Goal: Task Accomplishment & Management: Complete application form

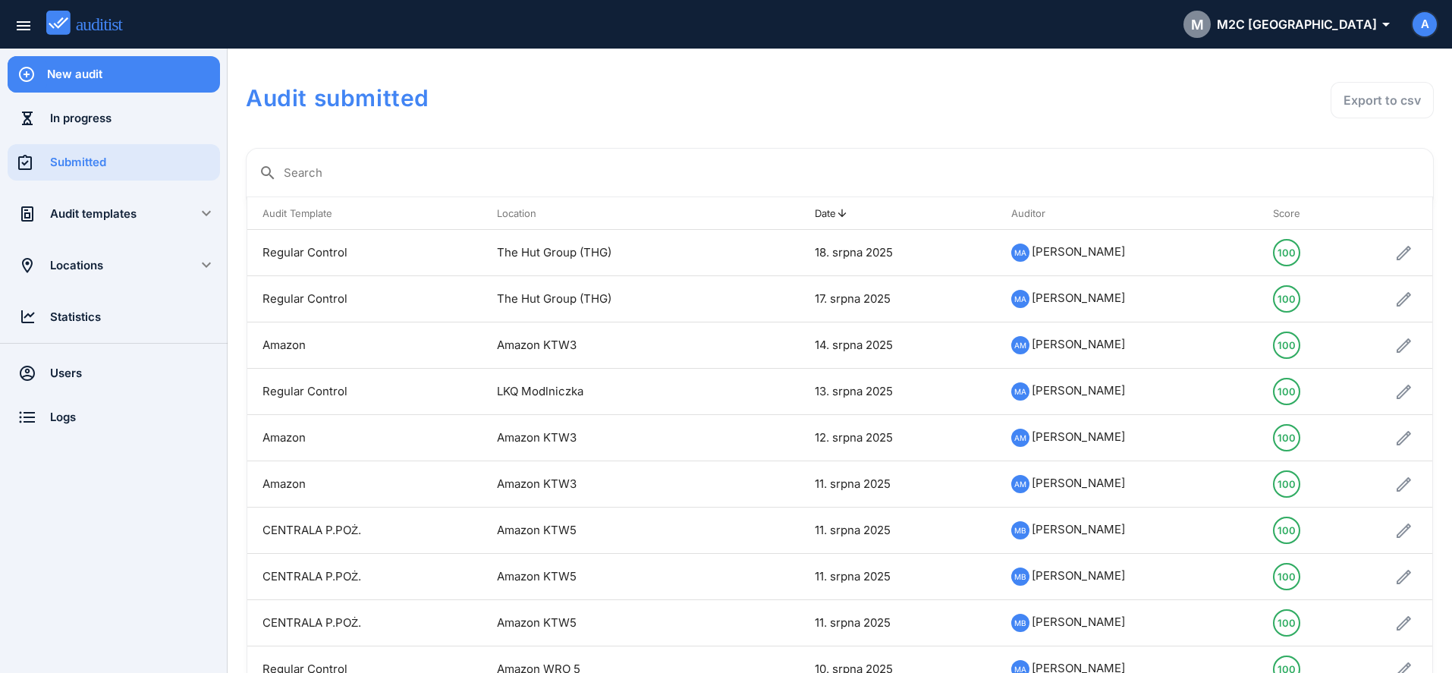
scroll to position [59, 0]
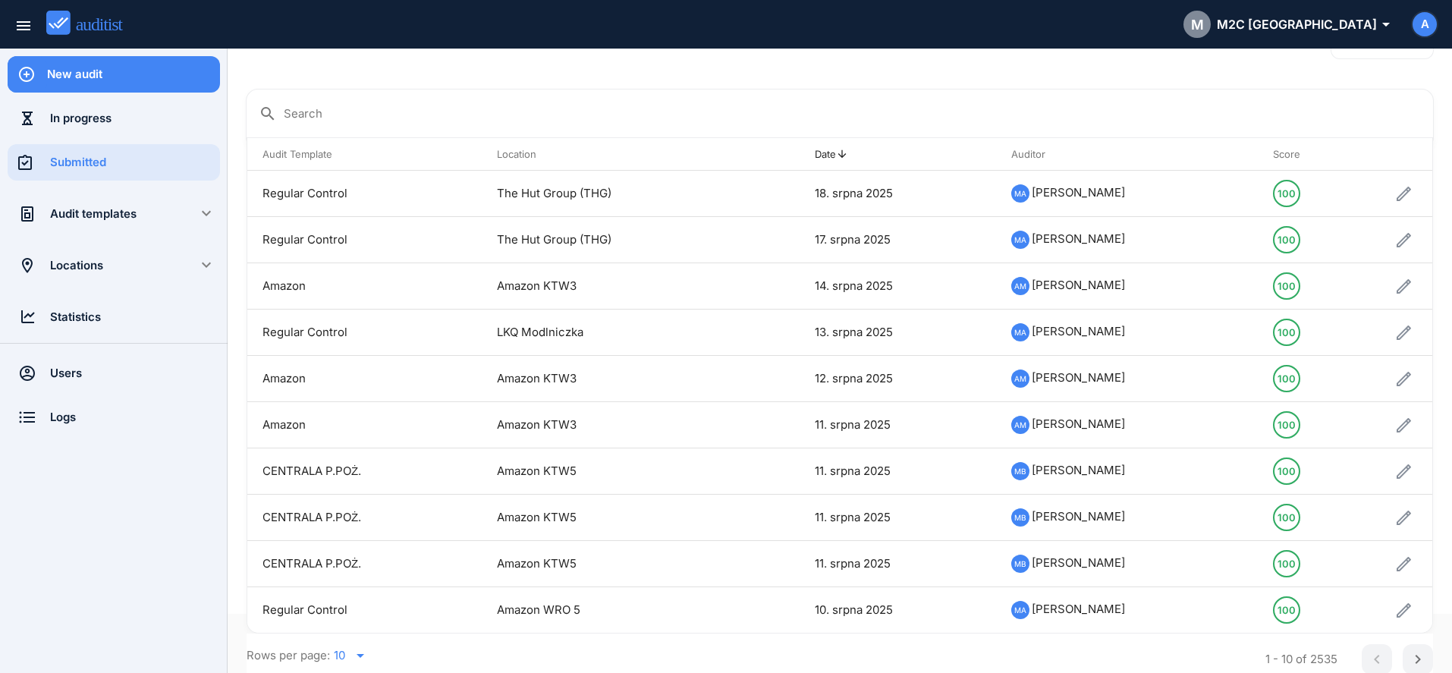
click at [138, 85] on div "New audit" at bounding box center [133, 74] width 173 height 36
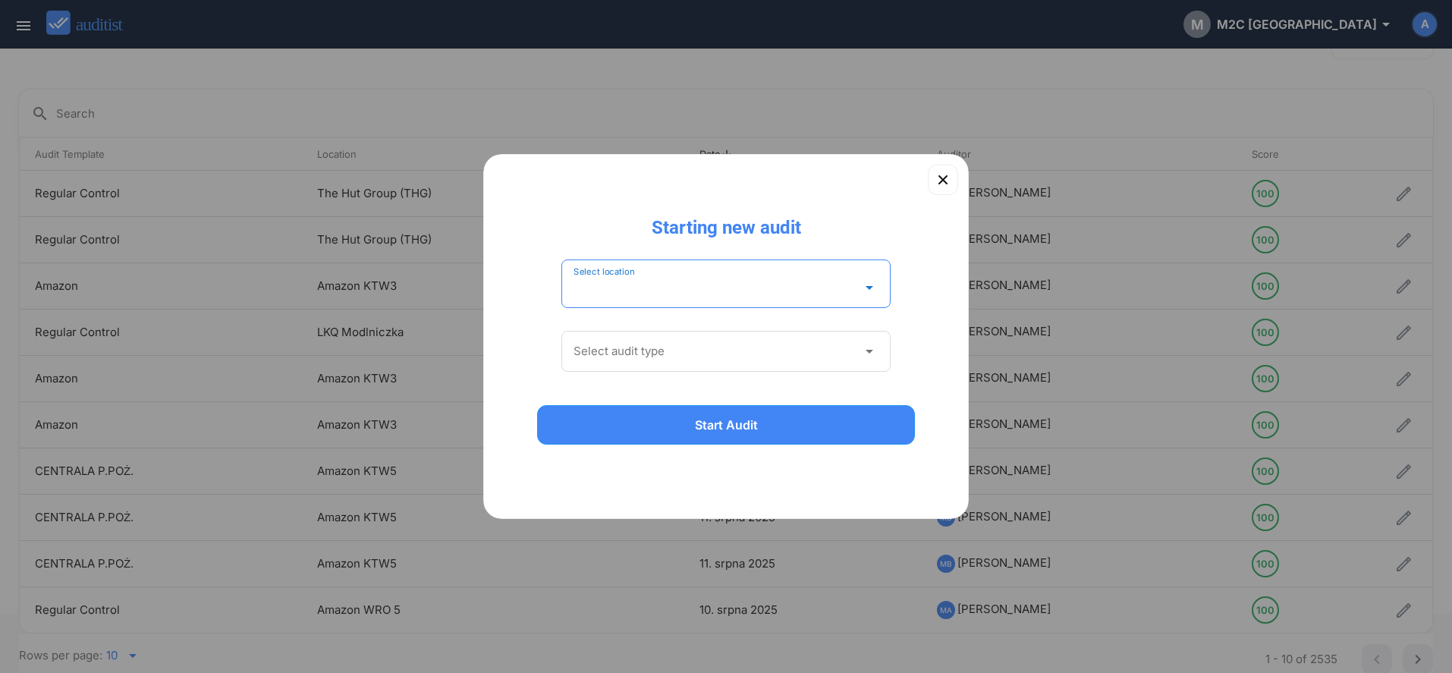
drag, startPoint x: 602, startPoint y: 281, endPoint x: 603, endPoint y: 271, distance: 10.0
click at [602, 280] on input "Select location" at bounding box center [716, 287] width 284 height 24
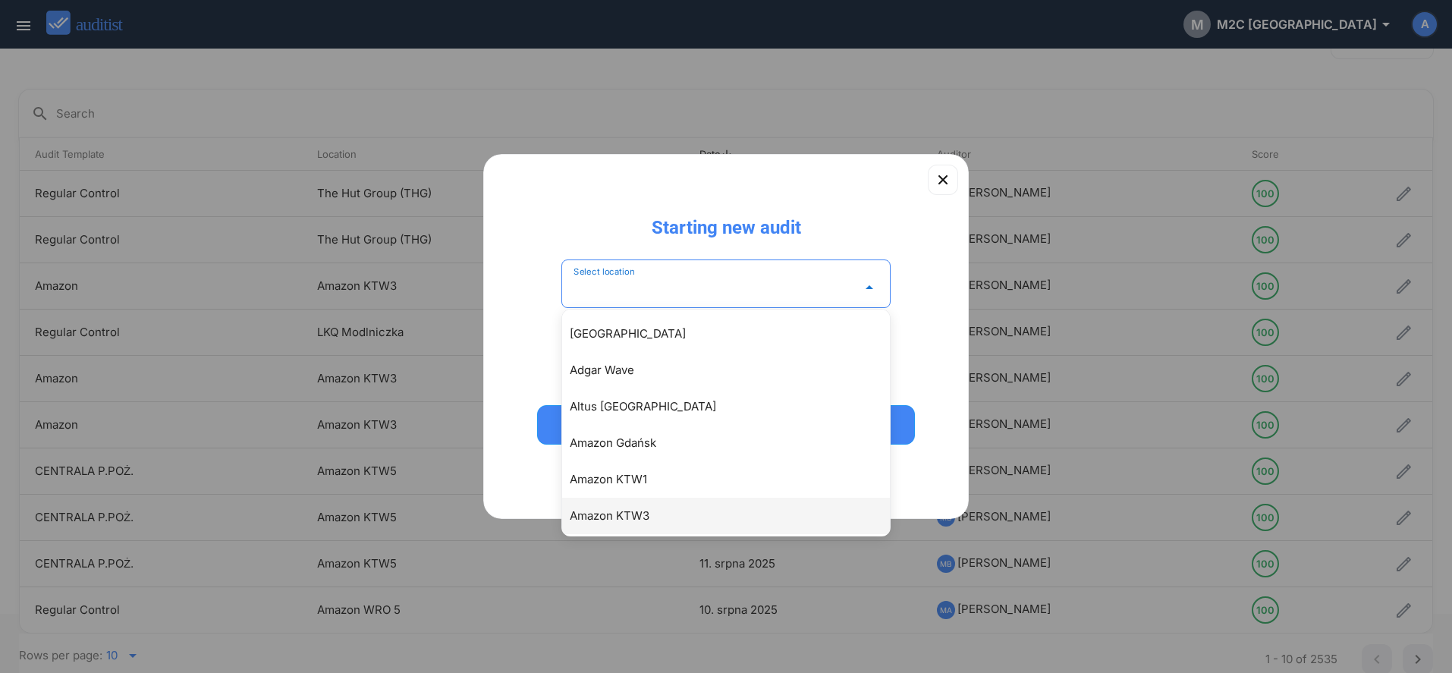
click at [602, 521] on div "Amazon KTW3" at bounding box center [734, 516] width 328 height 18
type input "**********"
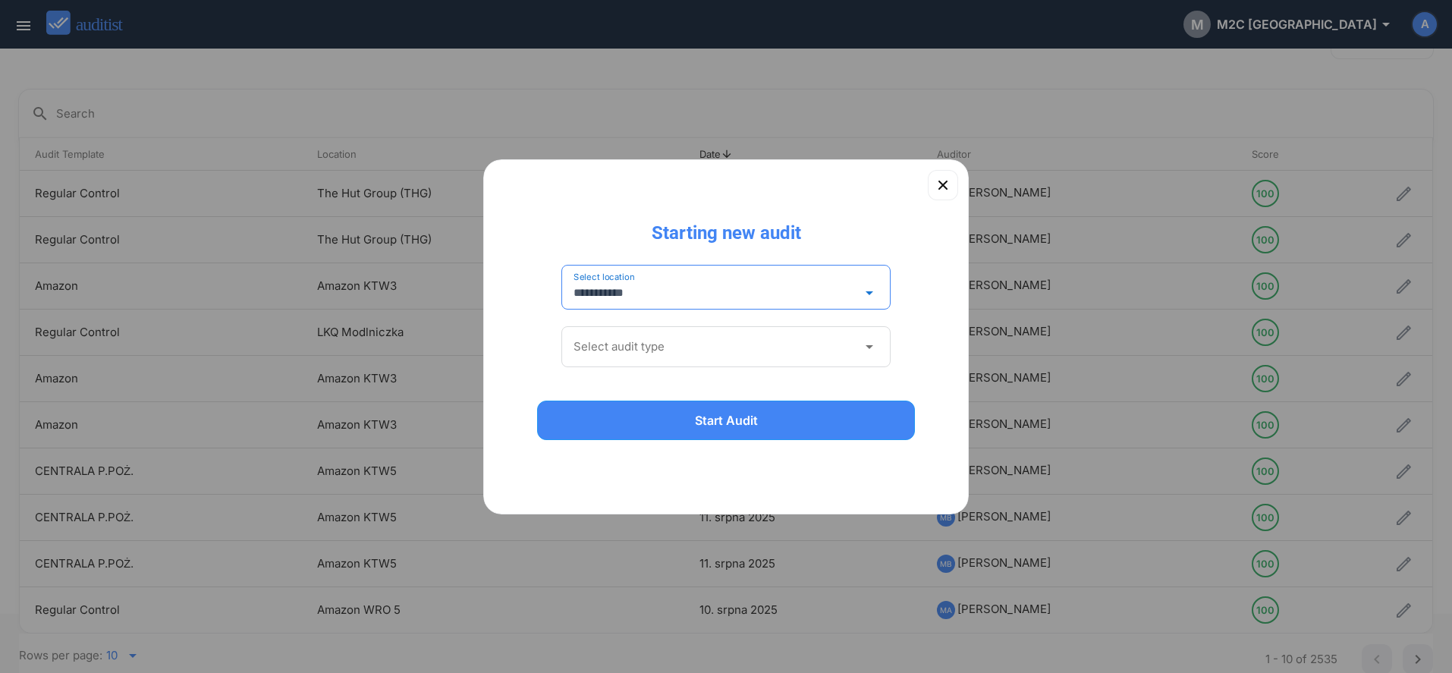
click at [632, 342] on input "Select audit type" at bounding box center [716, 347] width 284 height 24
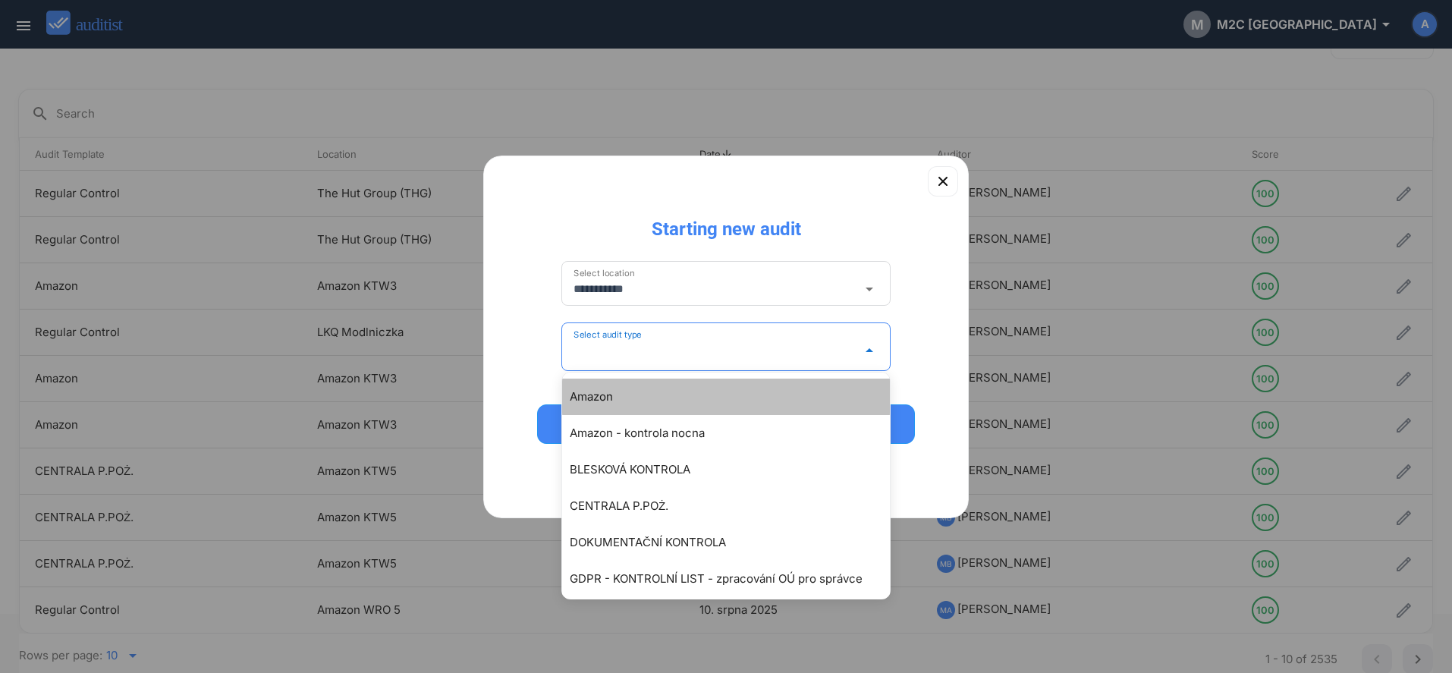
click at [624, 411] on div "Amazon" at bounding box center [726, 397] width 328 height 36
type input "******"
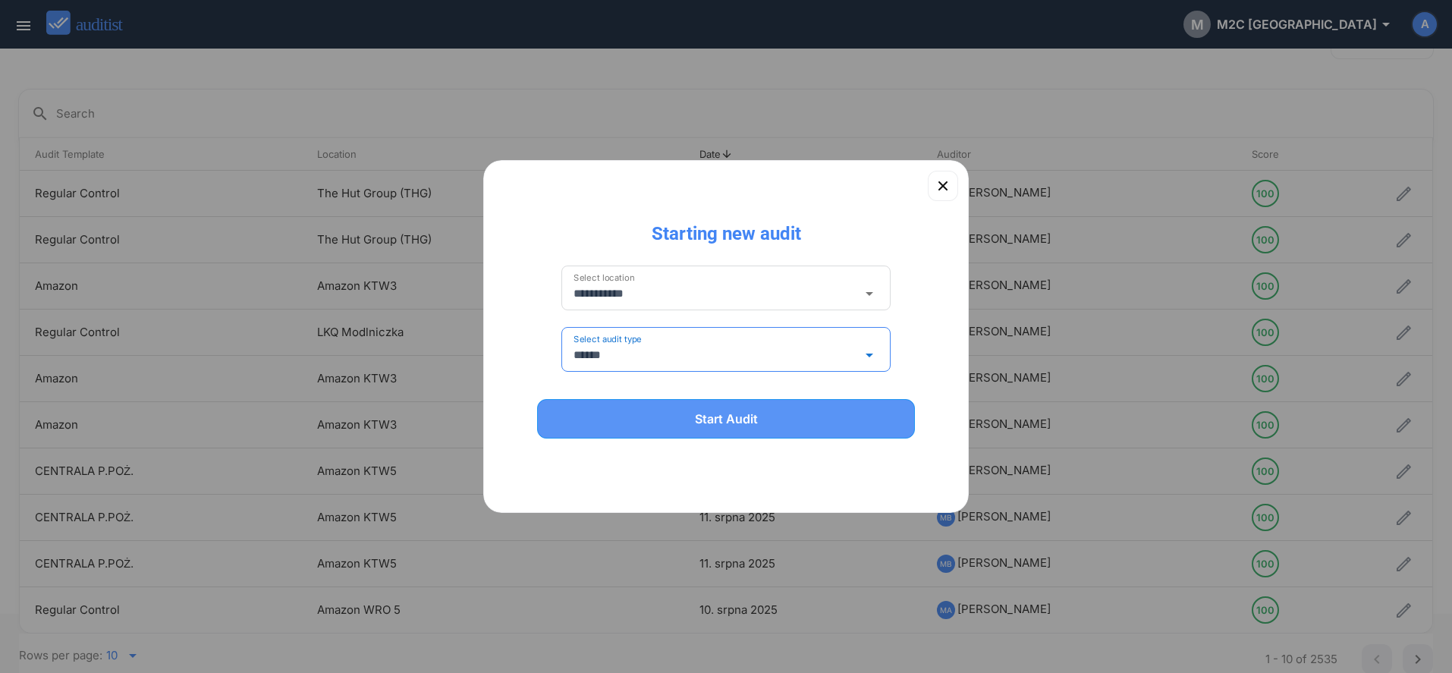
click at [651, 434] on button "Start Audit" at bounding box center [726, 418] width 378 height 39
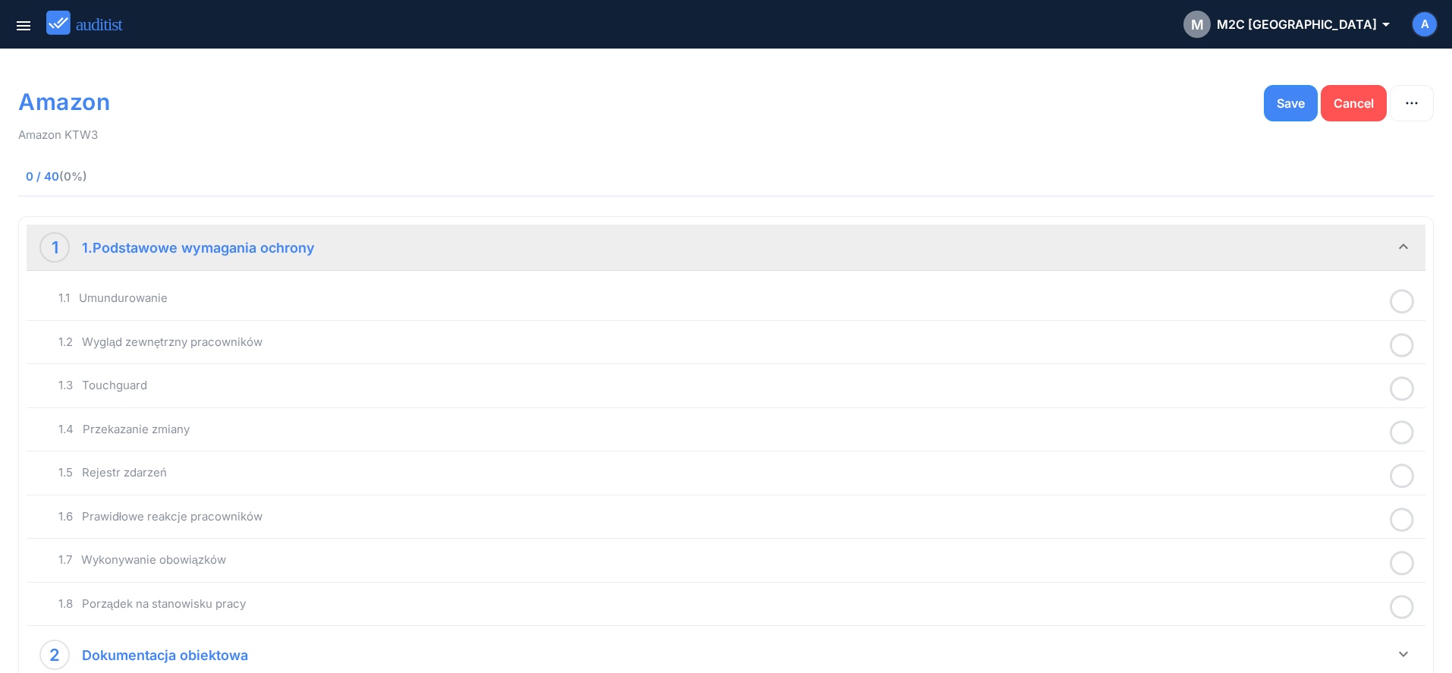
click at [1405, 305] on icon at bounding box center [1402, 302] width 24 height 30
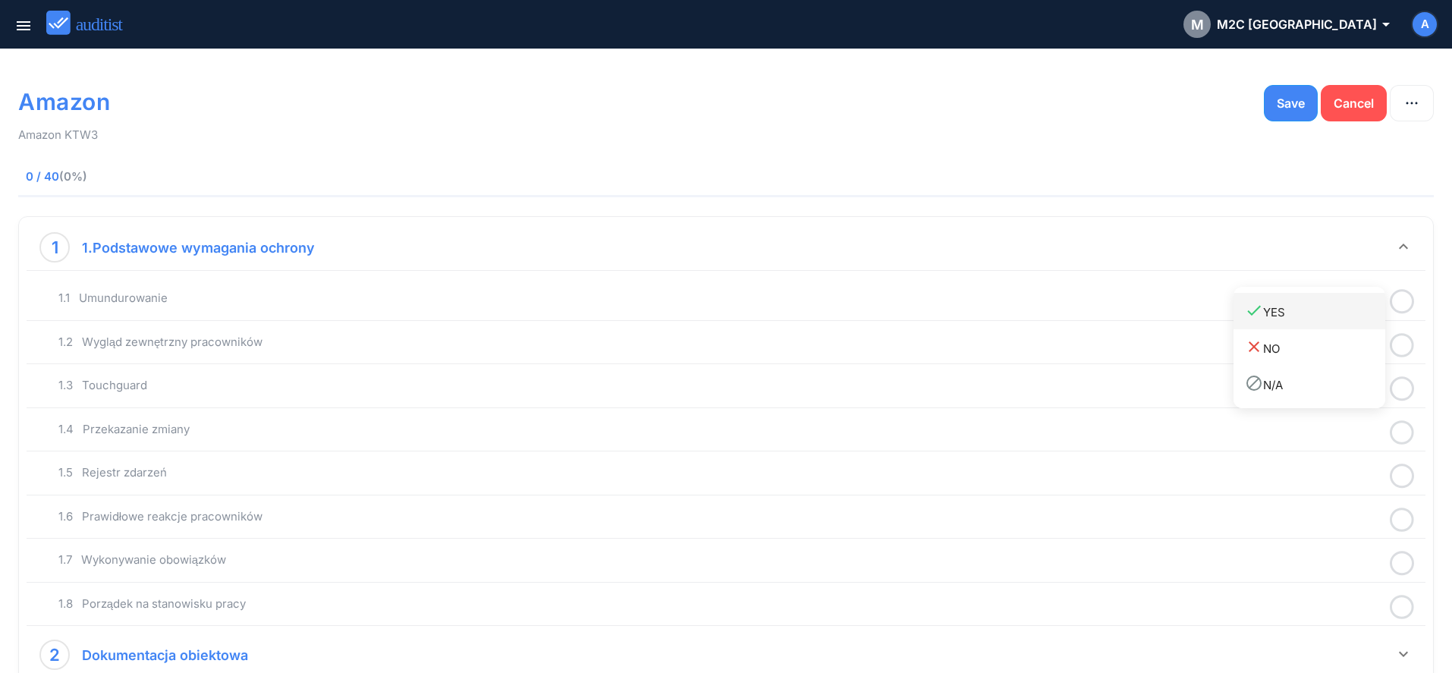
click at [1361, 319] on div "done YES" at bounding box center [1315, 311] width 140 height 20
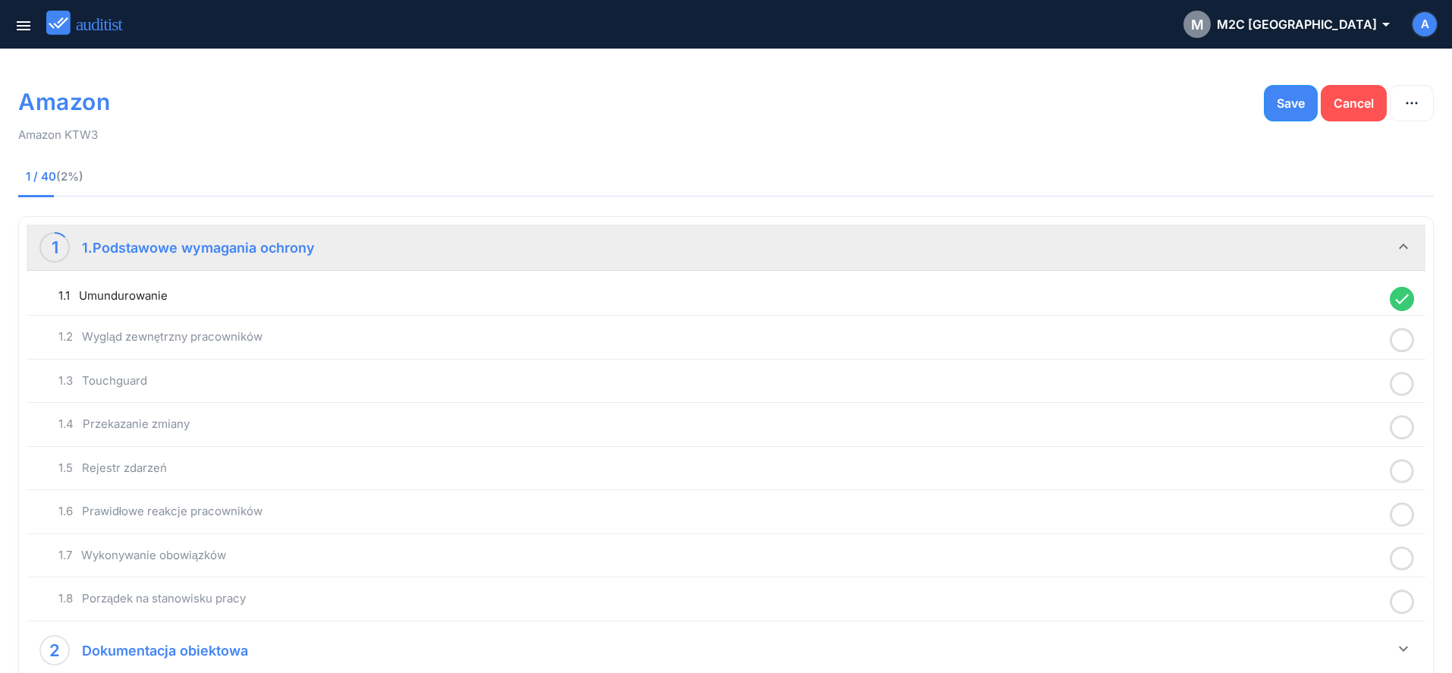
click at [1405, 348] on icon at bounding box center [1402, 340] width 24 height 30
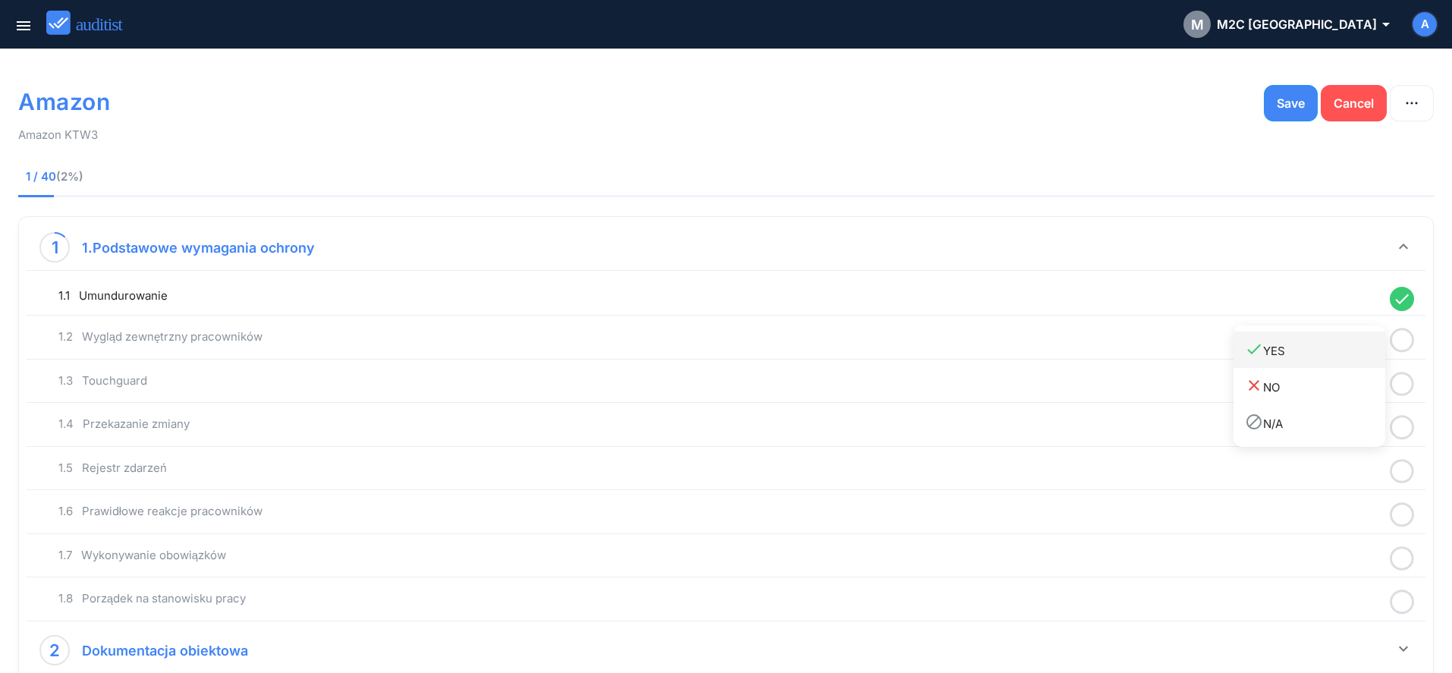
drag, startPoint x: 1365, startPoint y: 358, endPoint x: 1391, endPoint y: 388, distance: 39.3
click at [1364, 359] on div "done YES" at bounding box center [1315, 350] width 140 height 20
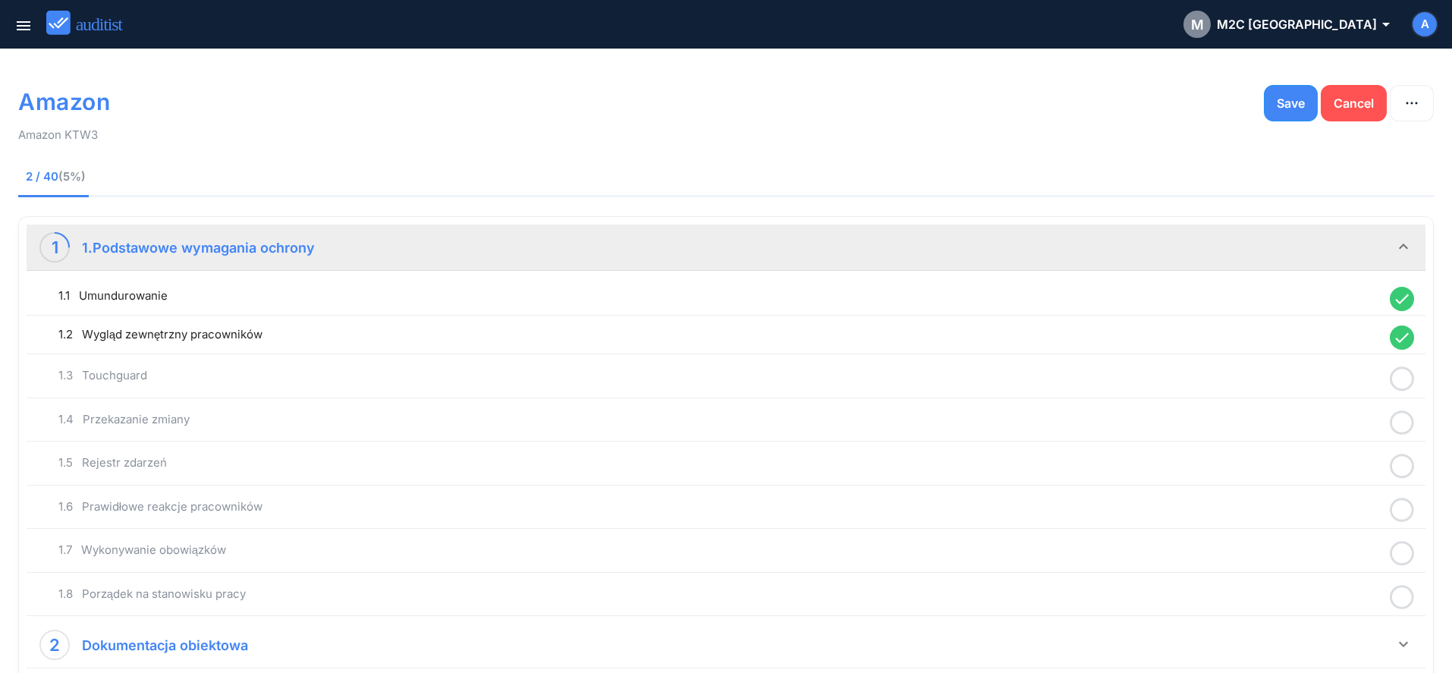
click at [1409, 385] on icon at bounding box center [1402, 379] width 24 height 30
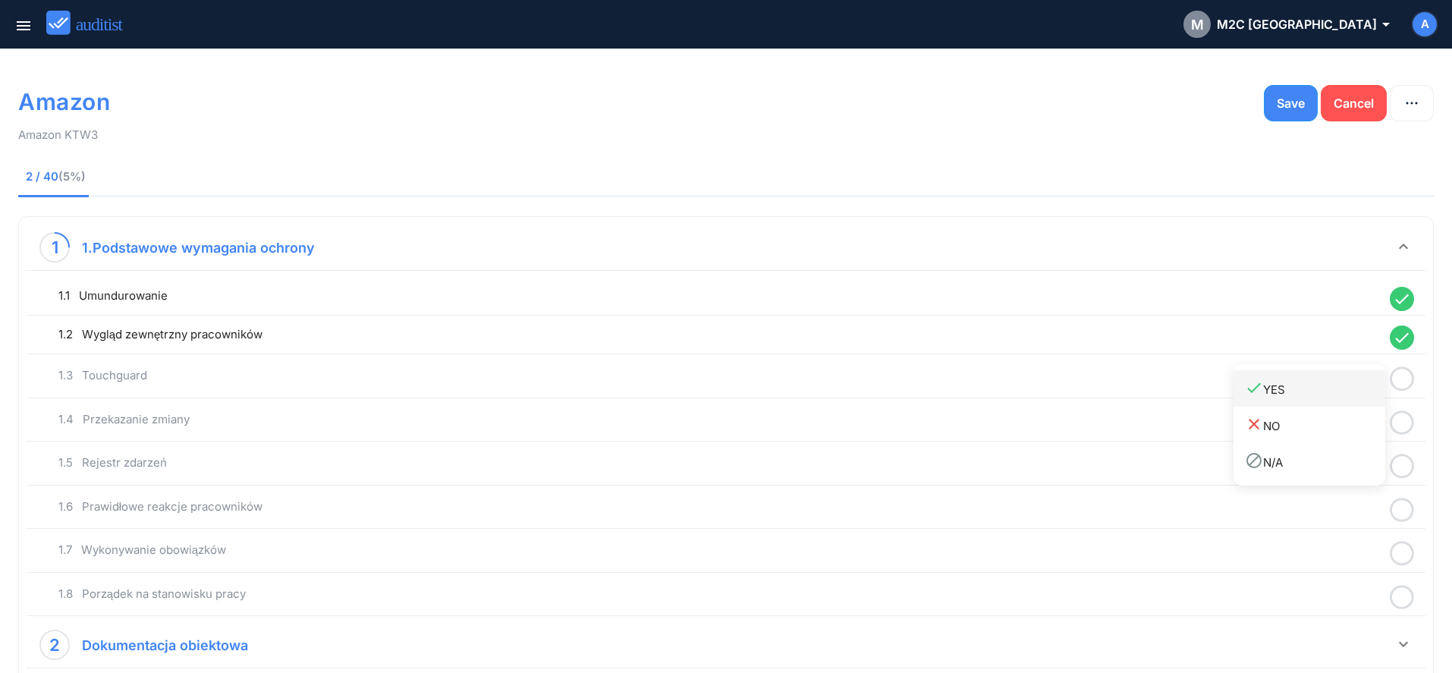
click at [1349, 398] on div "done YES" at bounding box center [1315, 389] width 140 height 20
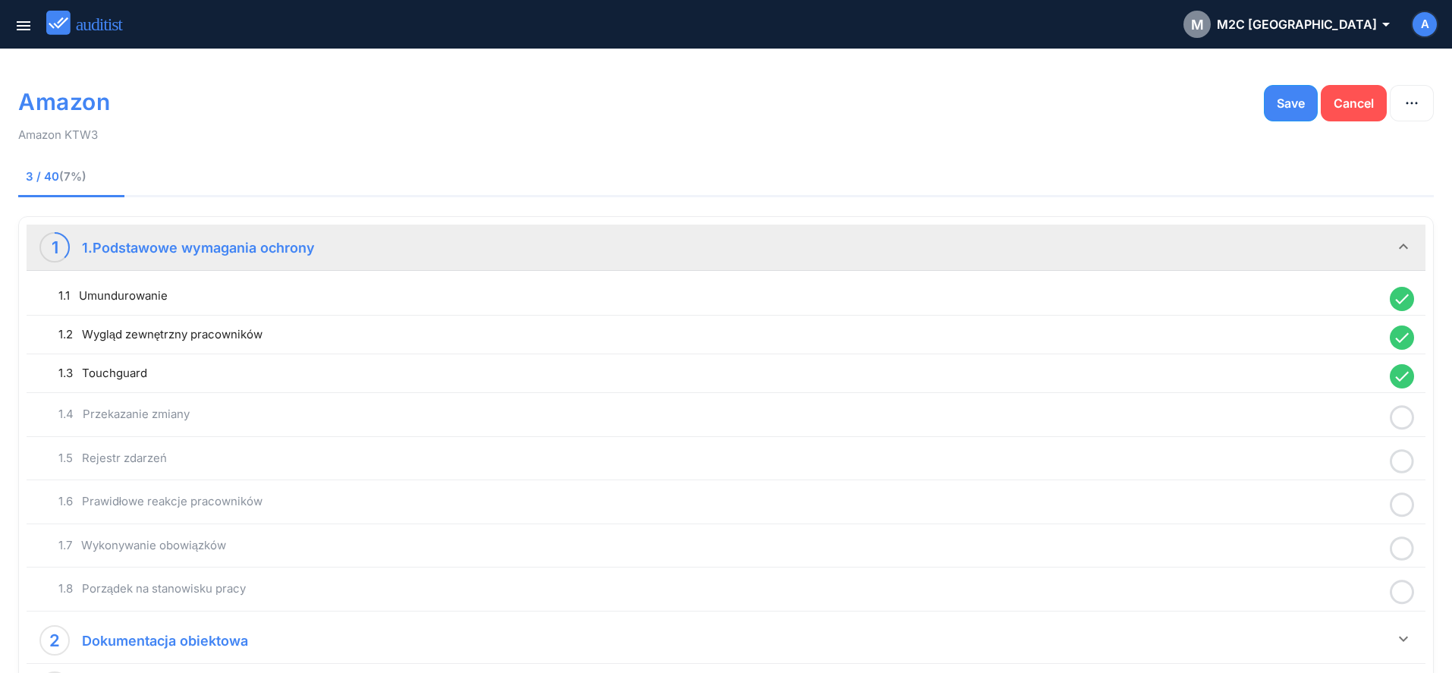
click at [1405, 423] on icon at bounding box center [1402, 418] width 24 height 30
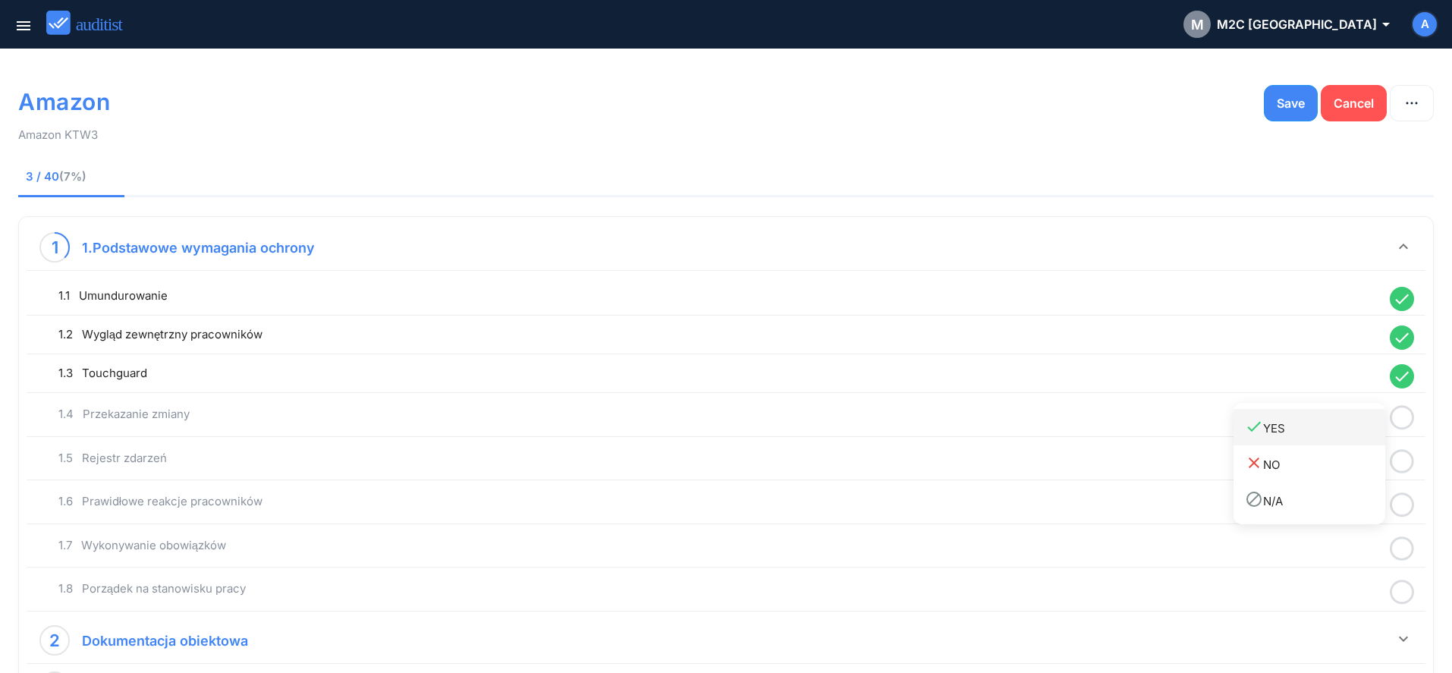
click at [1340, 444] on link "done YES" at bounding box center [1310, 427] width 152 height 36
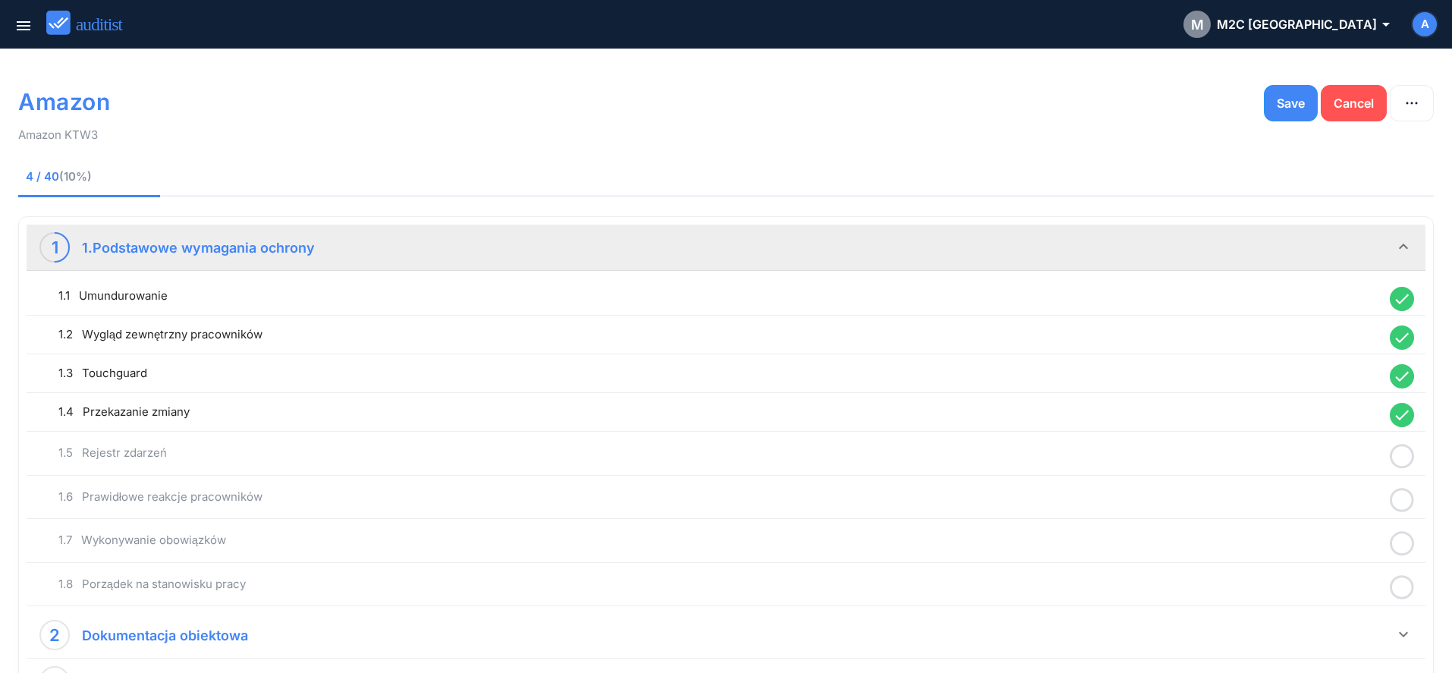
click at [1406, 461] on icon at bounding box center [1402, 457] width 24 height 30
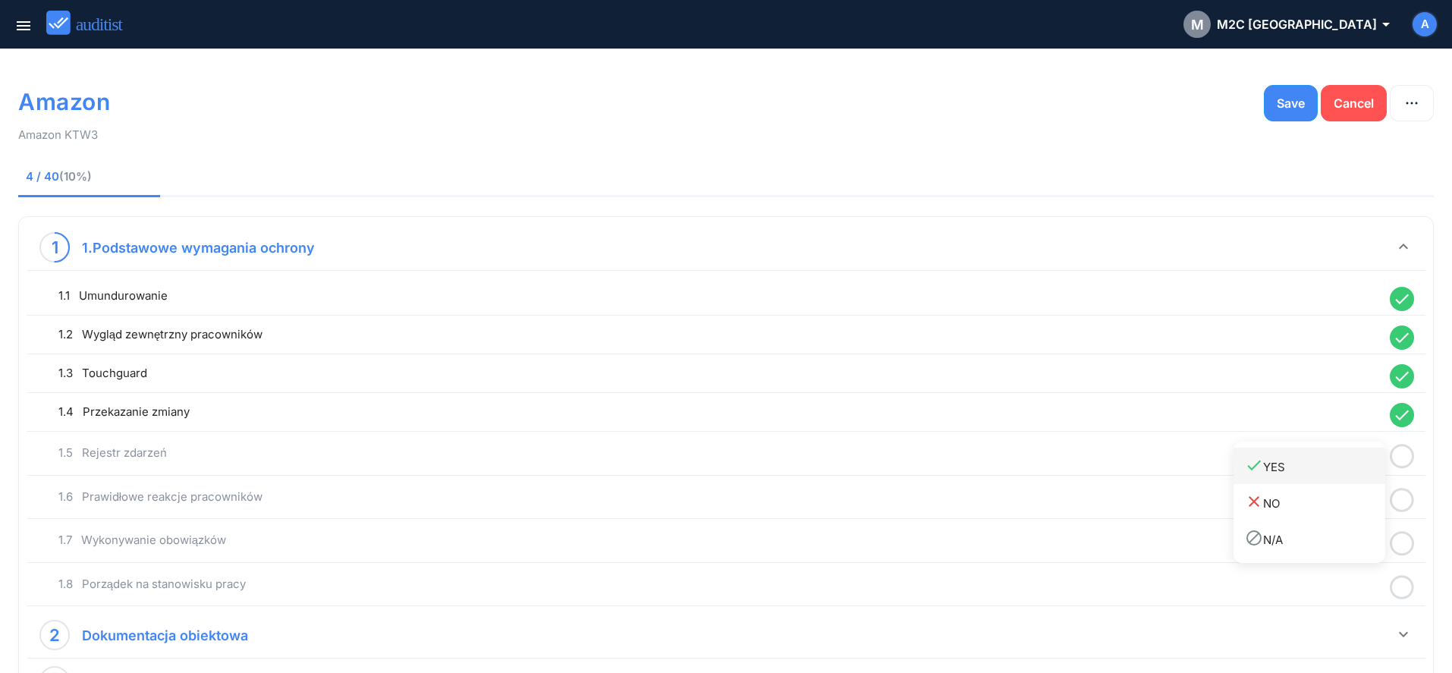
drag, startPoint x: 1337, startPoint y: 478, endPoint x: 1359, endPoint y: 501, distance: 31.7
click at [1335, 481] on link "done YES" at bounding box center [1310, 466] width 152 height 36
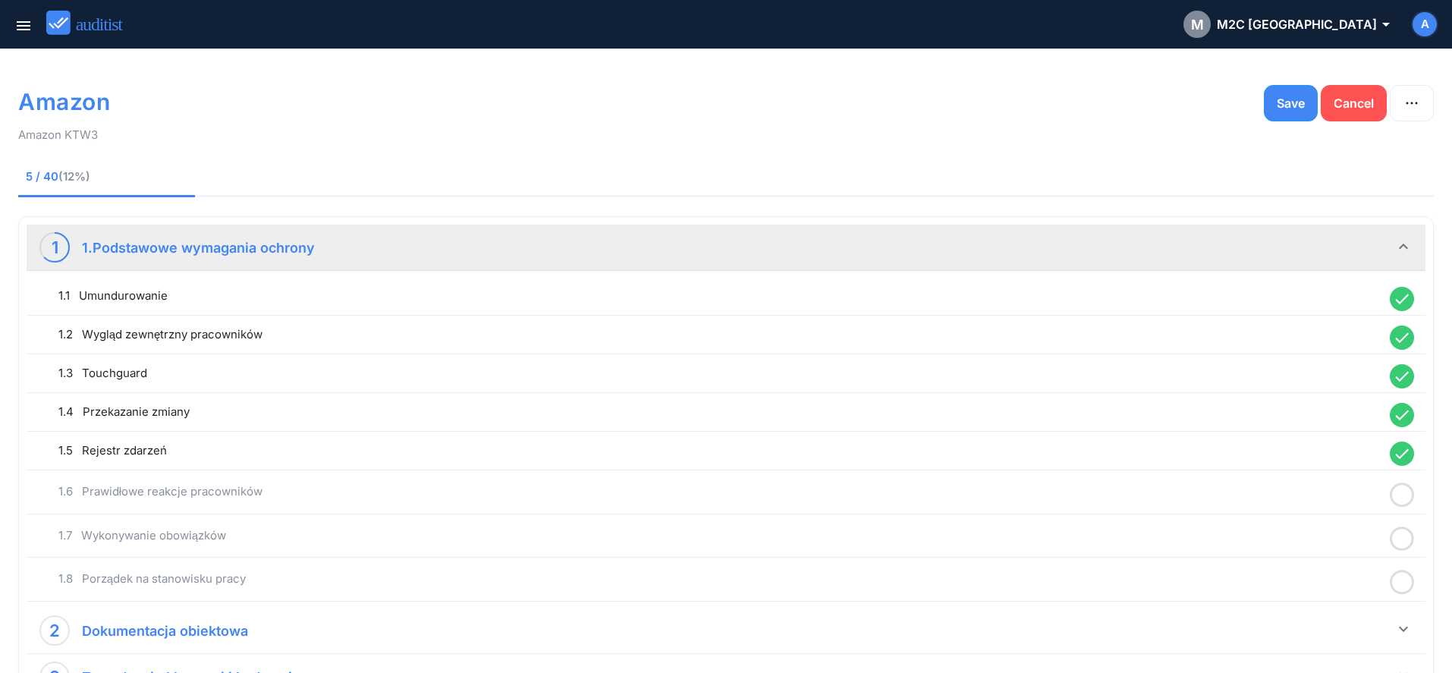
click at [1402, 500] on icon at bounding box center [1402, 495] width 24 height 30
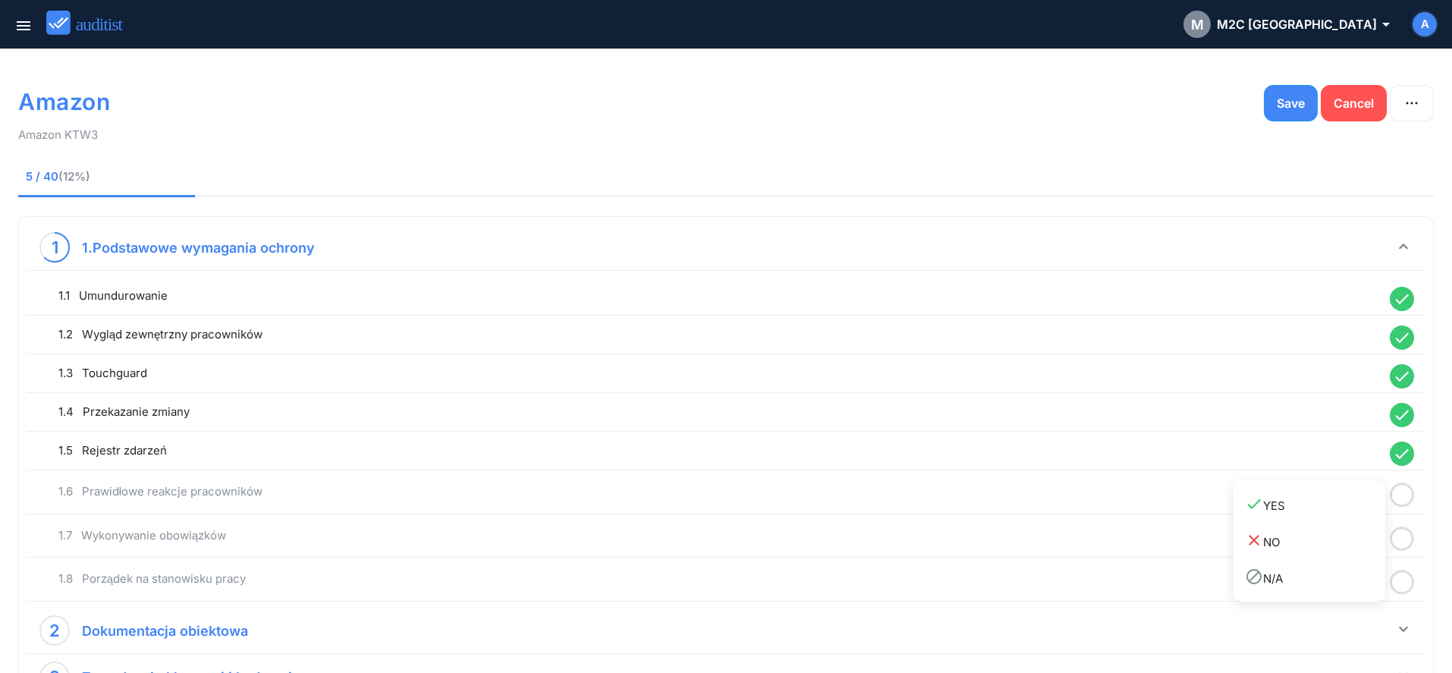
drag, startPoint x: 1308, startPoint y: 514, endPoint x: 1383, endPoint y: 540, distance: 79.4
click at [1313, 517] on link "done YES" at bounding box center [1310, 504] width 152 height 36
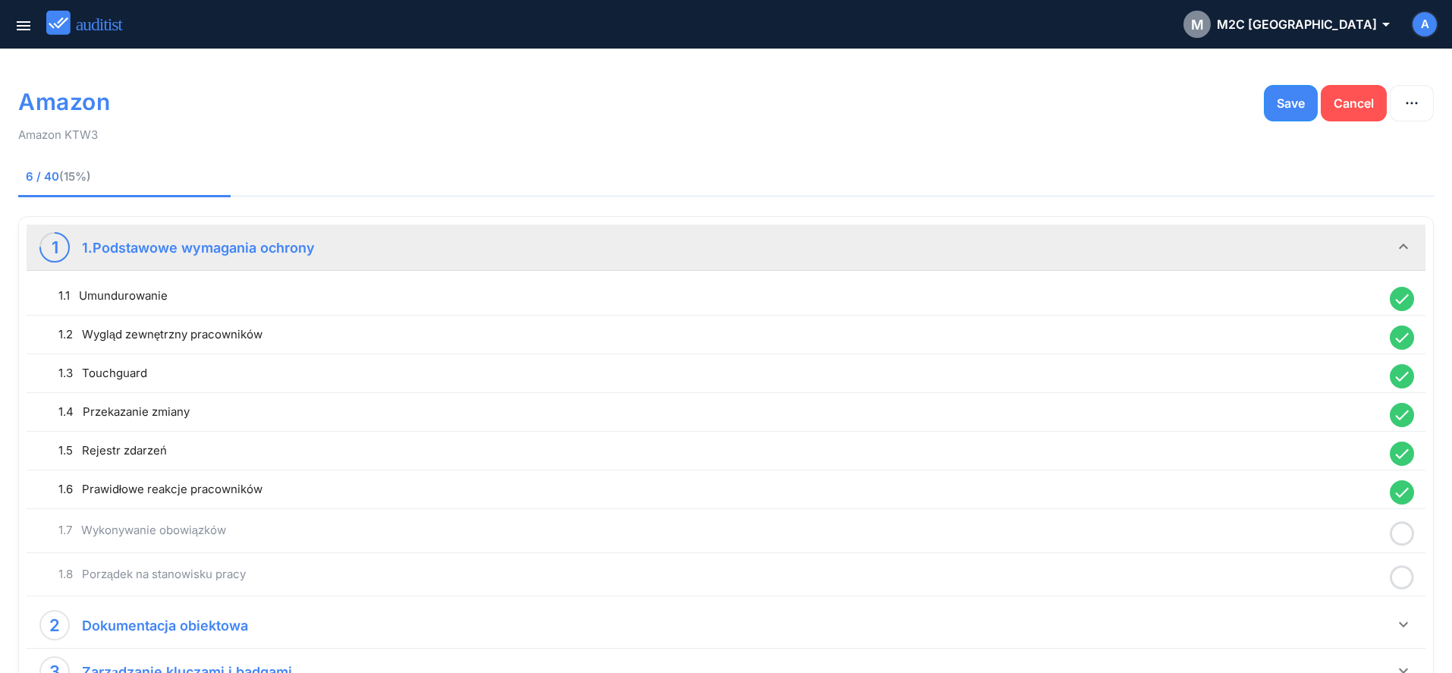
click at [1404, 542] on icon at bounding box center [1402, 534] width 24 height 30
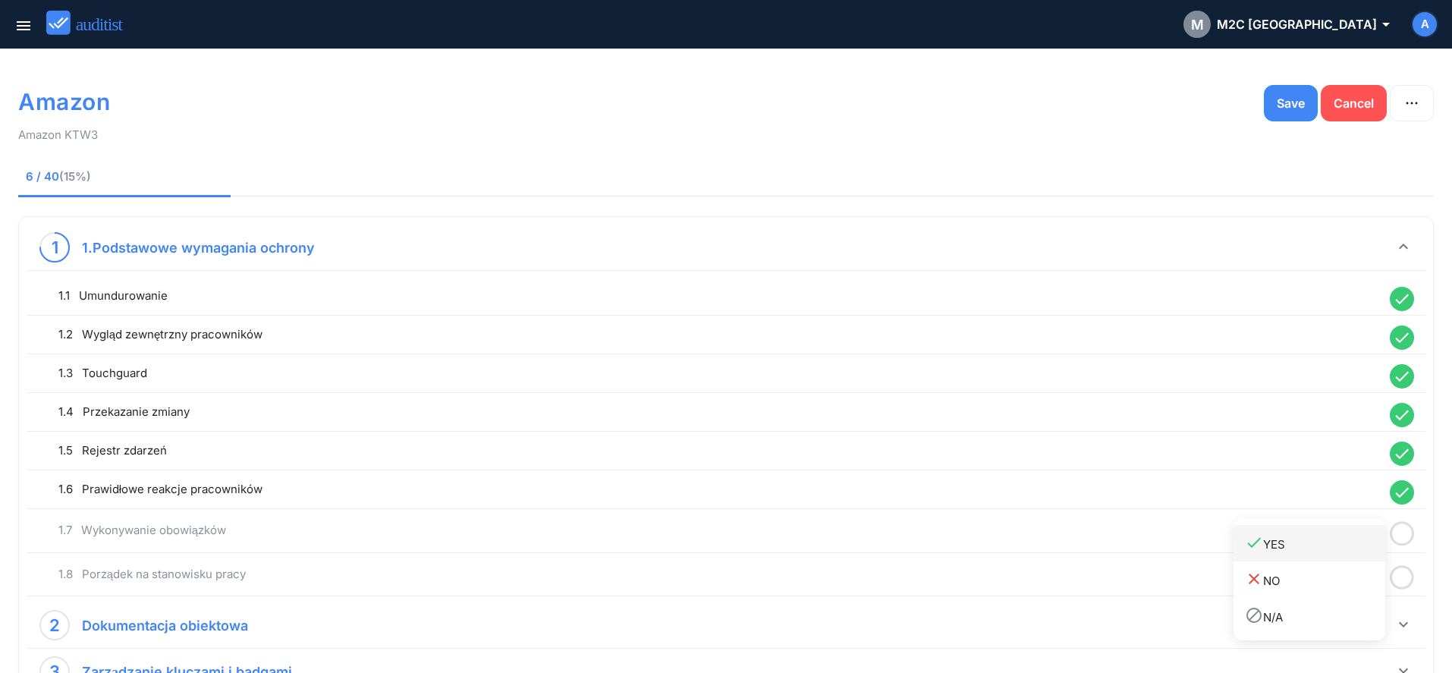
click at [1314, 549] on div "done YES" at bounding box center [1315, 543] width 140 height 20
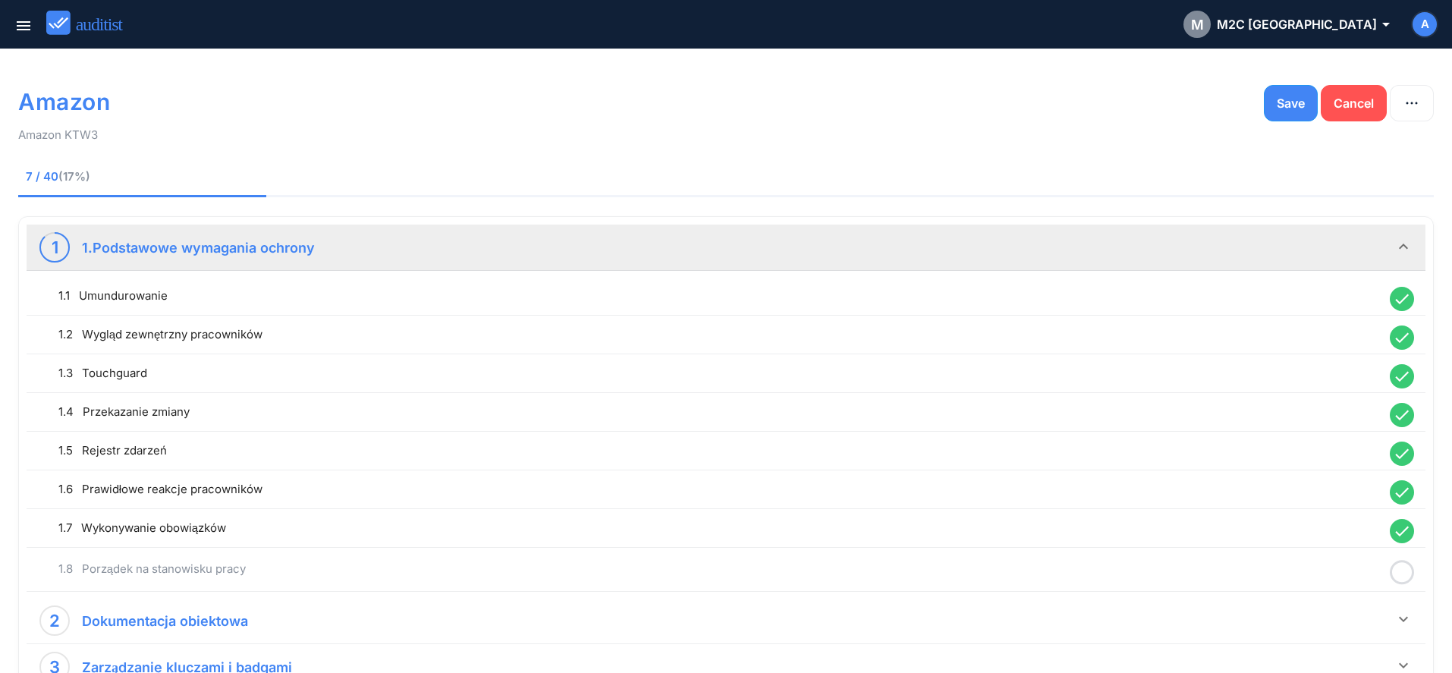
click at [1402, 579] on icon at bounding box center [1402, 573] width 24 height 30
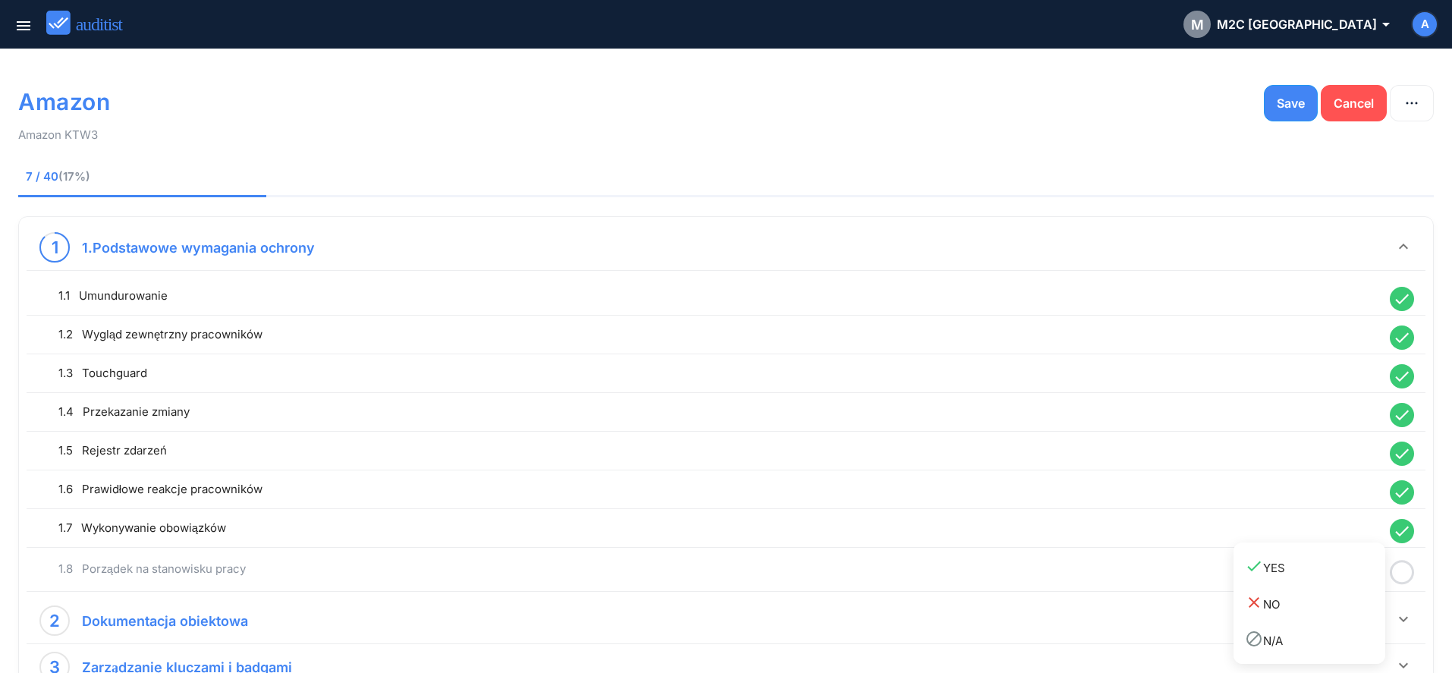
drag, startPoint x: 1347, startPoint y: 578, endPoint x: 1366, endPoint y: 589, distance: 22.1
click at [1347, 577] on link "done YES" at bounding box center [1310, 566] width 152 height 36
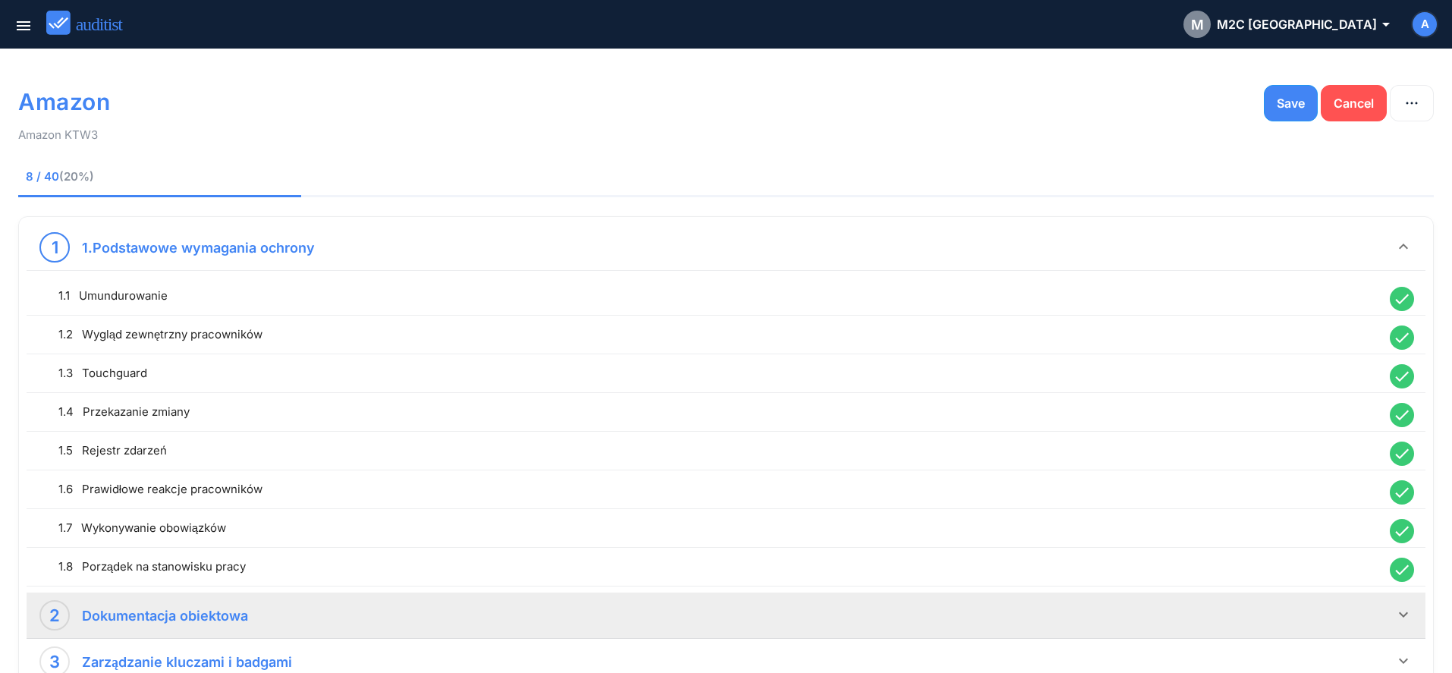
click at [1400, 618] on icon "keyboard_arrow_down" at bounding box center [1403, 614] width 18 height 18
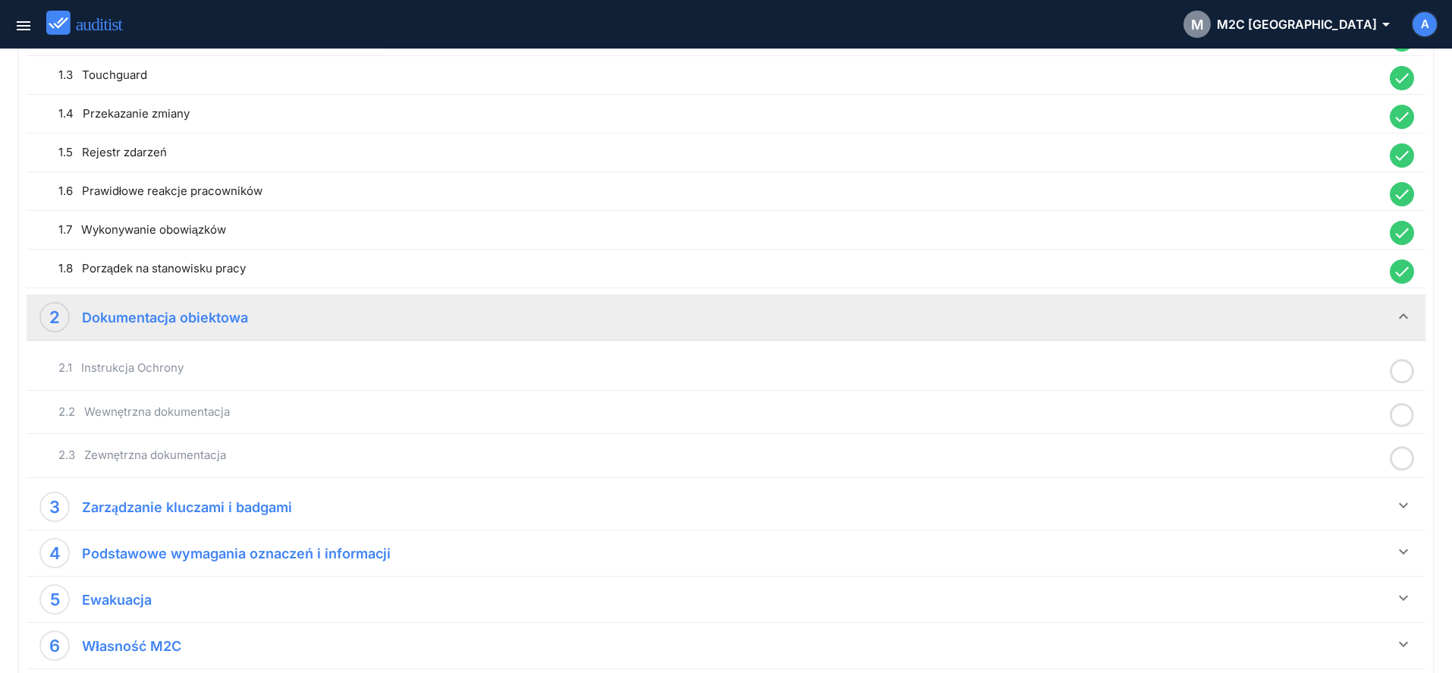
scroll to position [310, 0]
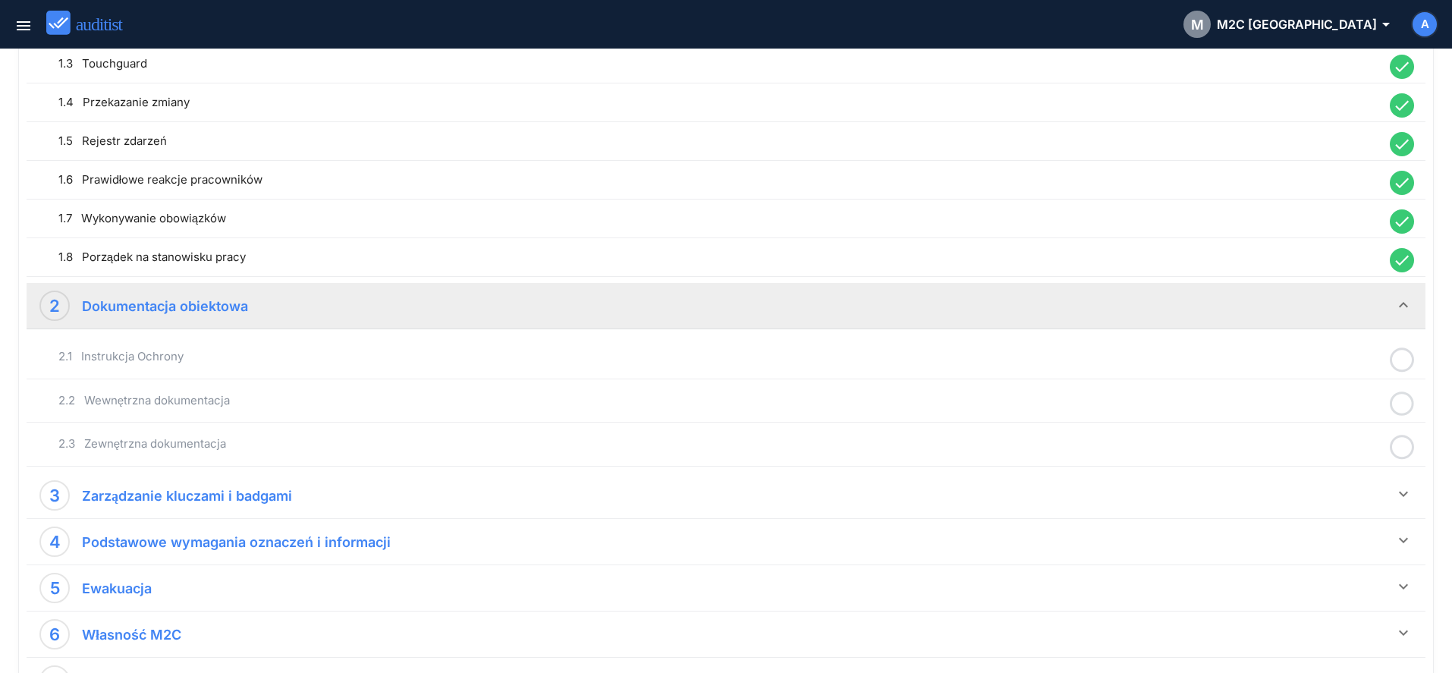
click at [1396, 359] on icon at bounding box center [1402, 360] width 24 height 30
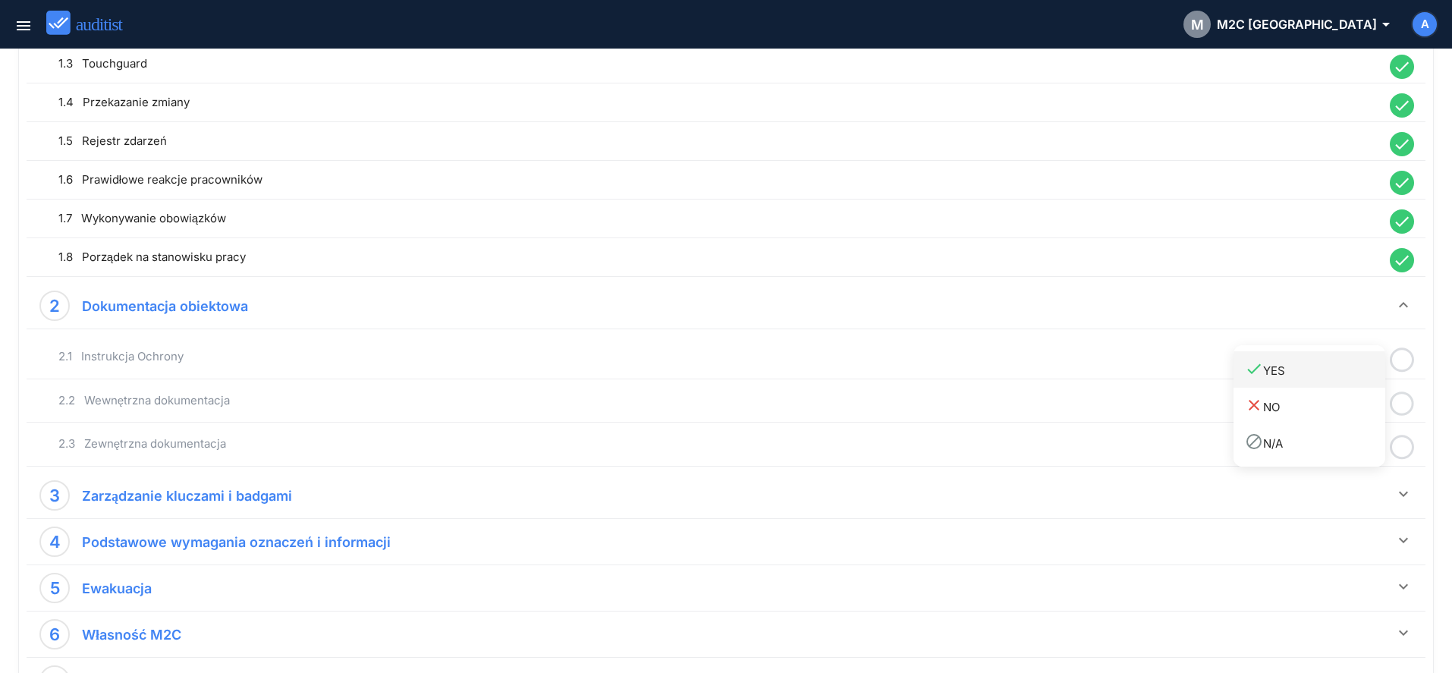
drag, startPoint x: 1339, startPoint y: 376, endPoint x: 1413, endPoint y: 410, distance: 81.8
click at [1339, 377] on div "done YES" at bounding box center [1315, 370] width 140 height 20
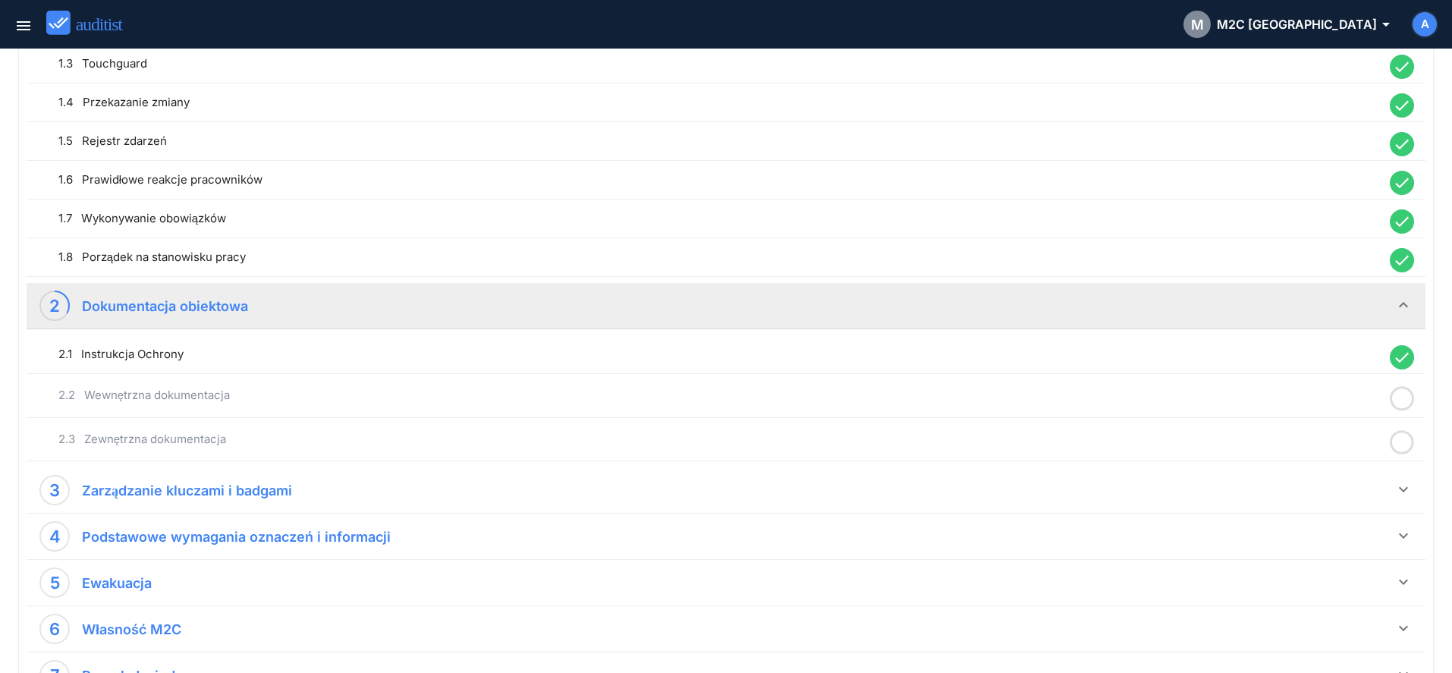
click at [1402, 401] on icon at bounding box center [1402, 399] width 24 height 30
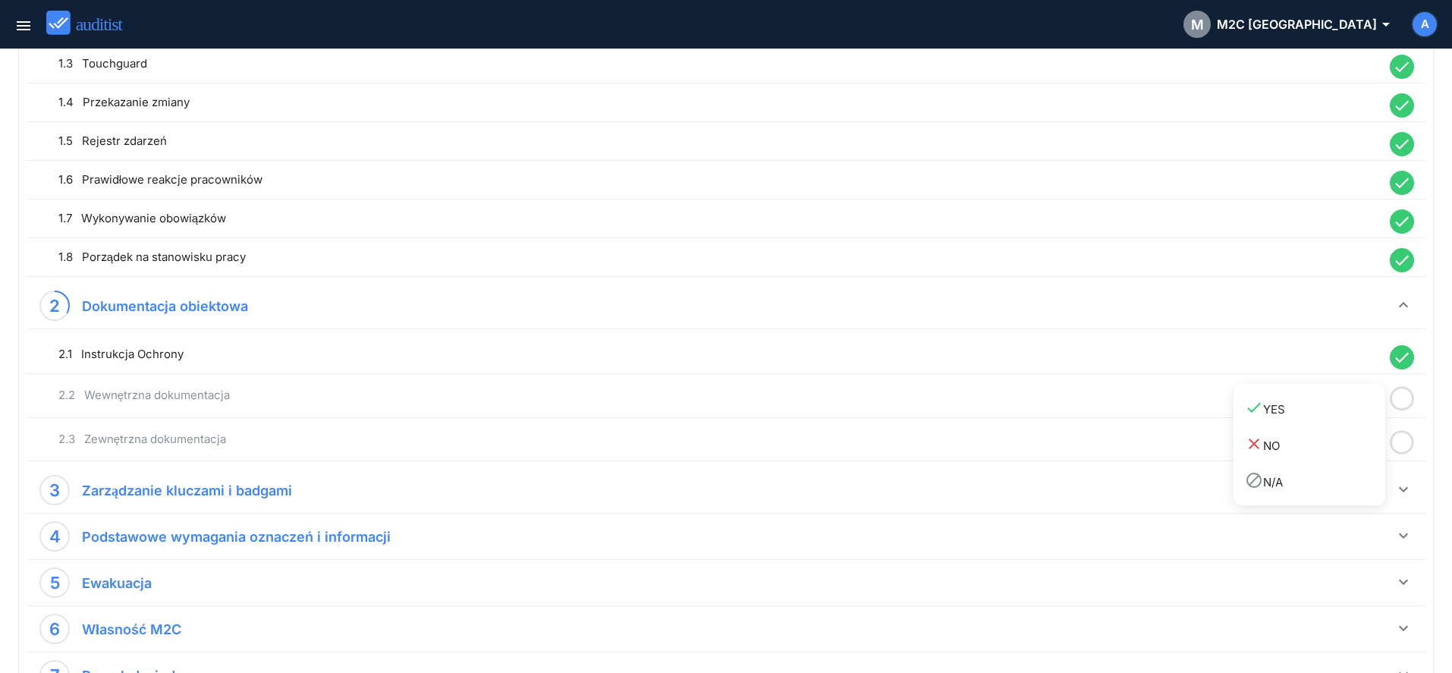
drag, startPoint x: 1339, startPoint y: 420, endPoint x: 1393, endPoint y: 442, distance: 58.2
click at [1348, 424] on link "done YES" at bounding box center [1310, 408] width 152 height 36
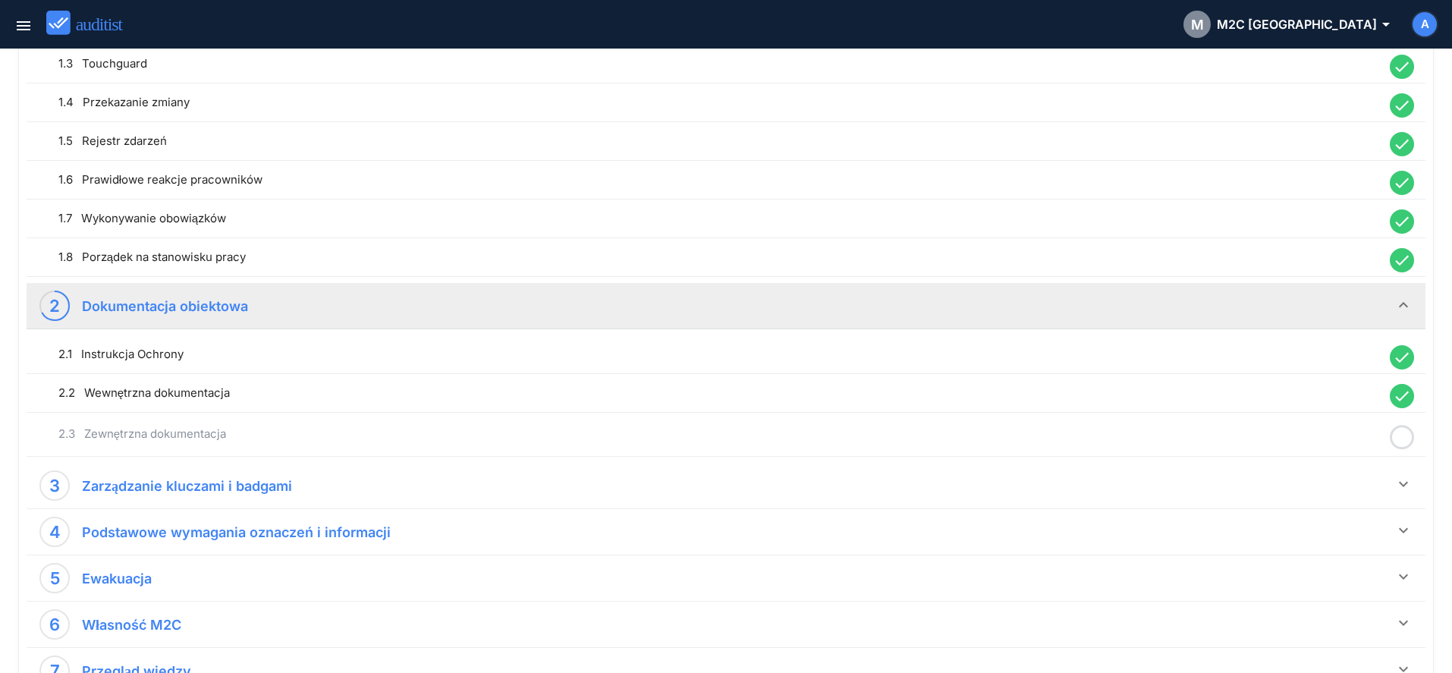
click at [1395, 442] on icon at bounding box center [1402, 438] width 24 height 30
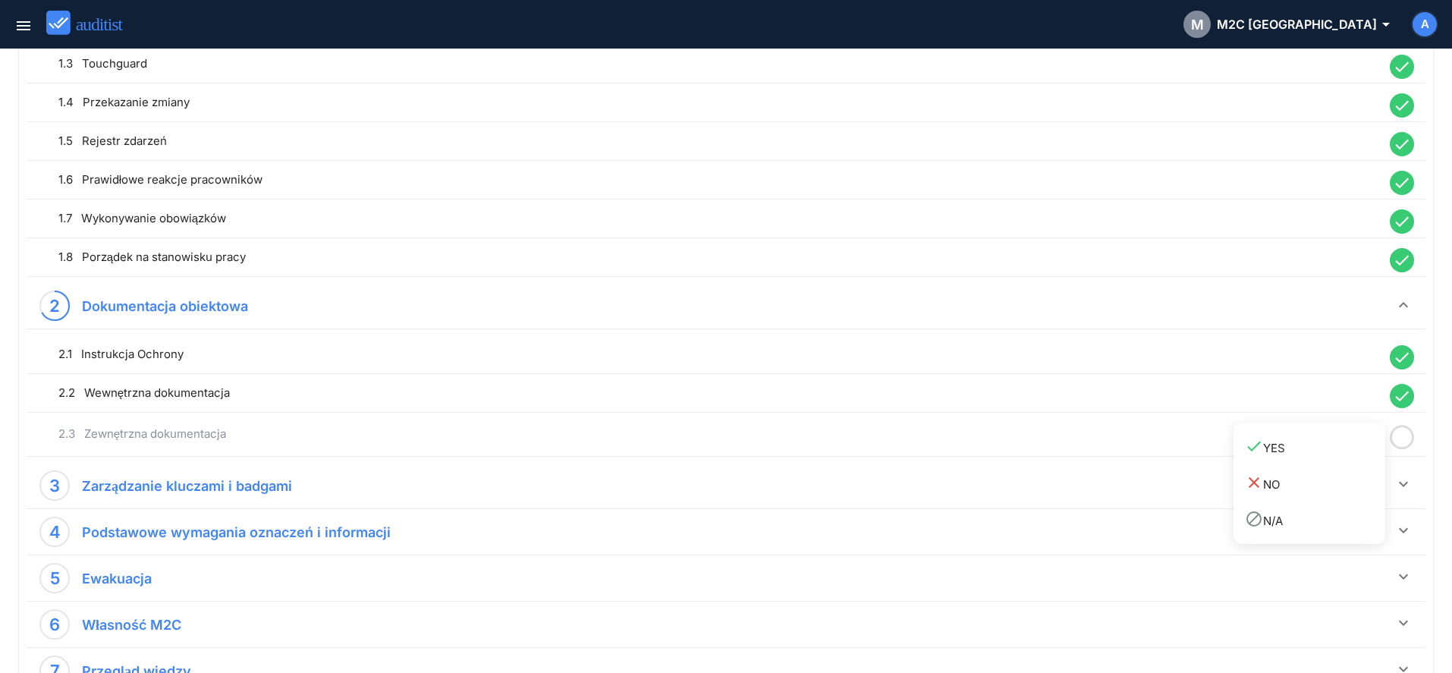
drag, startPoint x: 1348, startPoint y: 454, endPoint x: 1401, endPoint y: 480, distance: 59.4
click at [1350, 454] on div "done YES" at bounding box center [1315, 447] width 140 height 20
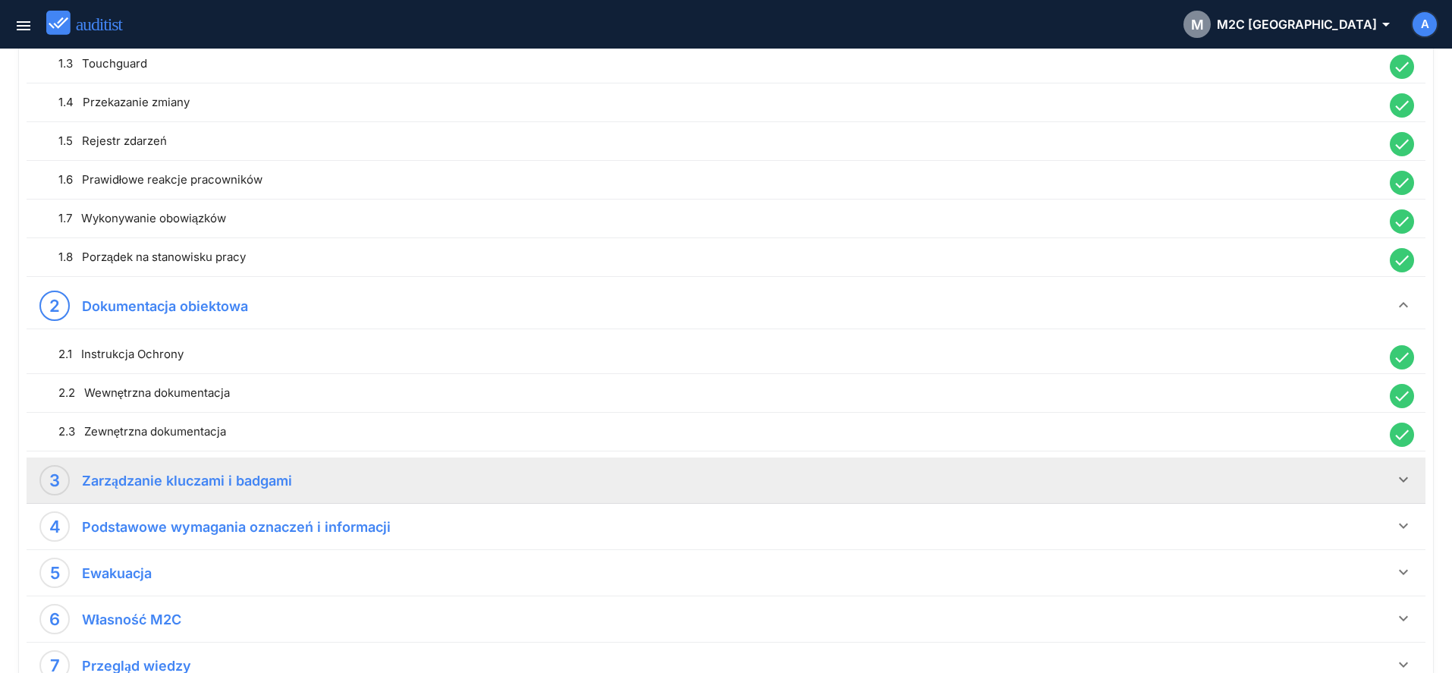
drag, startPoint x: 1405, startPoint y: 482, endPoint x: 1369, endPoint y: 479, distance: 36.5
click at [1407, 482] on icon "keyboard_arrow_down" at bounding box center [1403, 479] width 18 height 18
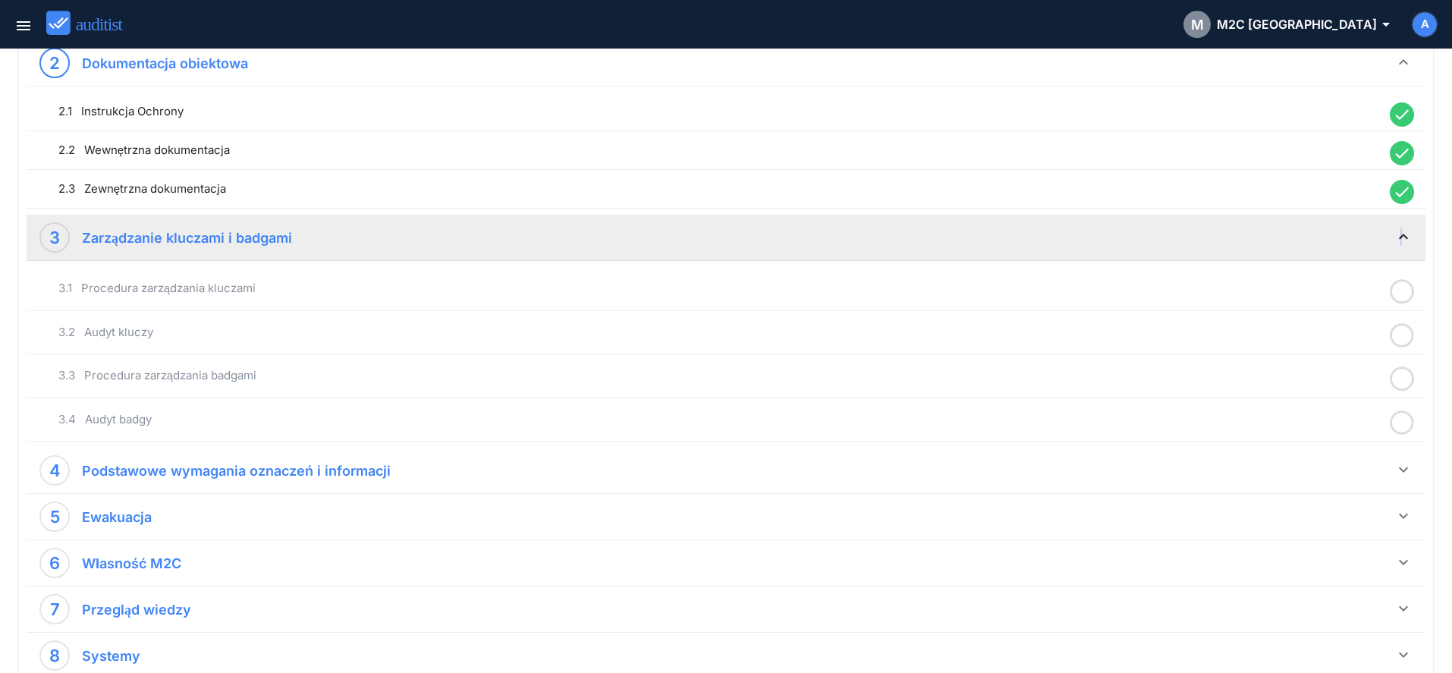
scroll to position [619, 0]
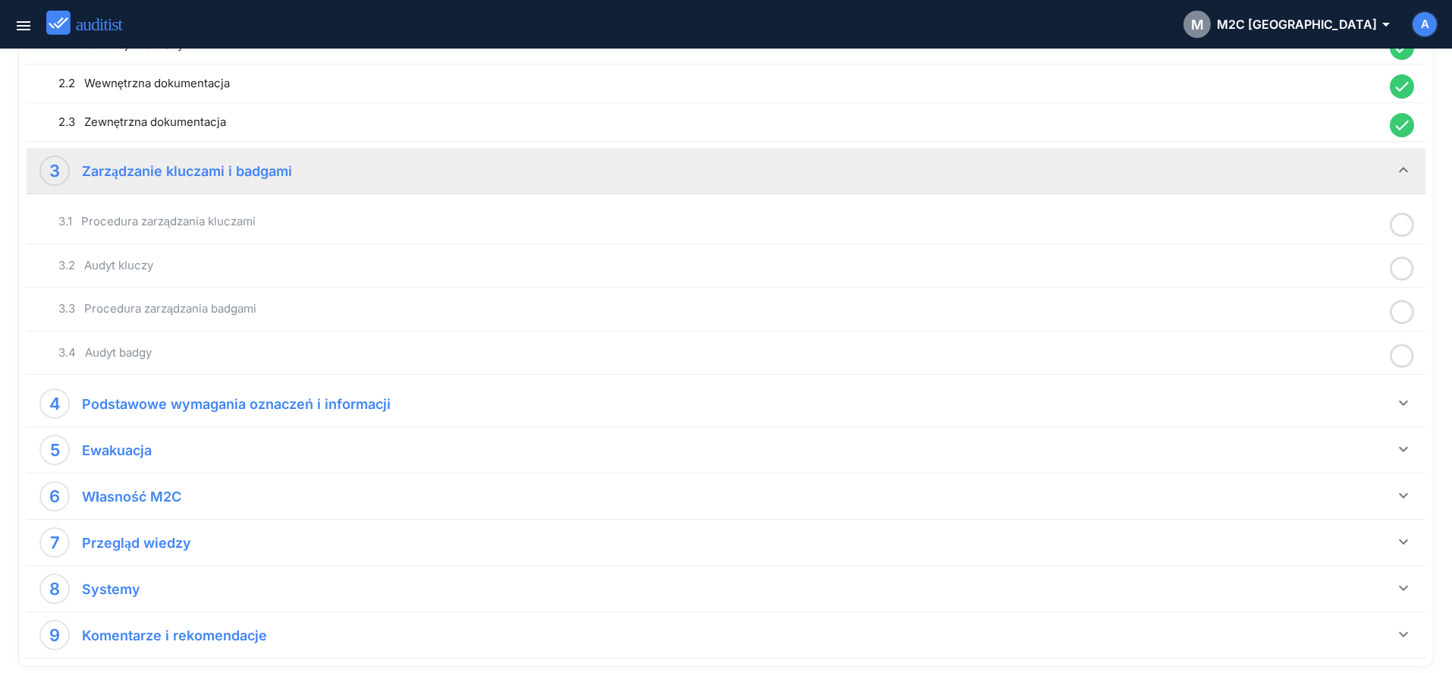
click at [1400, 222] on icon at bounding box center [1402, 225] width 24 height 30
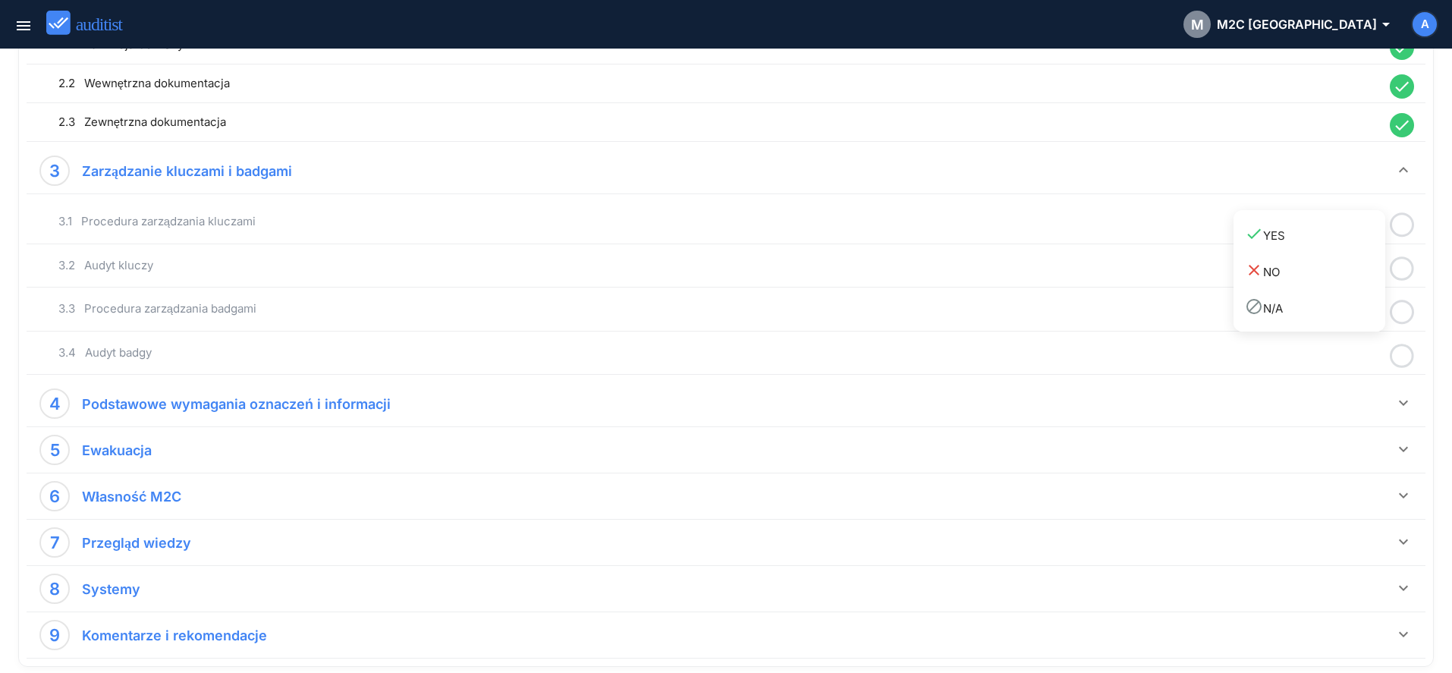
drag, startPoint x: 1320, startPoint y: 237, endPoint x: 1395, endPoint y: 253, distance: 76.9
click at [1322, 237] on div "done YES" at bounding box center [1315, 235] width 140 height 20
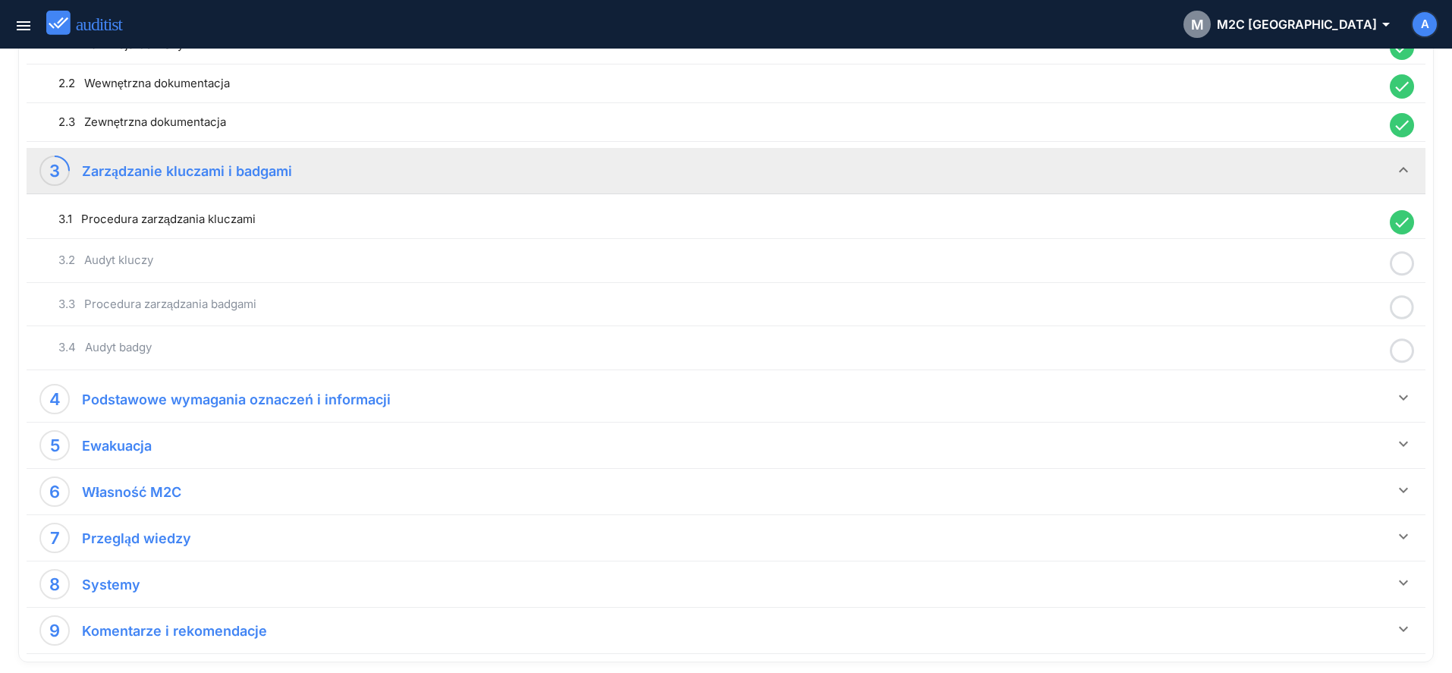
click at [1404, 269] on icon at bounding box center [1402, 264] width 24 height 30
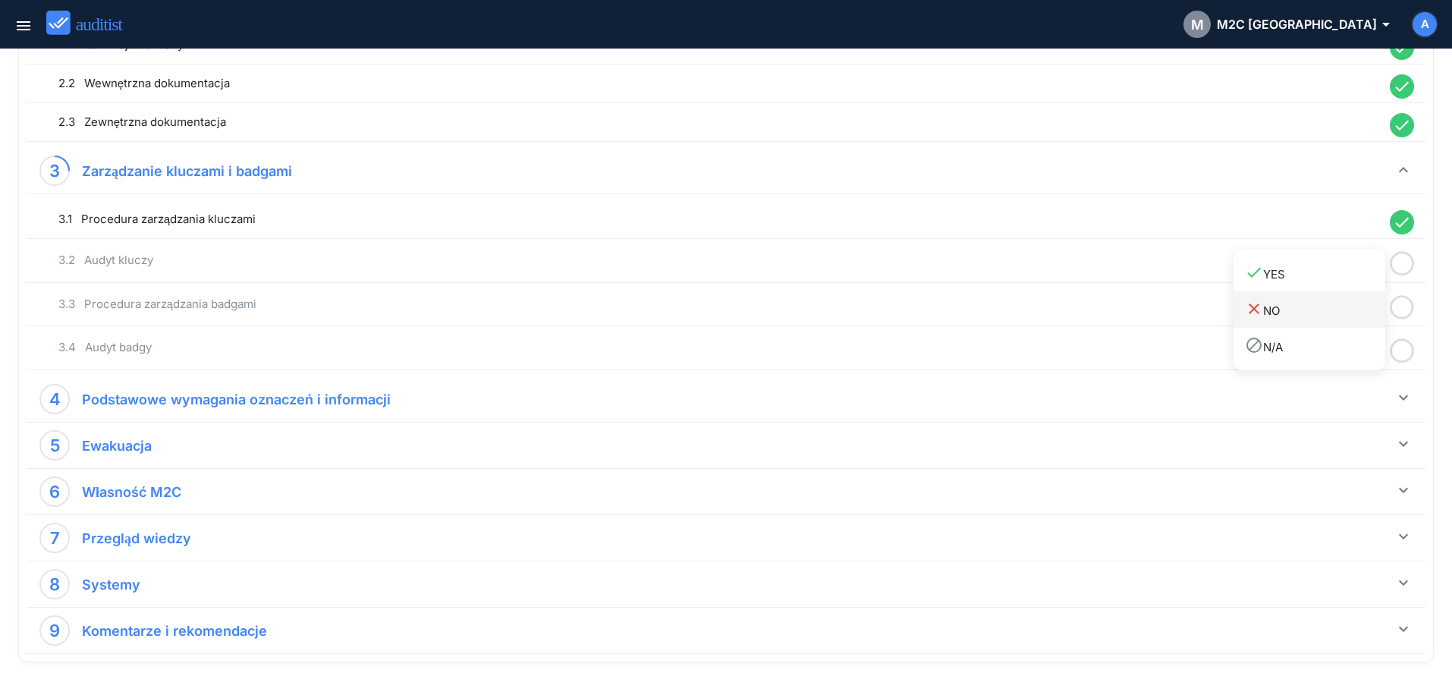
drag, startPoint x: 1344, startPoint y: 282, endPoint x: 1378, endPoint y: 300, distance: 39.0
click at [1347, 284] on link "done YES" at bounding box center [1310, 273] width 152 height 36
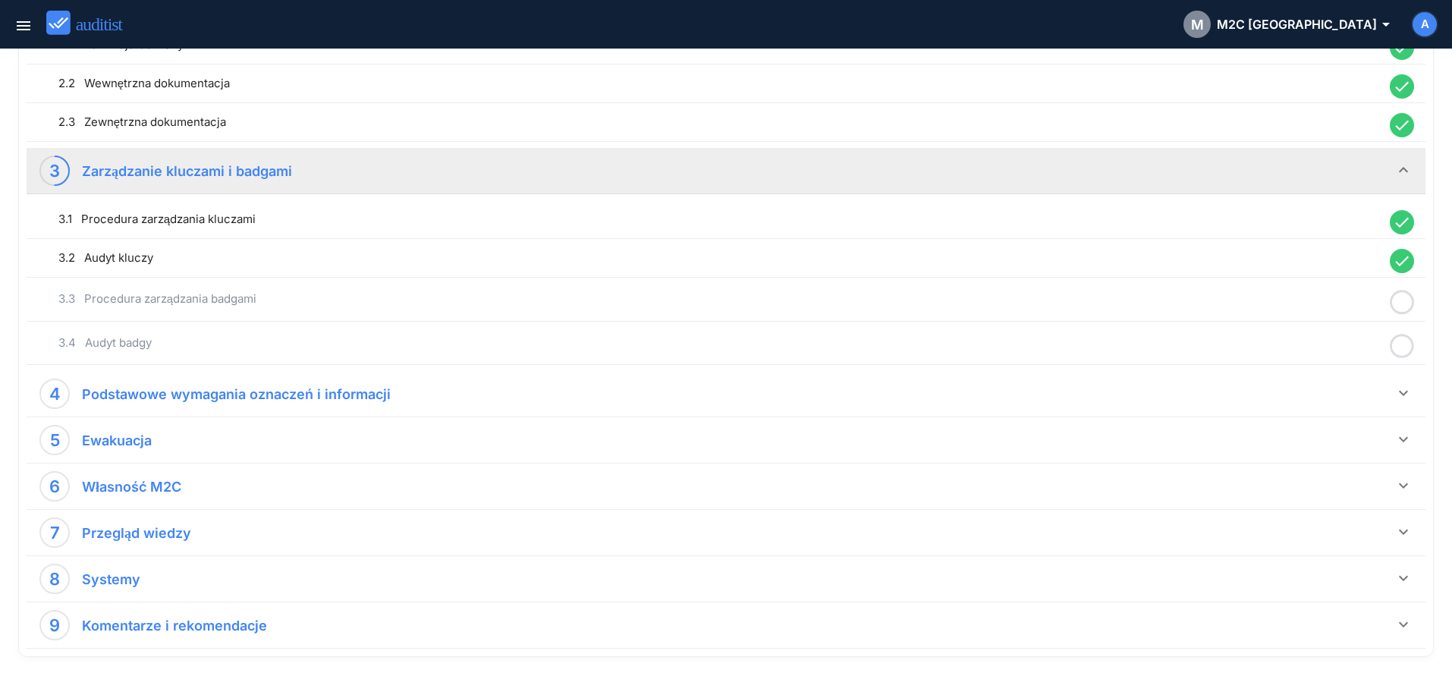
click at [1404, 310] on icon at bounding box center [1402, 303] width 24 height 30
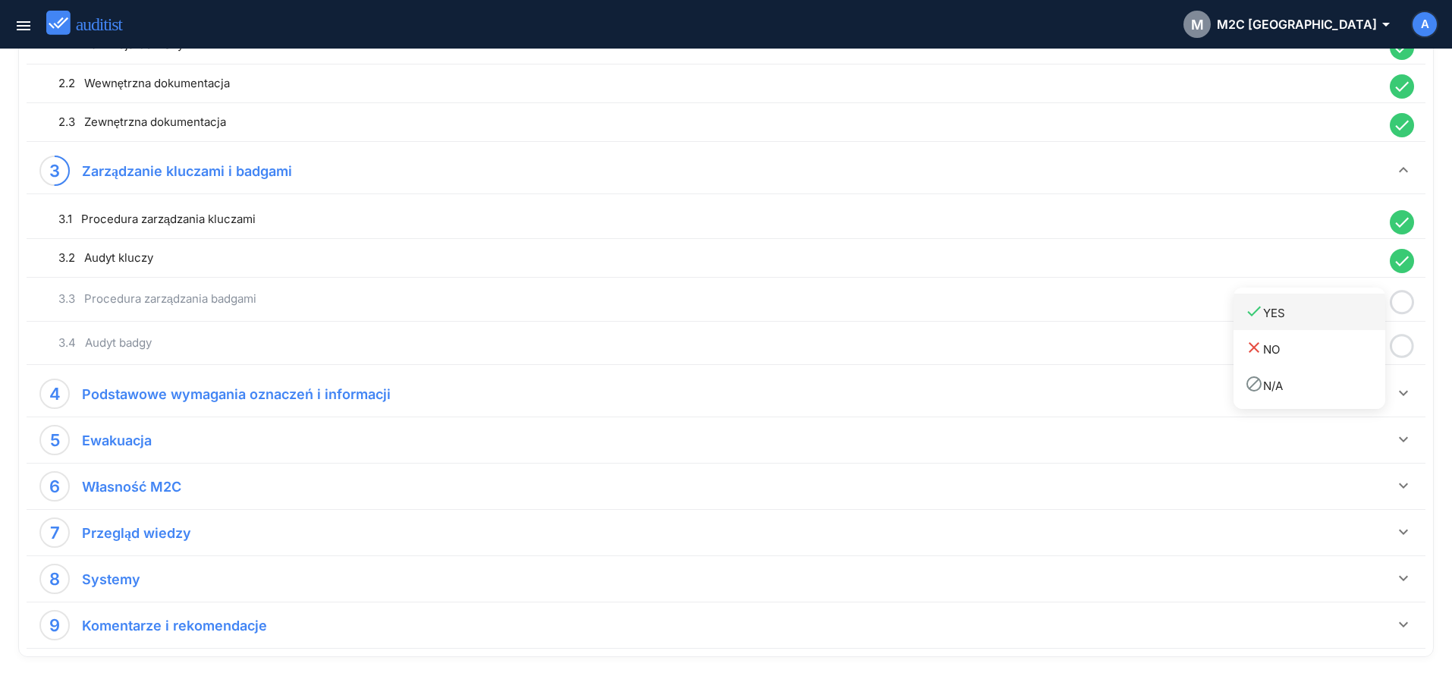
drag, startPoint x: 1343, startPoint y: 324, endPoint x: 1385, endPoint y: 341, distance: 45.2
click at [1350, 327] on link "done YES" at bounding box center [1310, 312] width 152 height 36
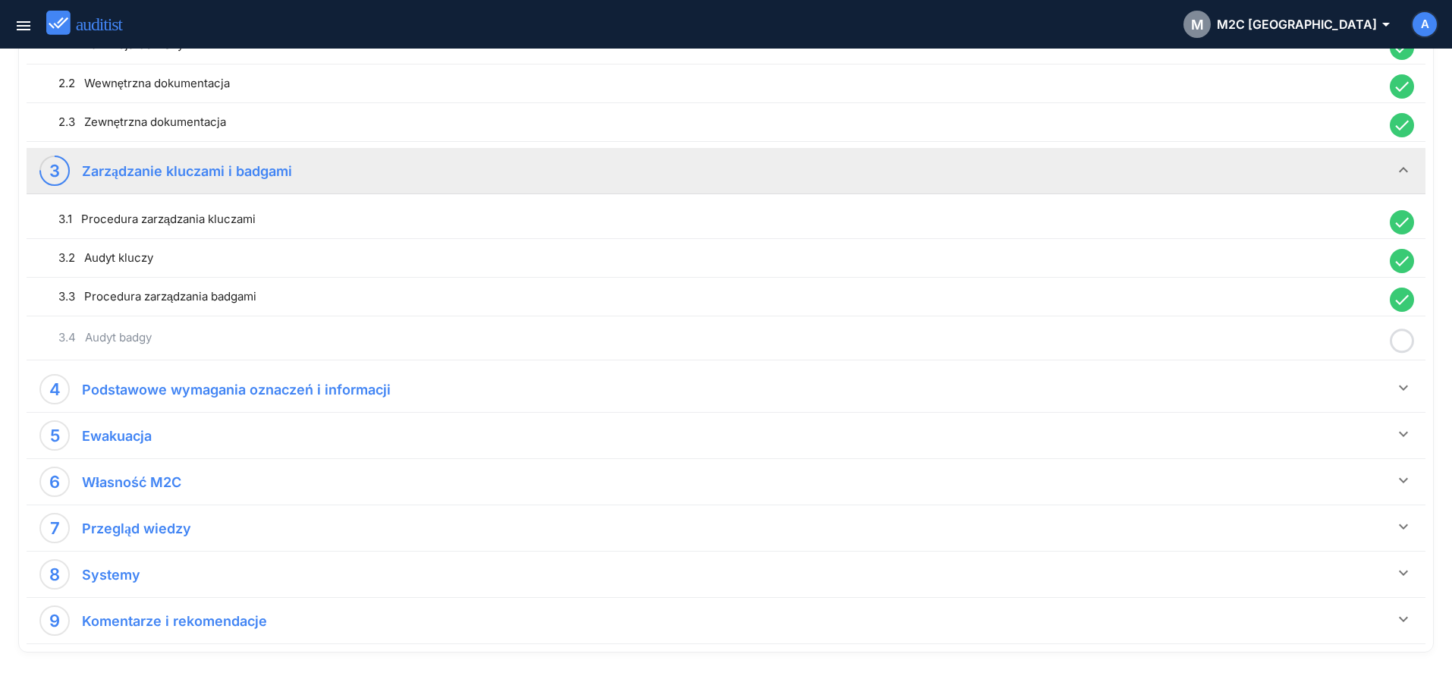
click at [1399, 347] on icon at bounding box center [1402, 341] width 24 height 30
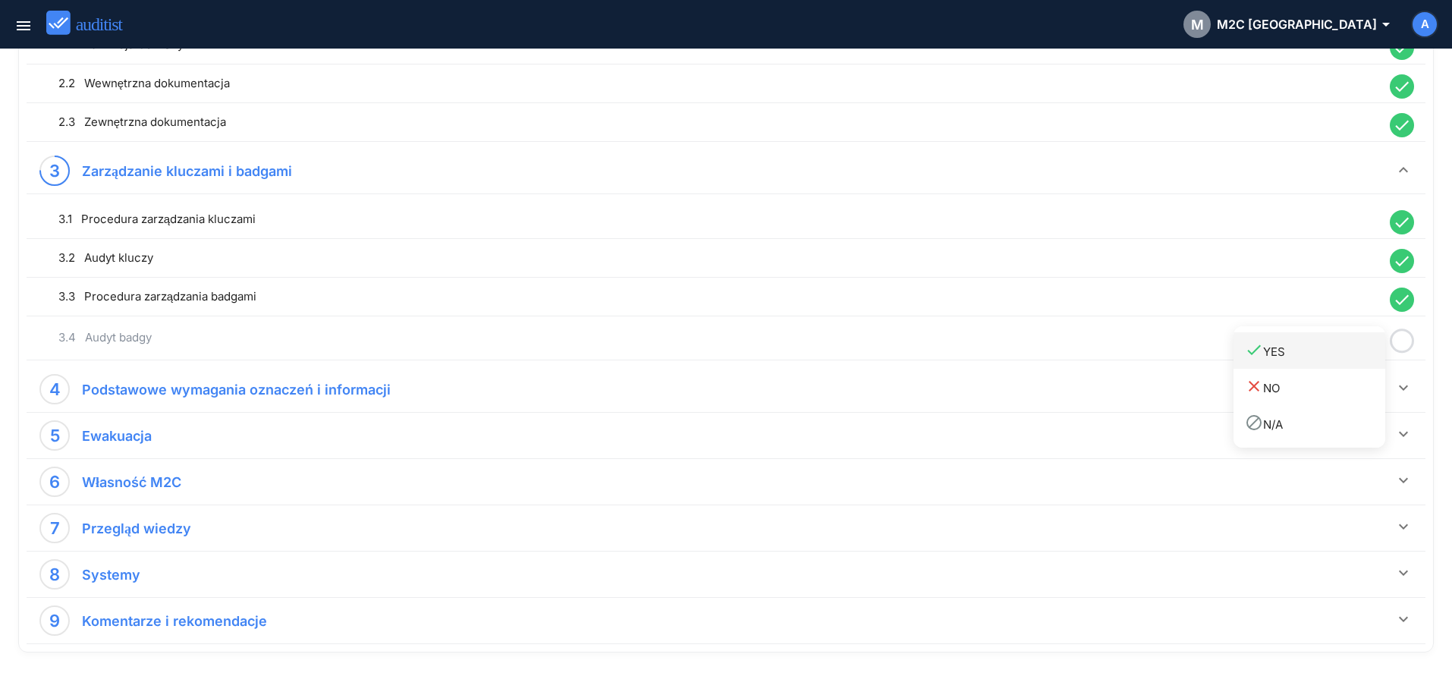
drag, startPoint x: 1338, startPoint y: 352, endPoint x: 1354, endPoint y: 371, distance: 24.8
click at [1336, 354] on div "done YES" at bounding box center [1315, 351] width 140 height 20
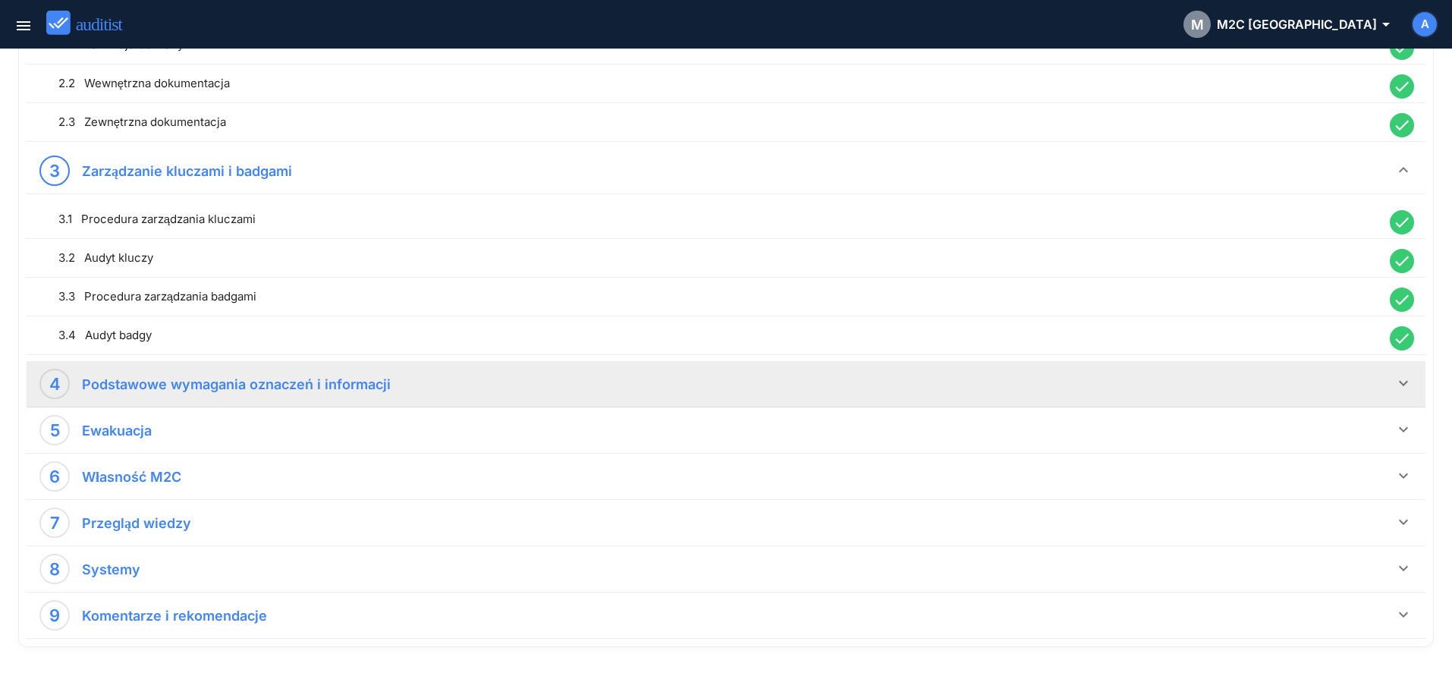
click at [1406, 382] on icon "keyboard_arrow_down" at bounding box center [1403, 383] width 18 height 18
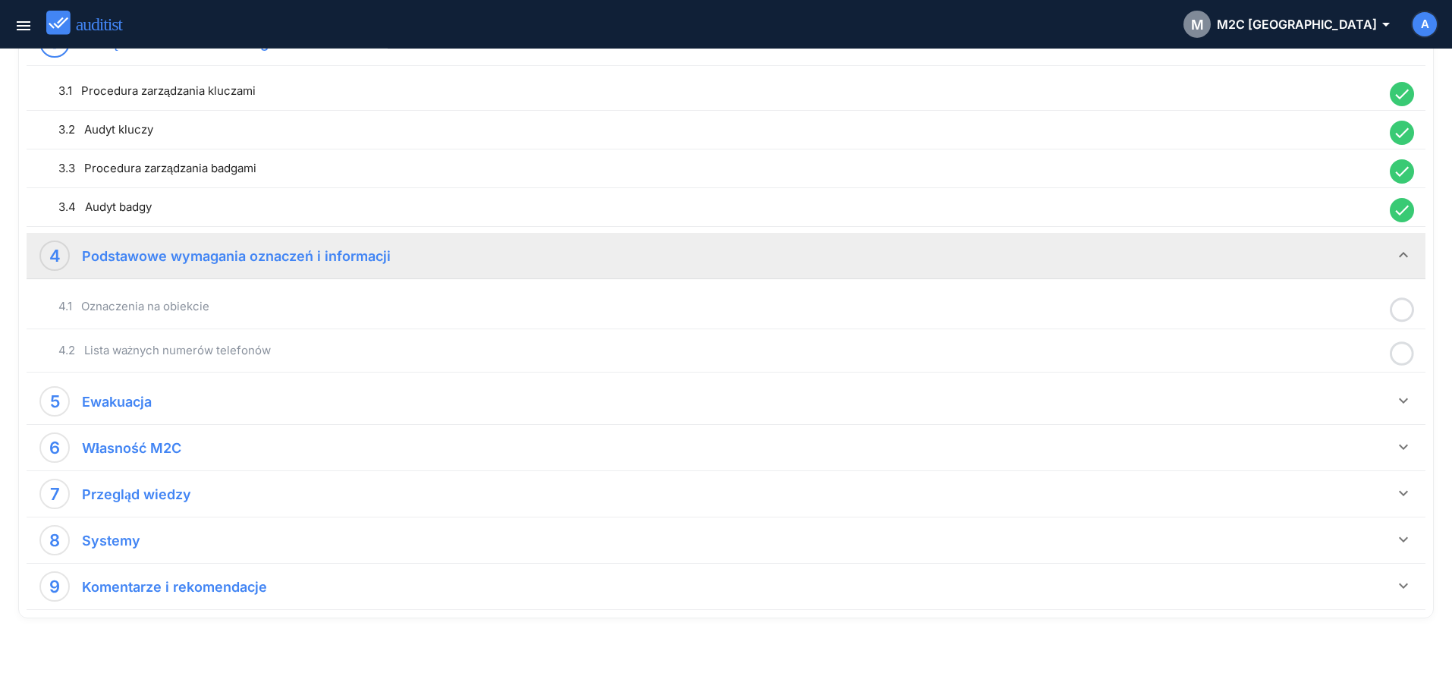
scroll to position [772, 0]
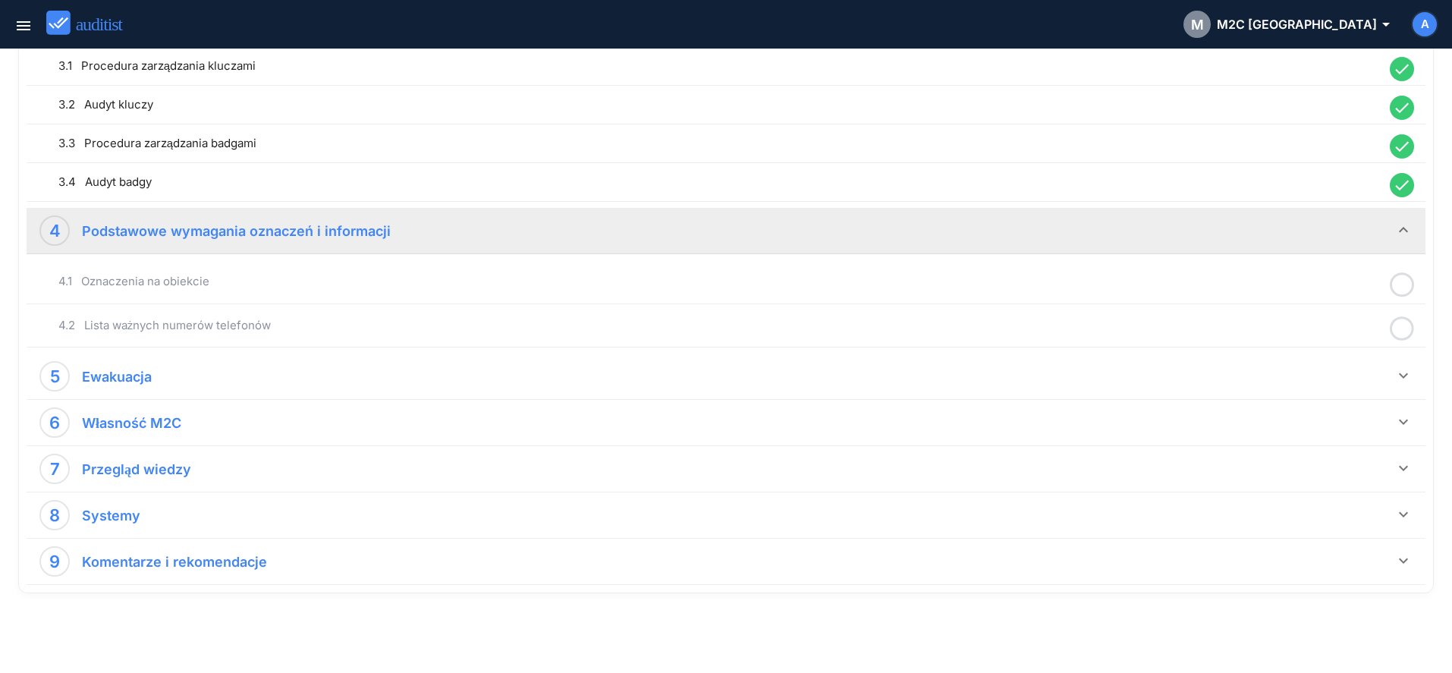
click at [1403, 284] on icon at bounding box center [1402, 285] width 24 height 30
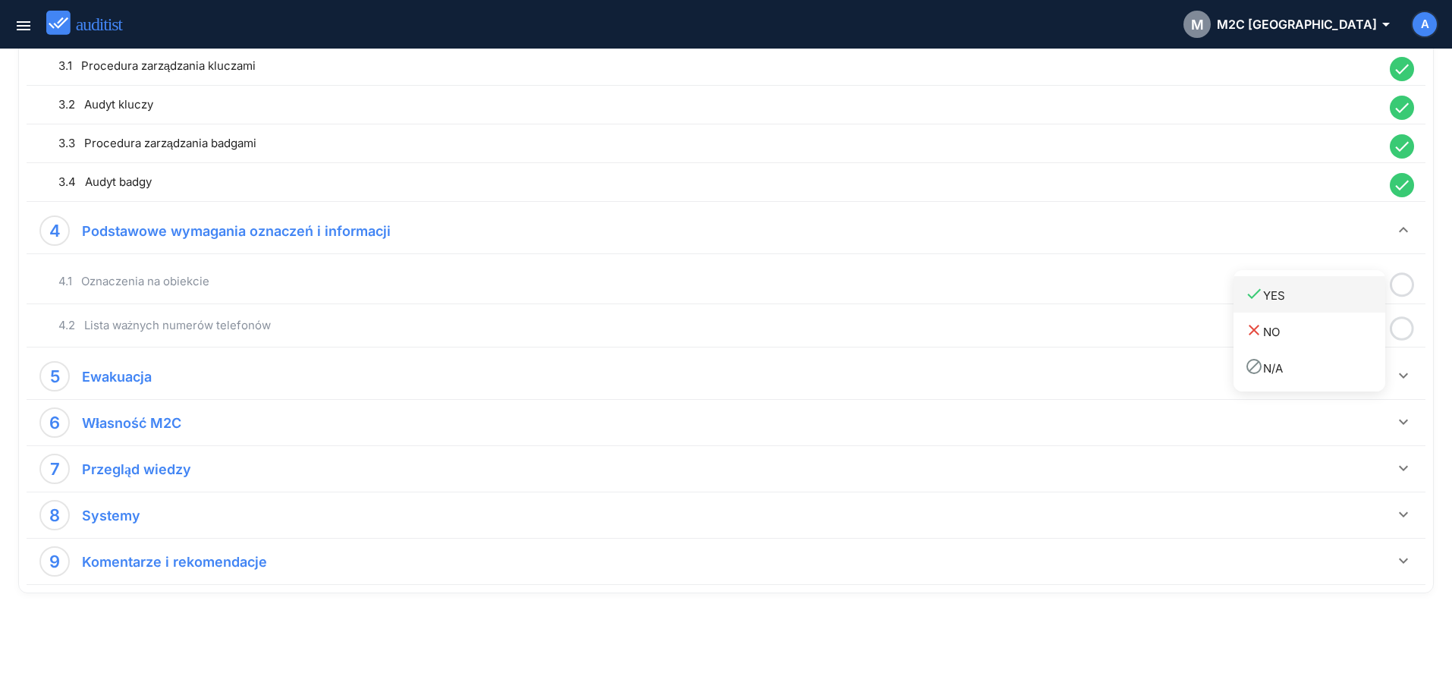
click at [1348, 300] on div "done YES" at bounding box center [1315, 294] width 140 height 20
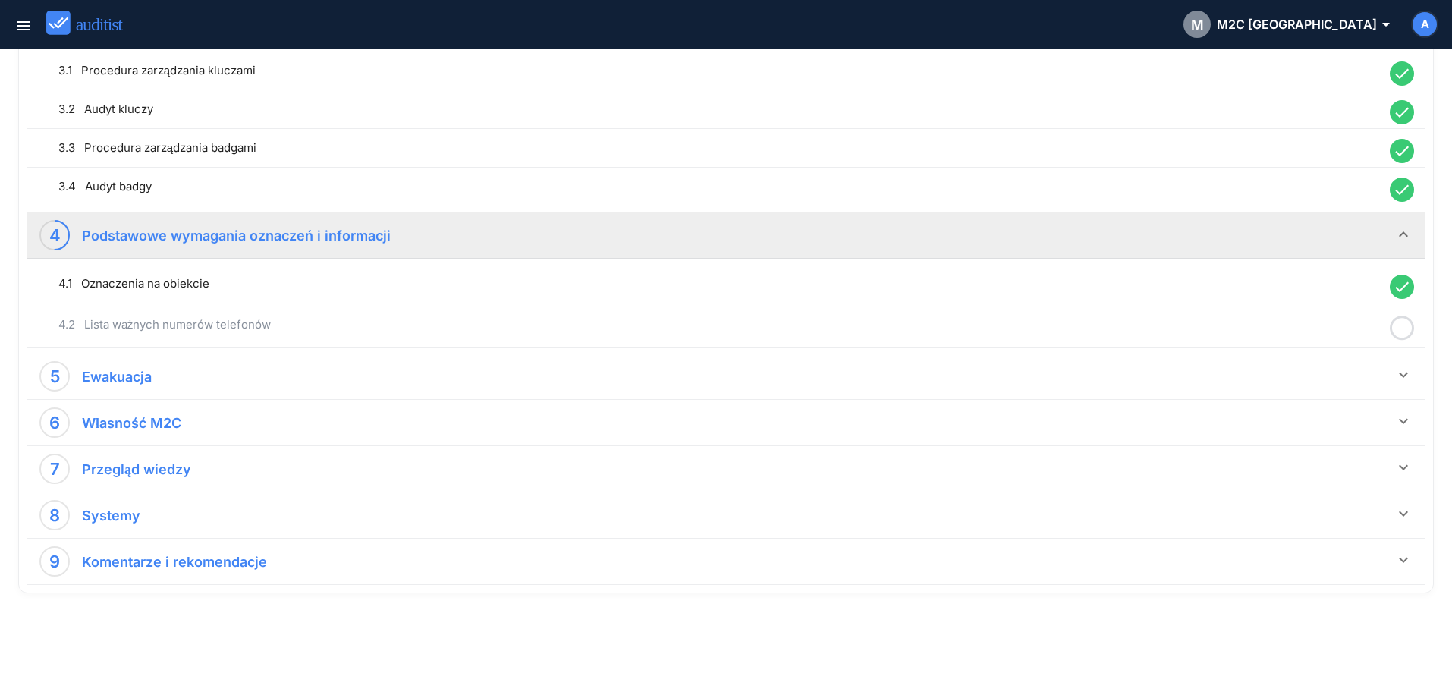
click at [1402, 327] on icon at bounding box center [1402, 328] width 24 height 30
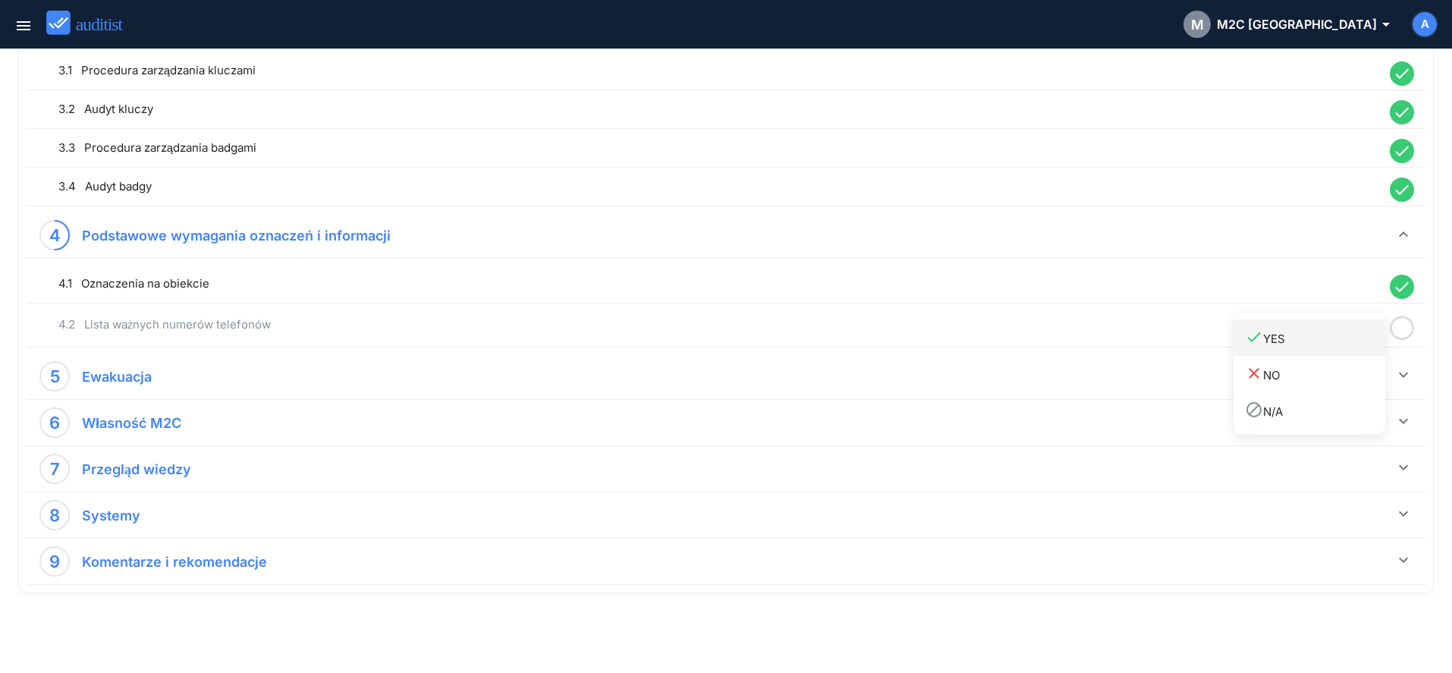
click at [1352, 334] on div "done YES" at bounding box center [1315, 338] width 140 height 20
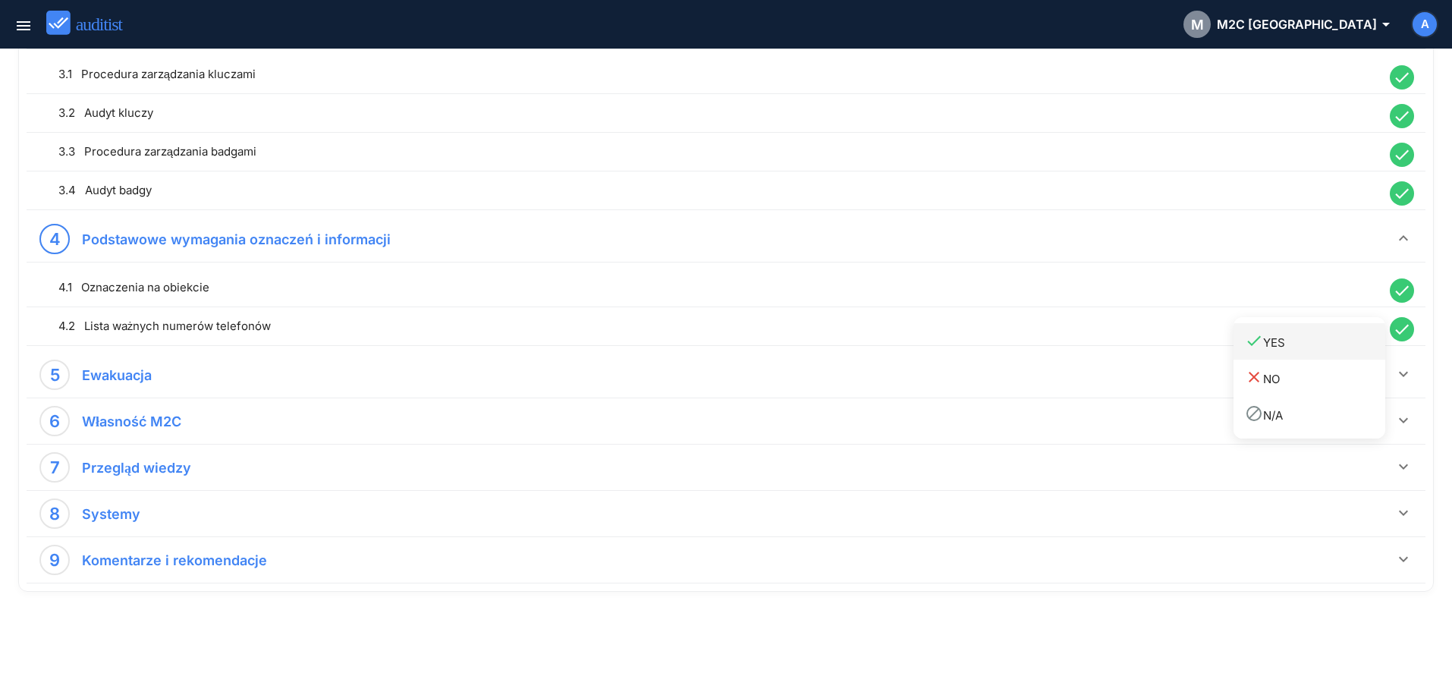
scroll to position [764, 0]
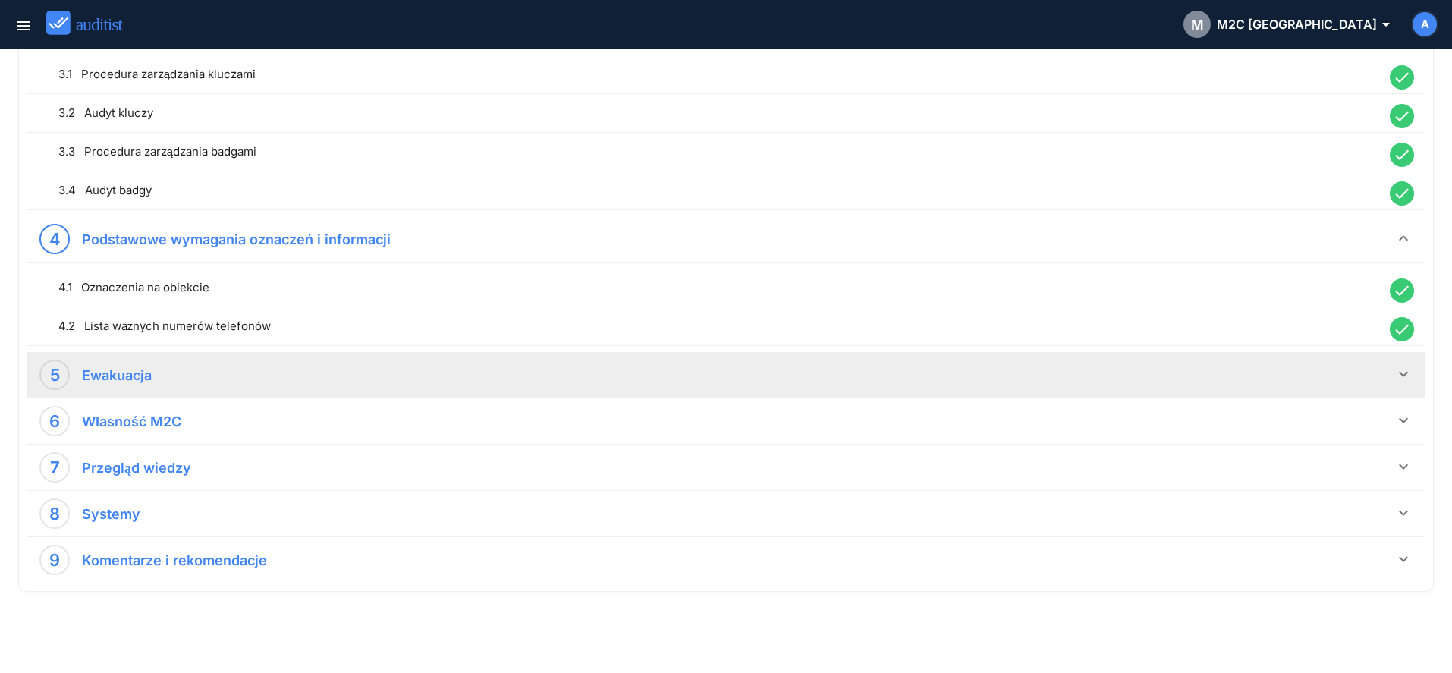
click at [1399, 376] on icon "keyboard_arrow_down" at bounding box center [1403, 374] width 18 height 18
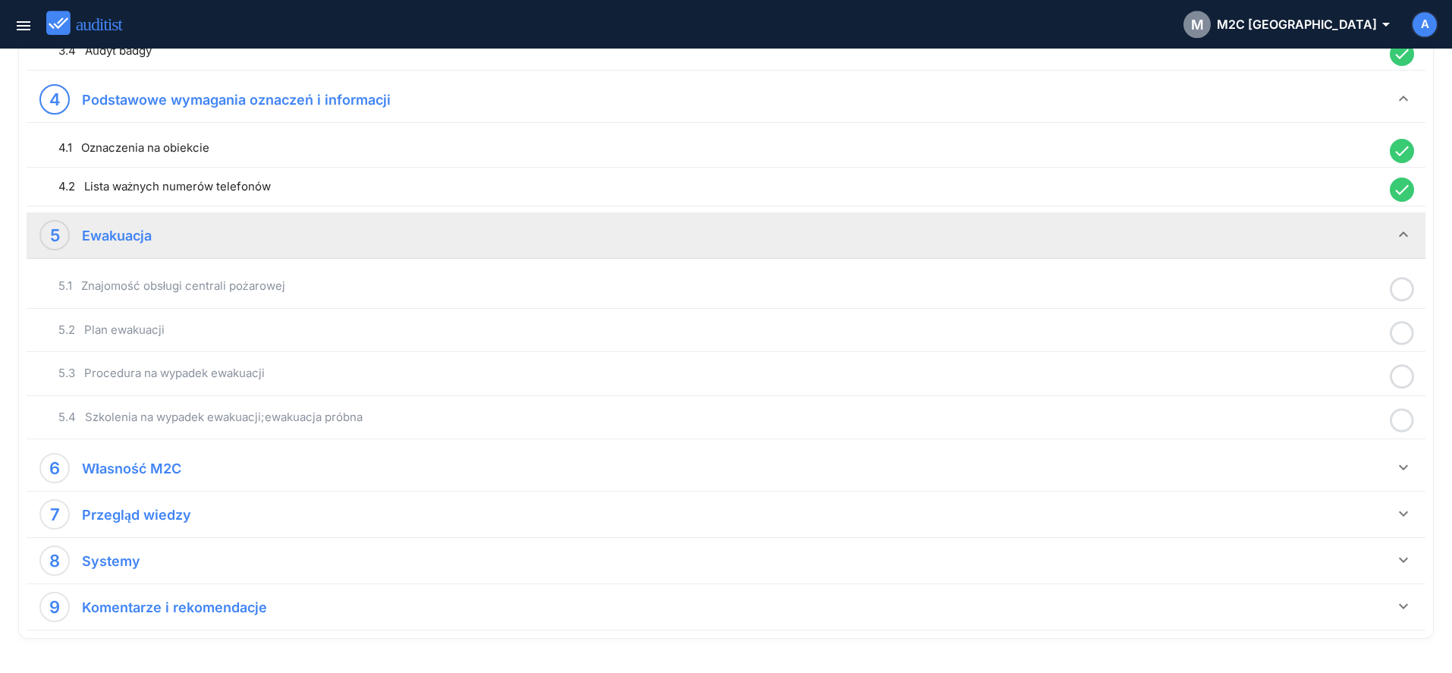
scroll to position [919, 0]
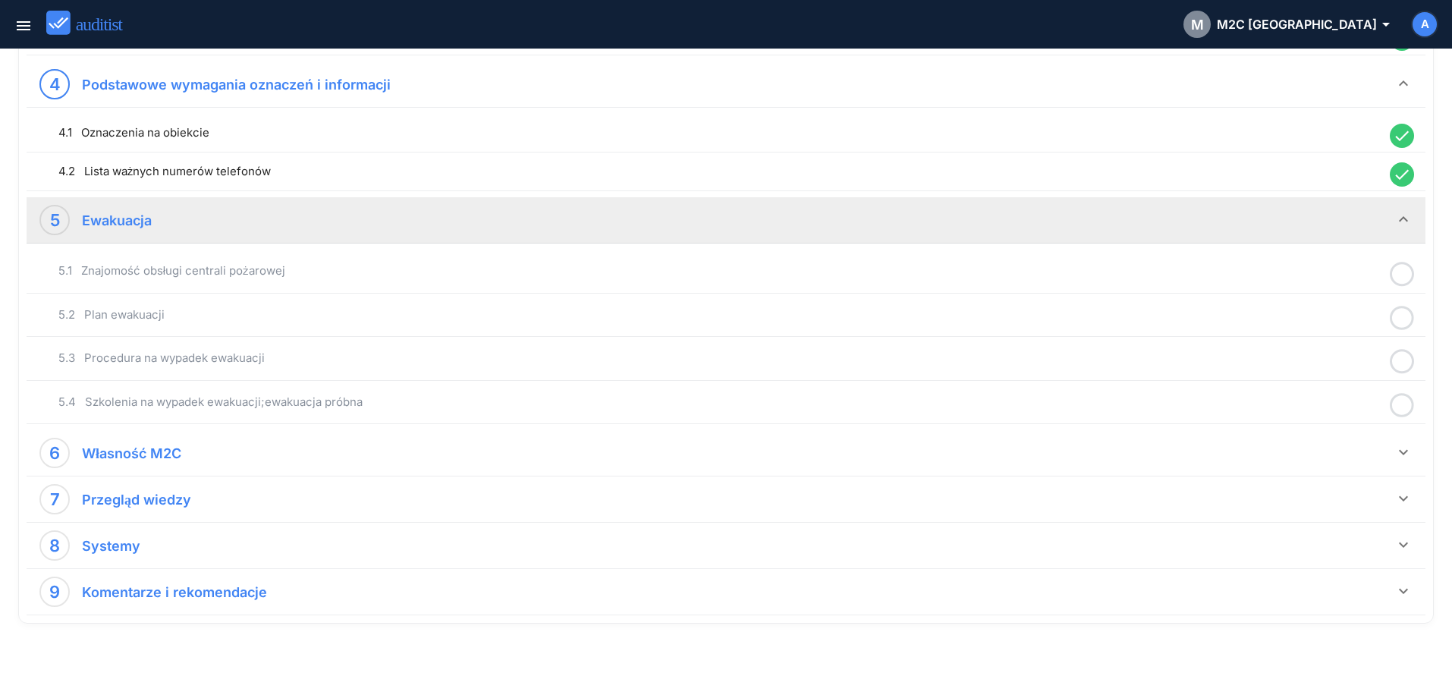
click at [1400, 277] on icon at bounding box center [1402, 274] width 24 height 30
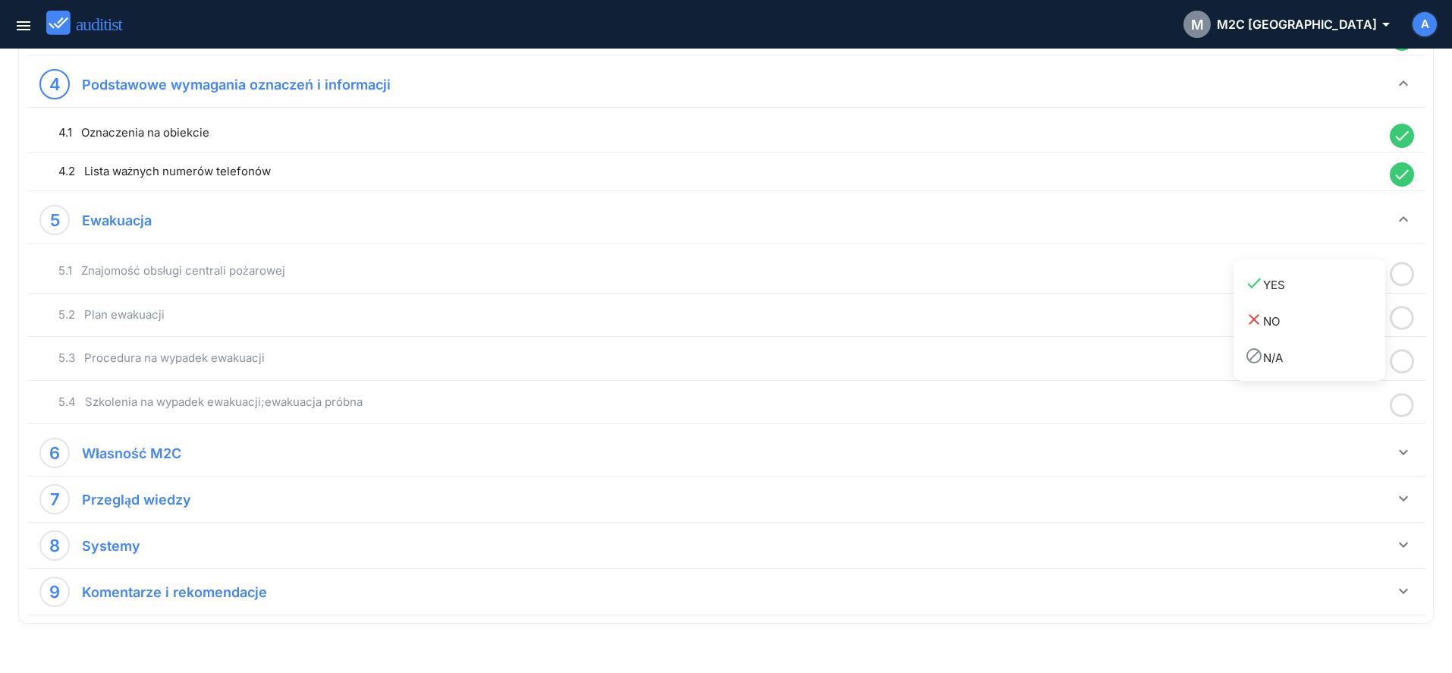
drag, startPoint x: 1357, startPoint y: 293, endPoint x: 1389, endPoint y: 313, distance: 37.5
click at [1359, 294] on link "done YES" at bounding box center [1310, 284] width 152 height 36
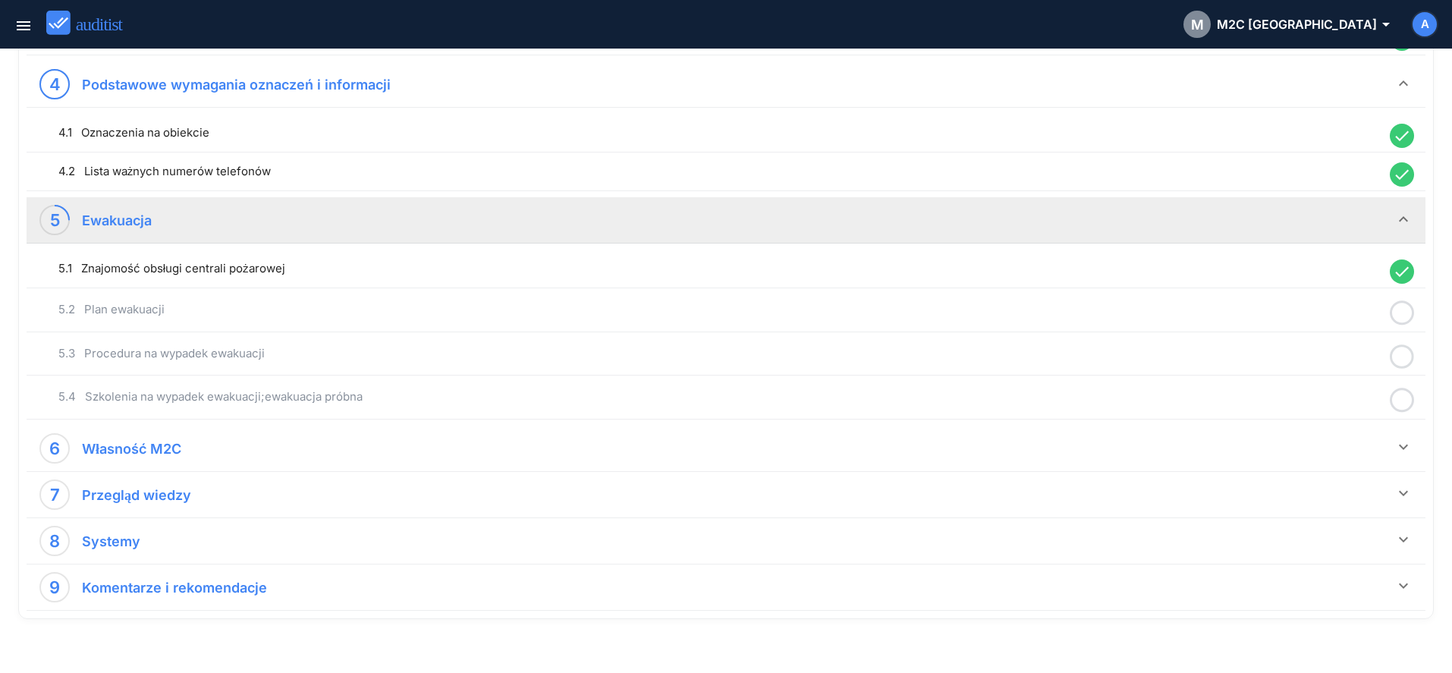
click at [1399, 323] on circle at bounding box center [1402, 313] width 22 height 22
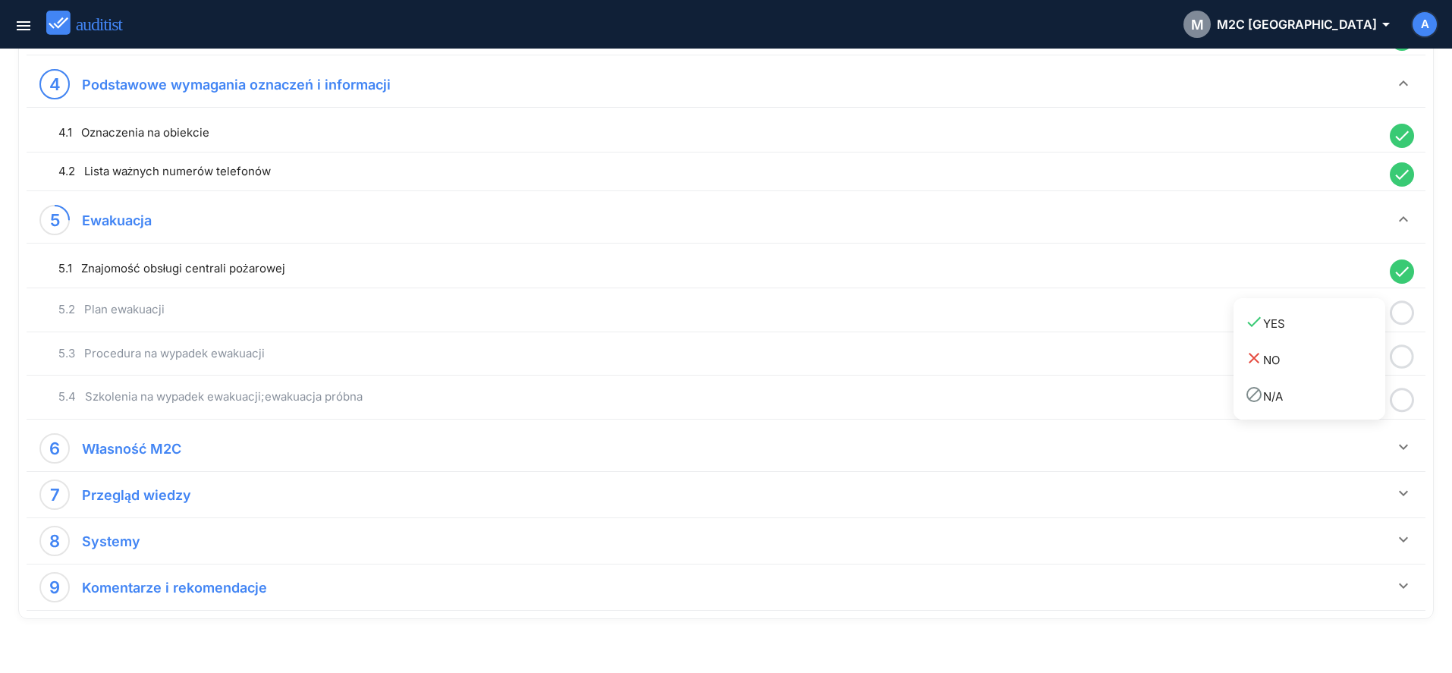
drag, startPoint x: 1360, startPoint y: 335, endPoint x: 1372, endPoint y: 343, distance: 14.3
click at [1366, 341] on div "done YES close NO block N/A" at bounding box center [1310, 358] width 152 height 121
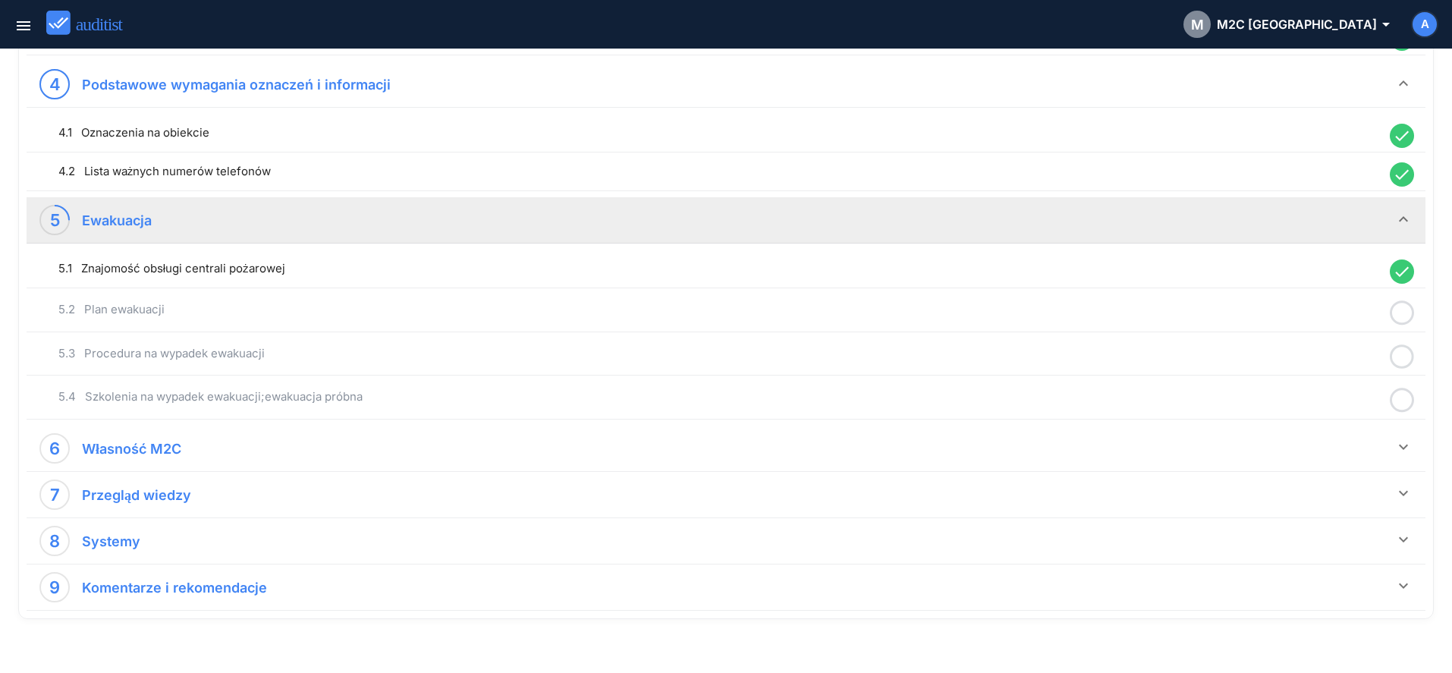
click at [1398, 356] on icon at bounding box center [1402, 357] width 24 height 30
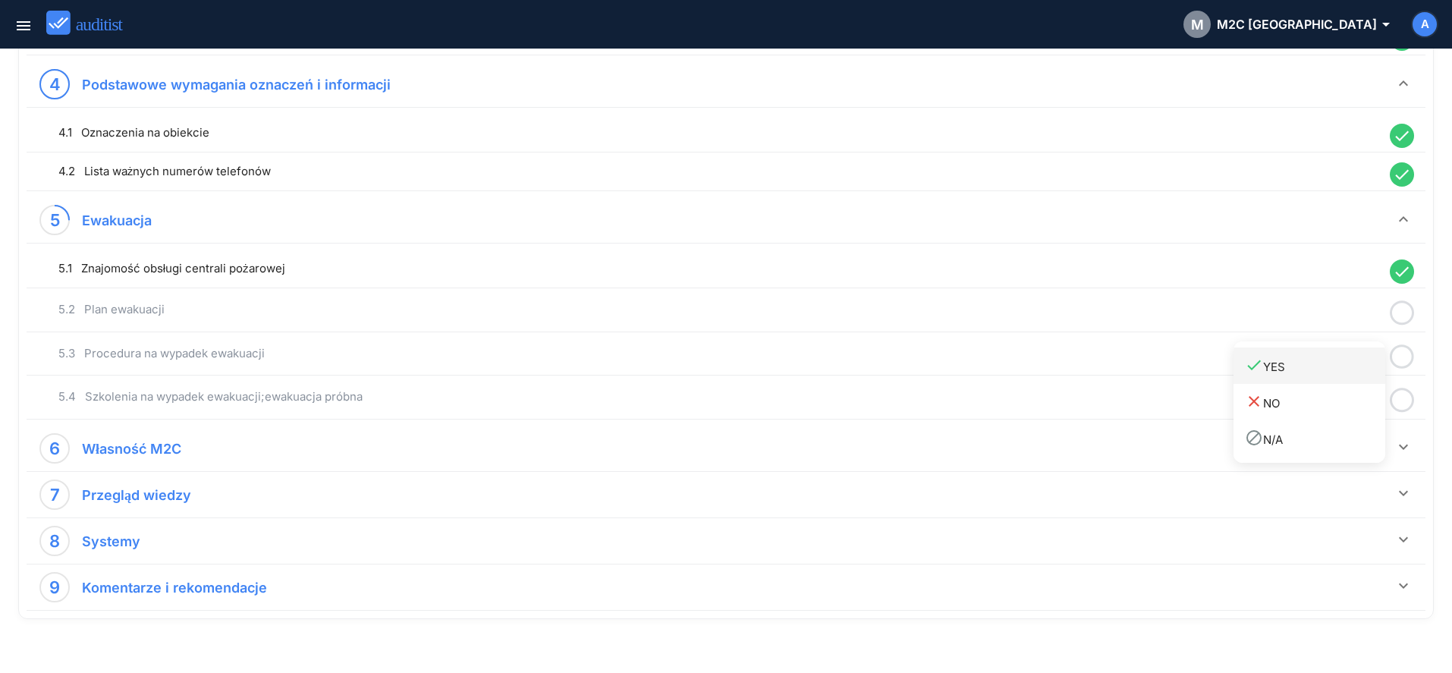
click at [1356, 369] on div "done YES" at bounding box center [1315, 366] width 140 height 20
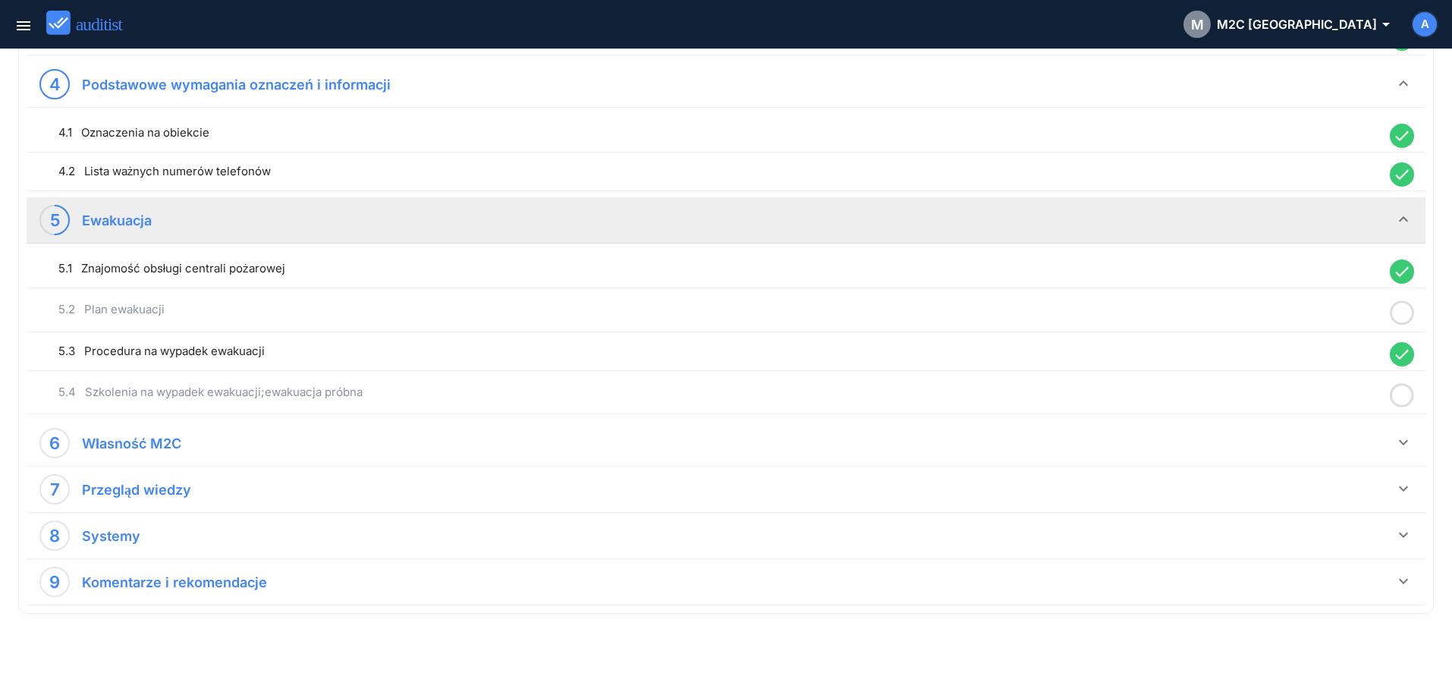
click at [1401, 313] on icon at bounding box center [1402, 313] width 24 height 30
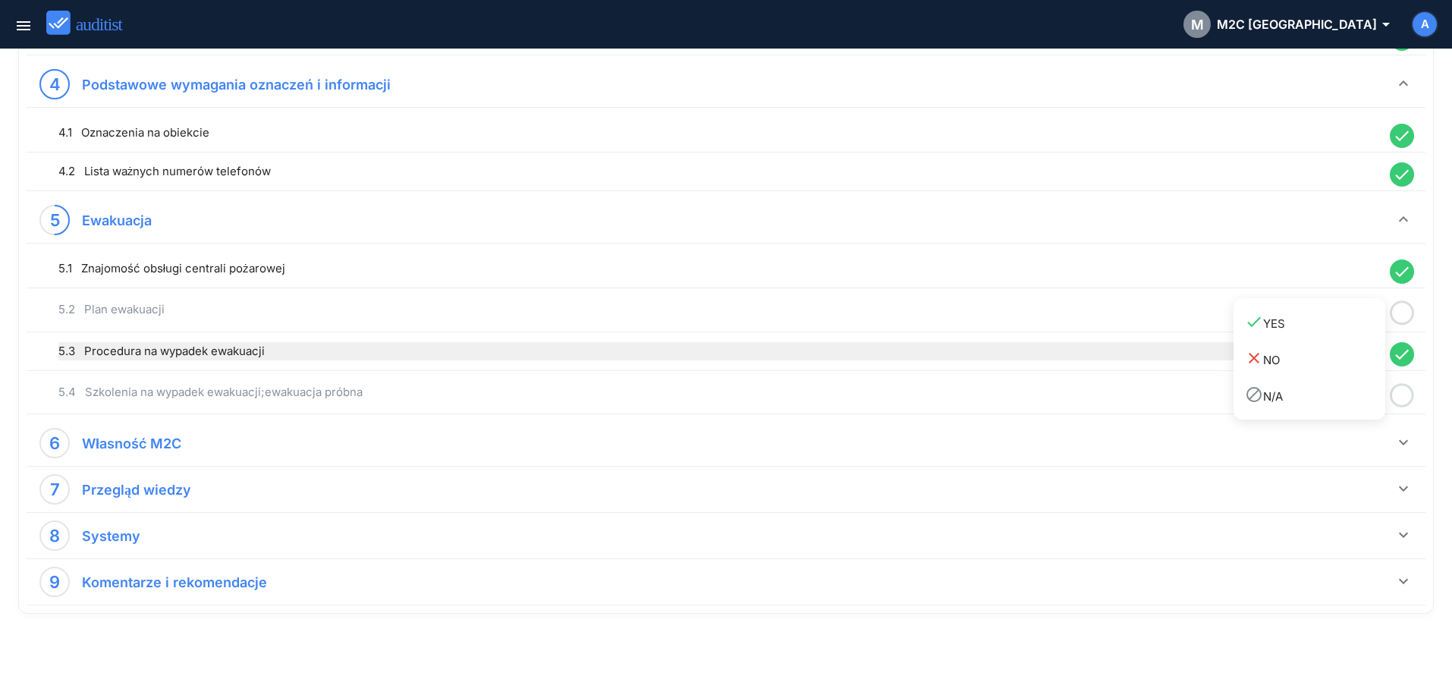
drag, startPoint x: 1347, startPoint y: 325, endPoint x: 1372, endPoint y: 342, distance: 31.1
click at [1347, 328] on div "done YES" at bounding box center [1315, 323] width 140 height 20
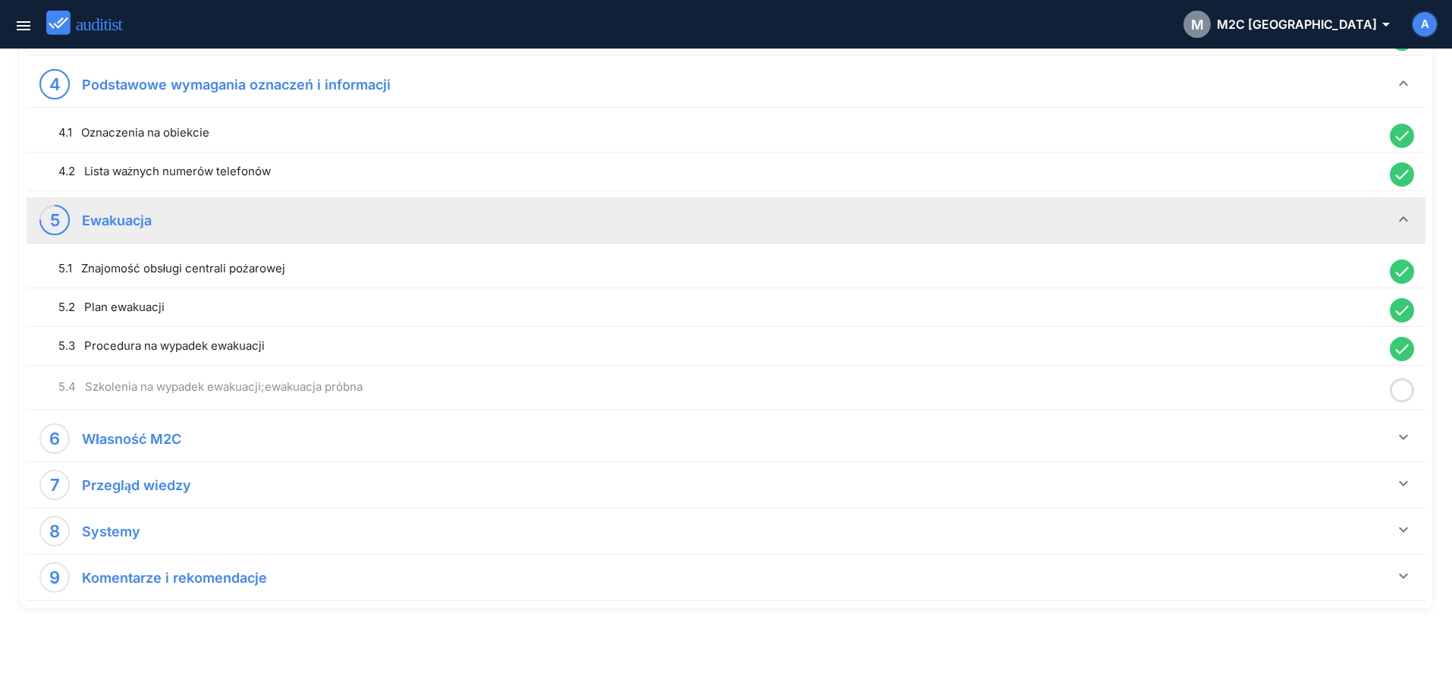
click at [1404, 386] on icon at bounding box center [1402, 391] width 24 height 30
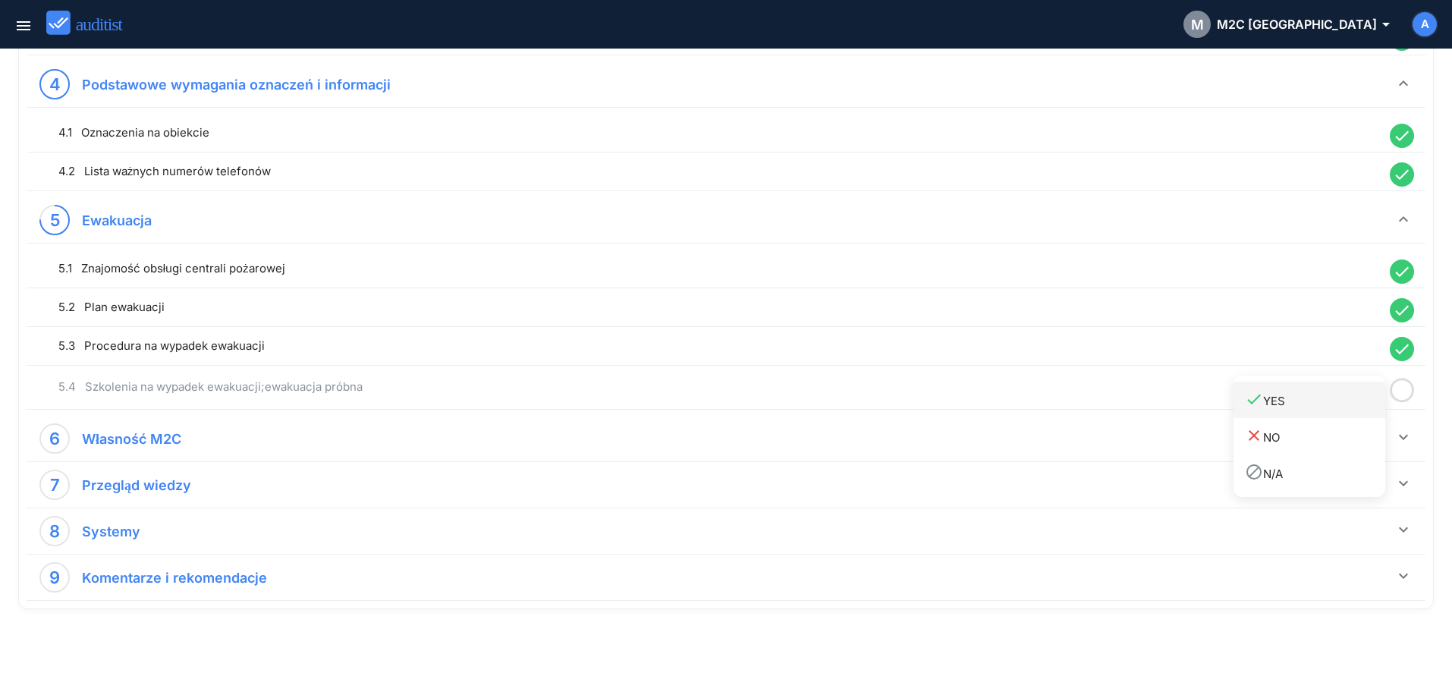
click at [1344, 399] on div "done YES" at bounding box center [1315, 400] width 140 height 20
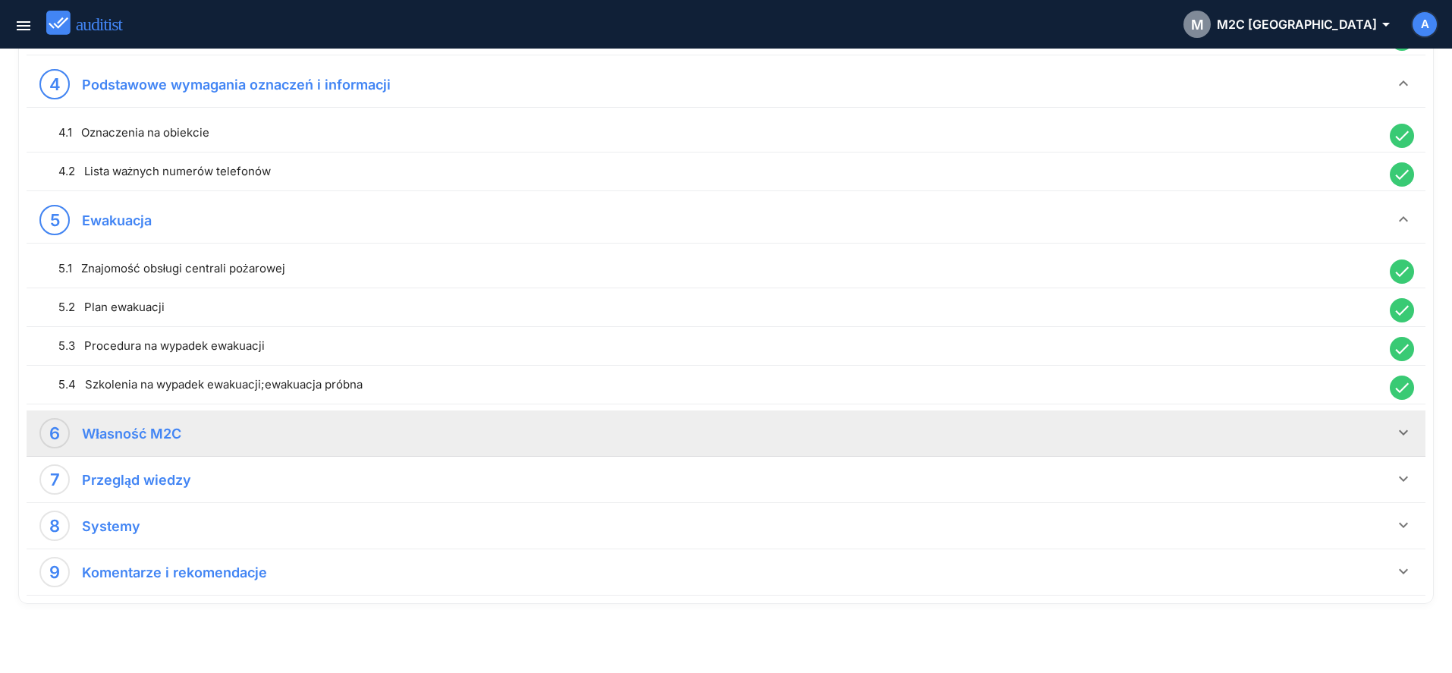
click at [1403, 435] on icon "keyboard_arrow_down" at bounding box center [1403, 432] width 18 height 18
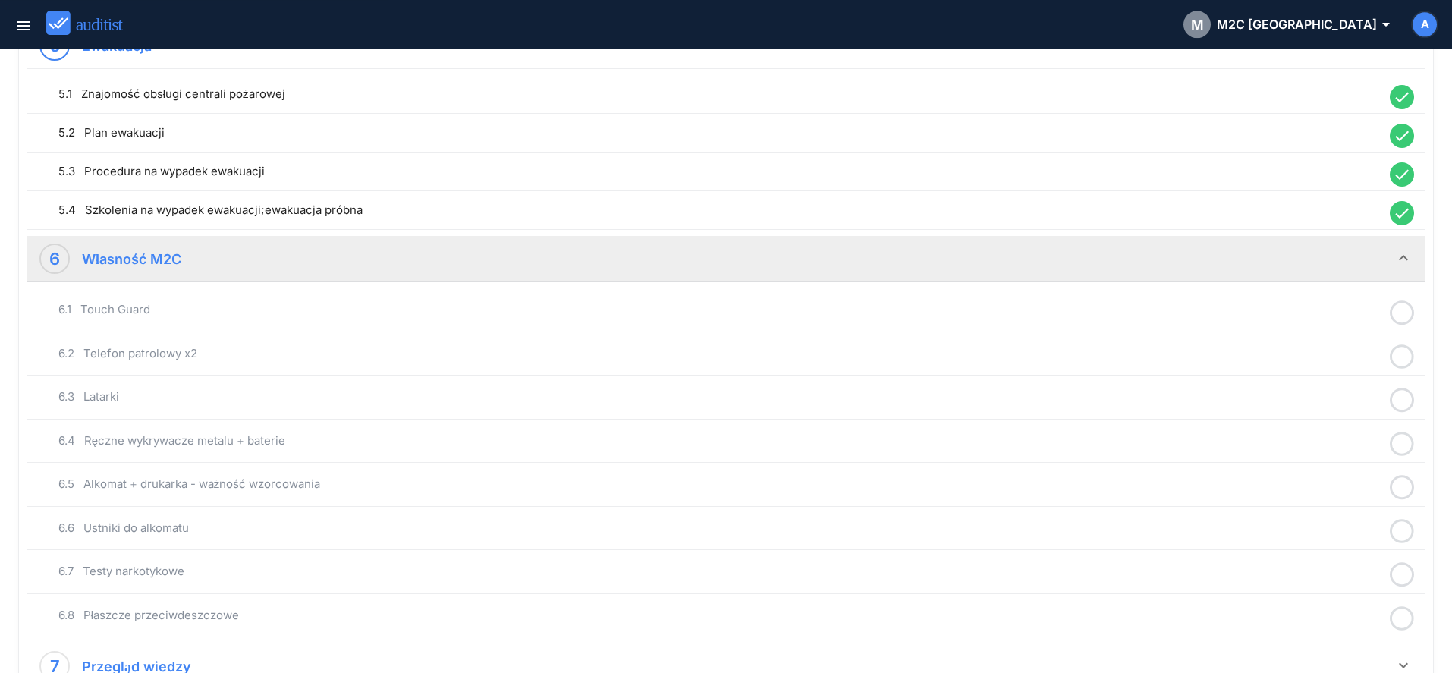
scroll to position [1151, 0]
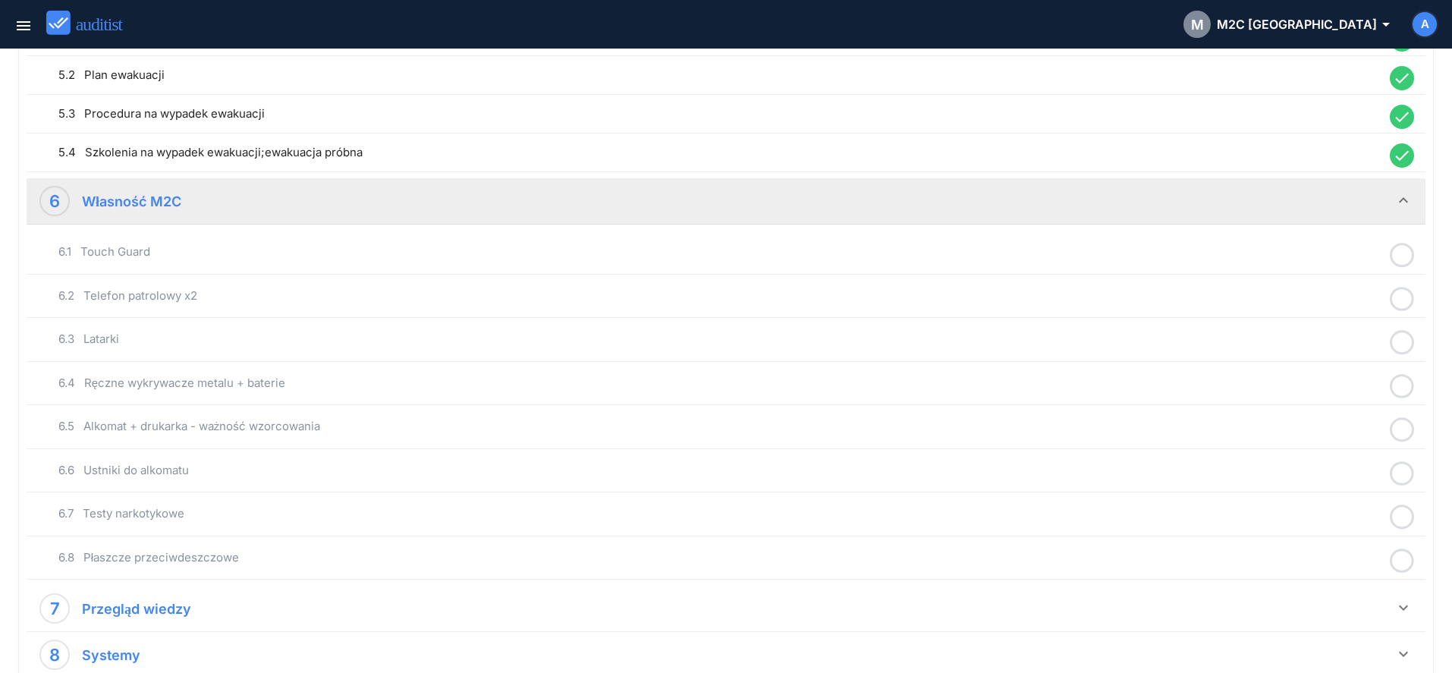
click at [1403, 253] on icon at bounding box center [1402, 255] width 24 height 30
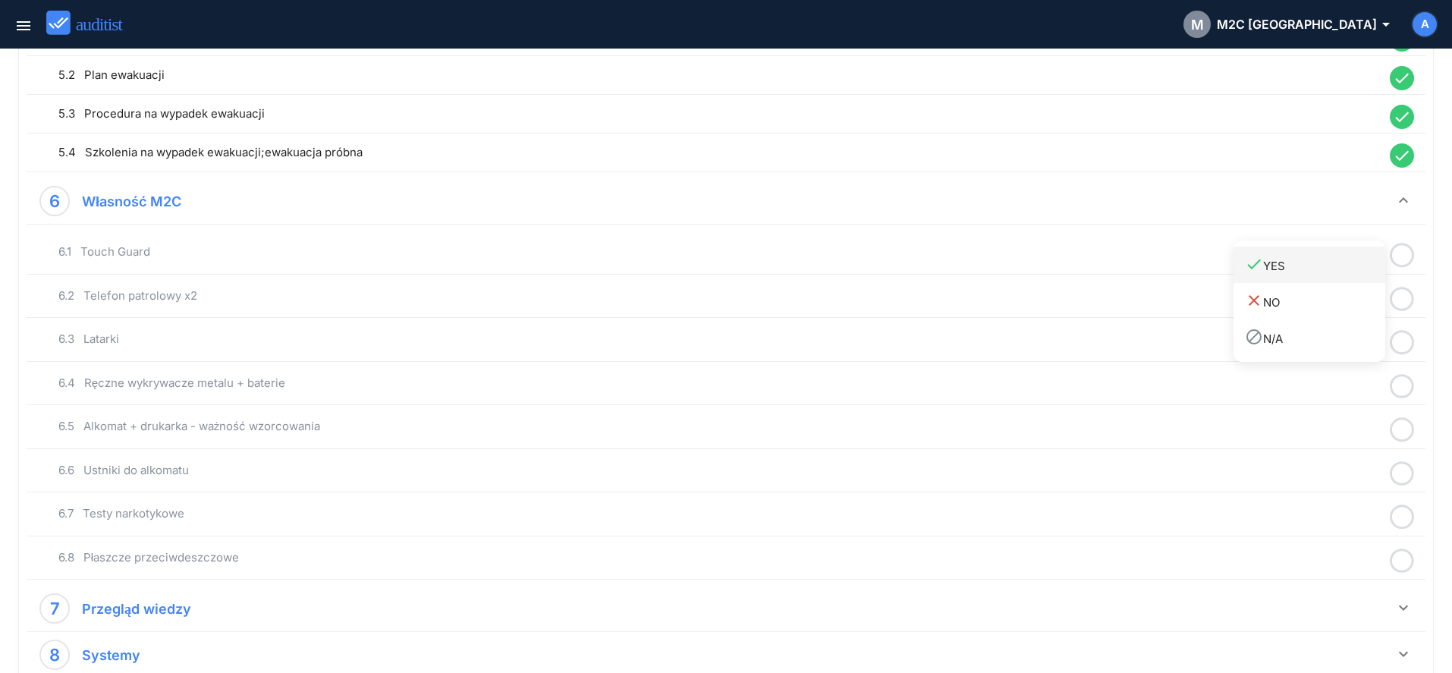
click at [1359, 276] on link "done YES" at bounding box center [1310, 265] width 152 height 36
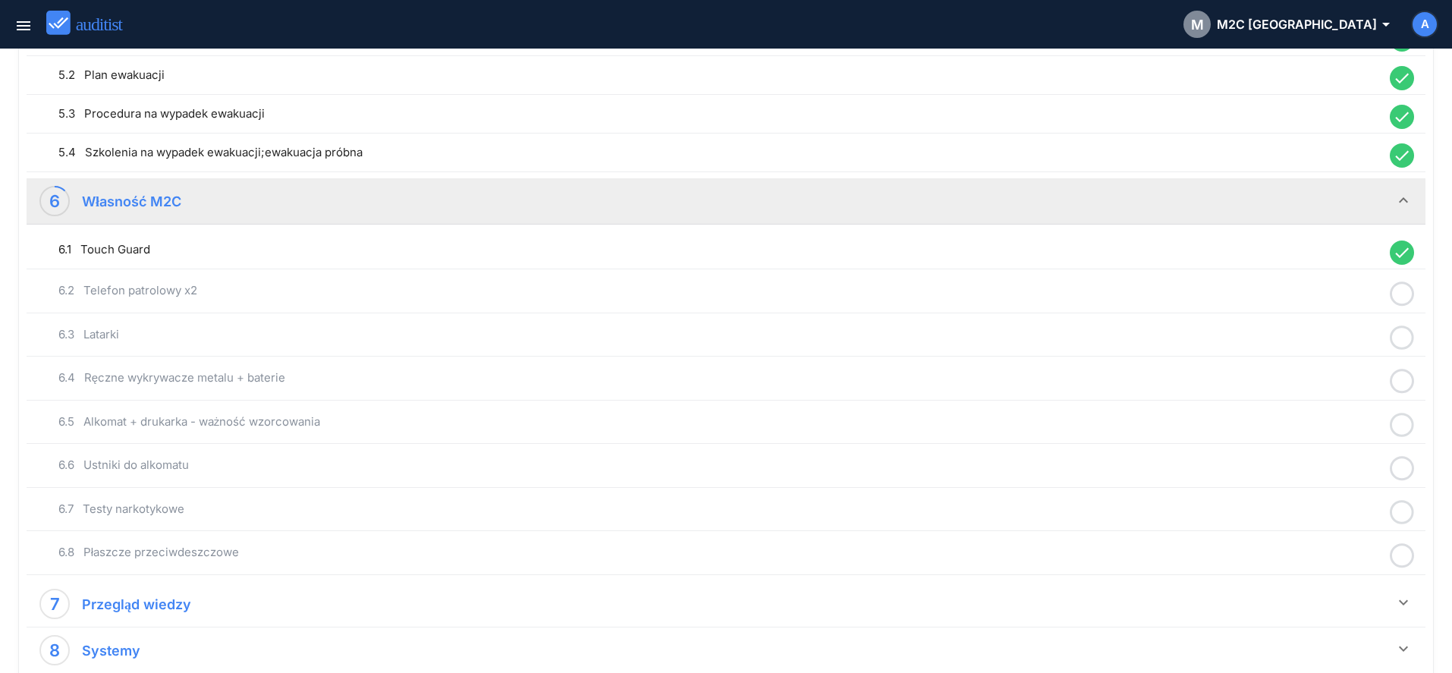
click at [1403, 300] on icon at bounding box center [1402, 294] width 24 height 30
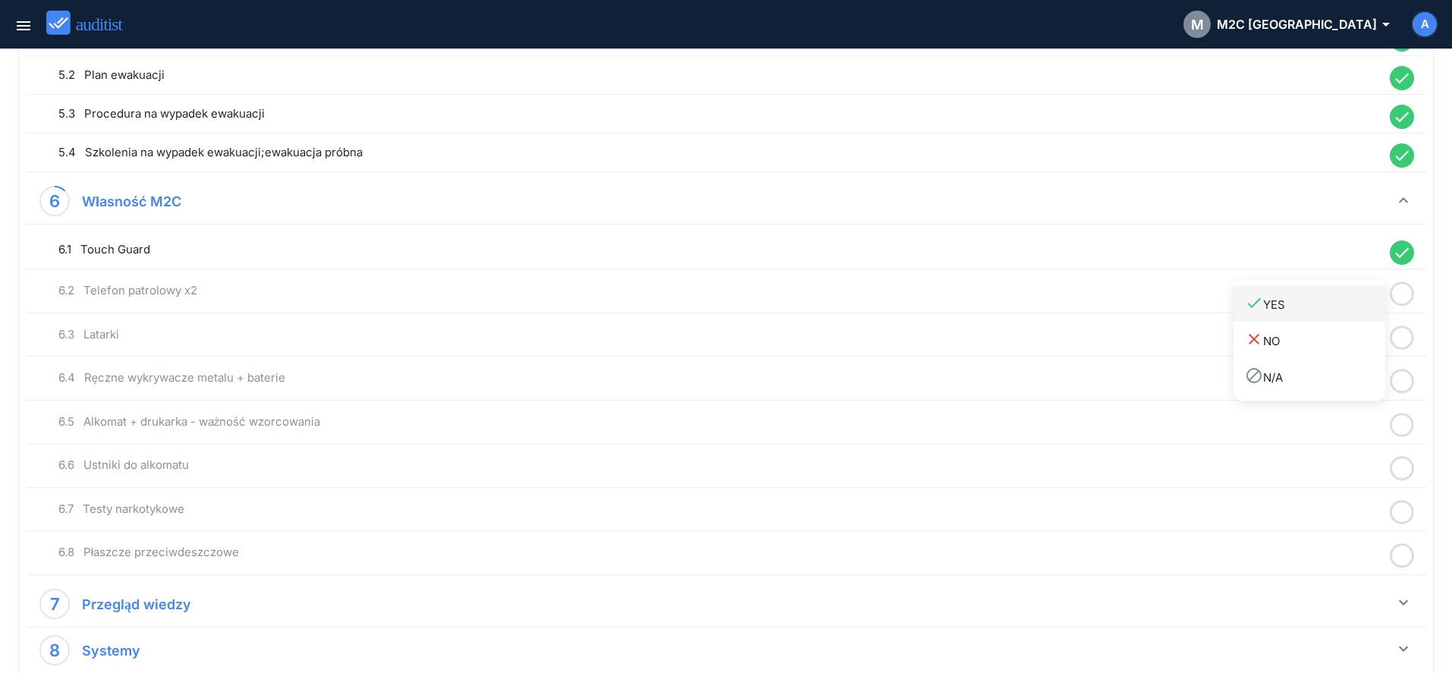
click at [1336, 307] on div "done YES" at bounding box center [1315, 304] width 140 height 20
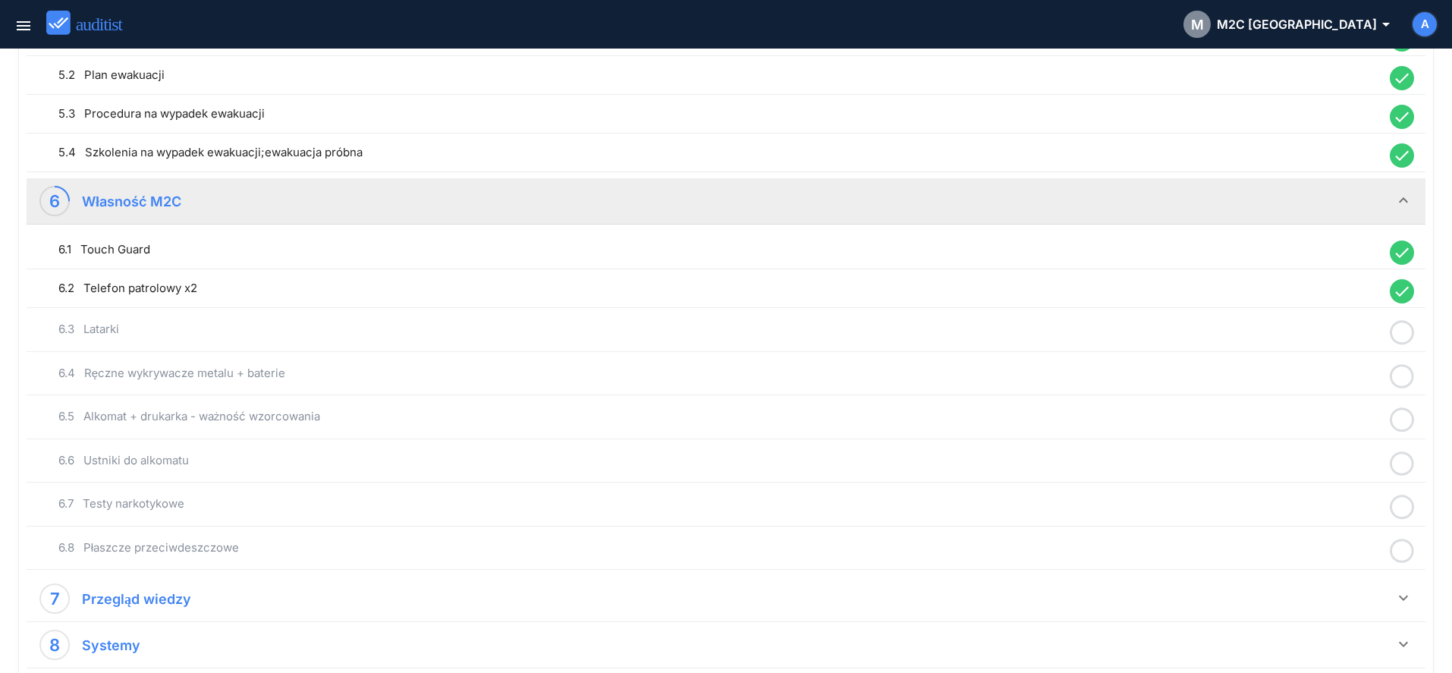
click at [1397, 338] on icon at bounding box center [1402, 333] width 24 height 30
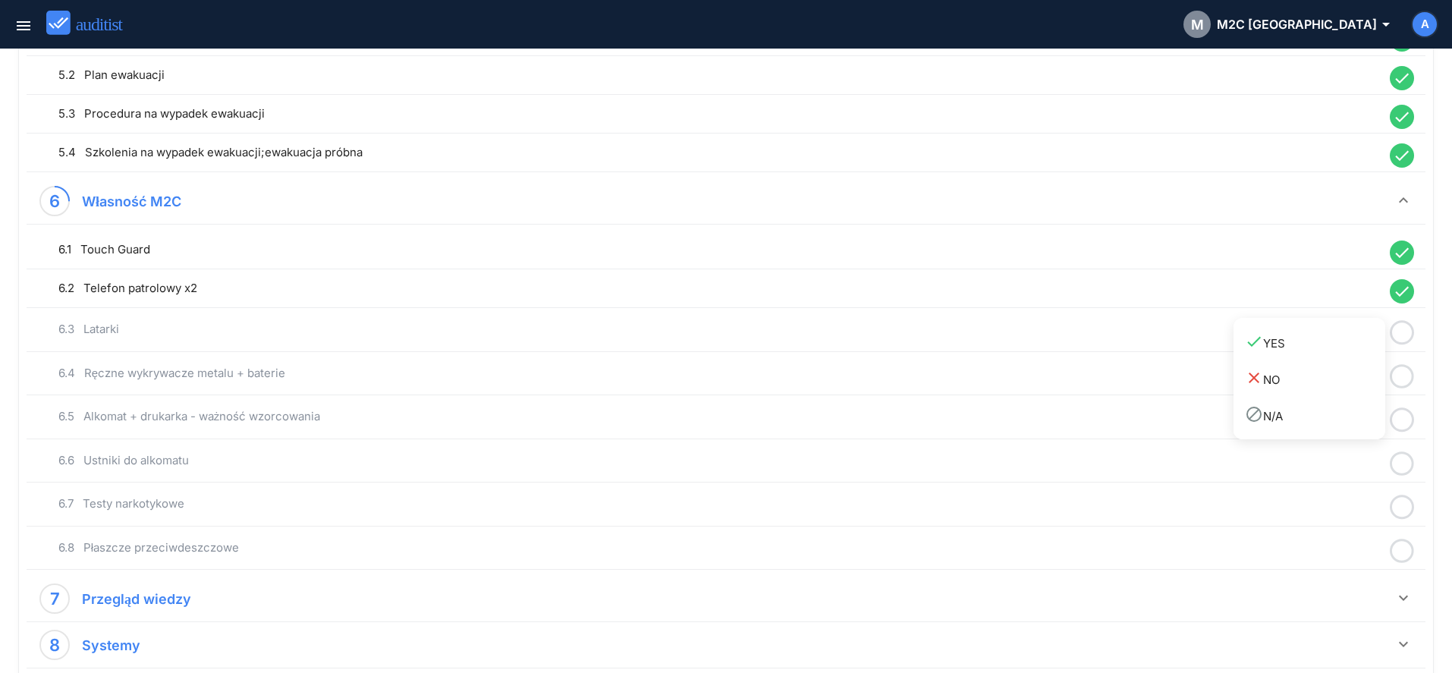
drag, startPoint x: 1341, startPoint y: 356, endPoint x: 1375, endPoint y: 377, distance: 40.2
click at [1338, 358] on link "done YES" at bounding box center [1310, 342] width 152 height 36
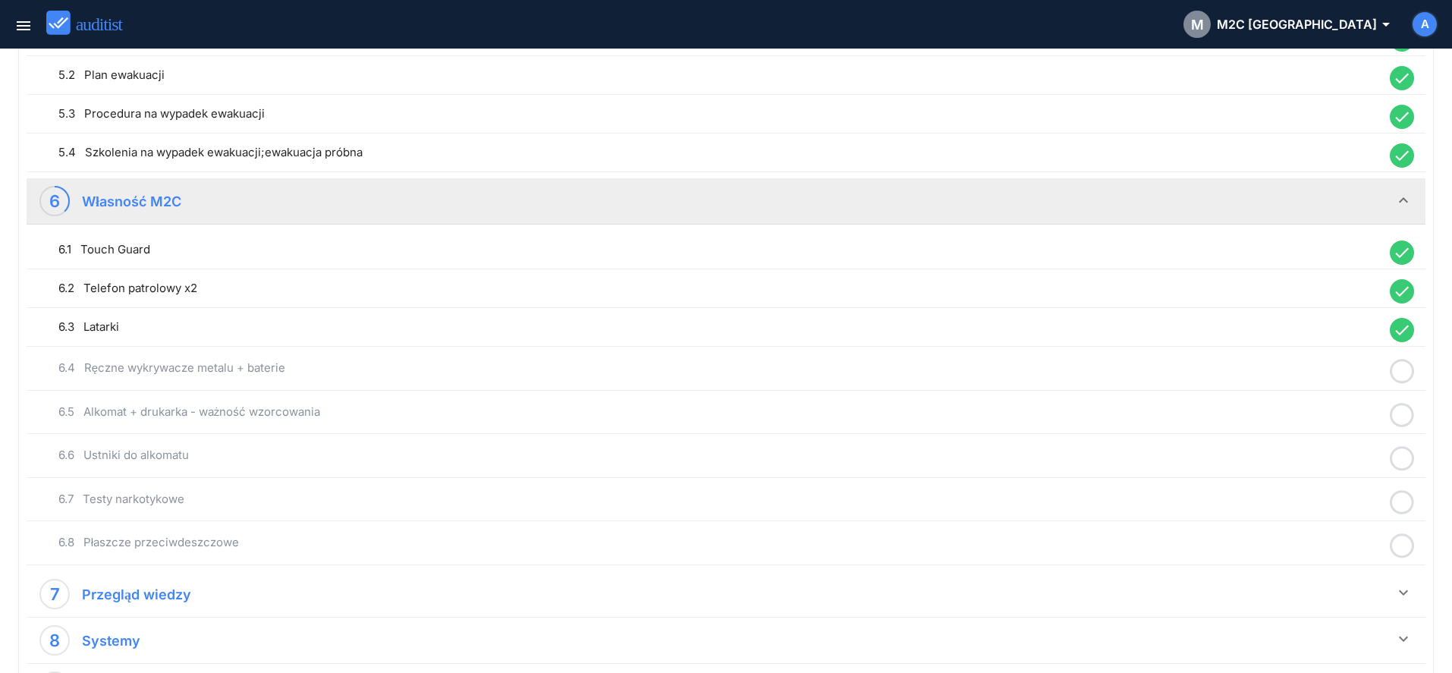
click at [1399, 379] on icon at bounding box center [1402, 372] width 24 height 30
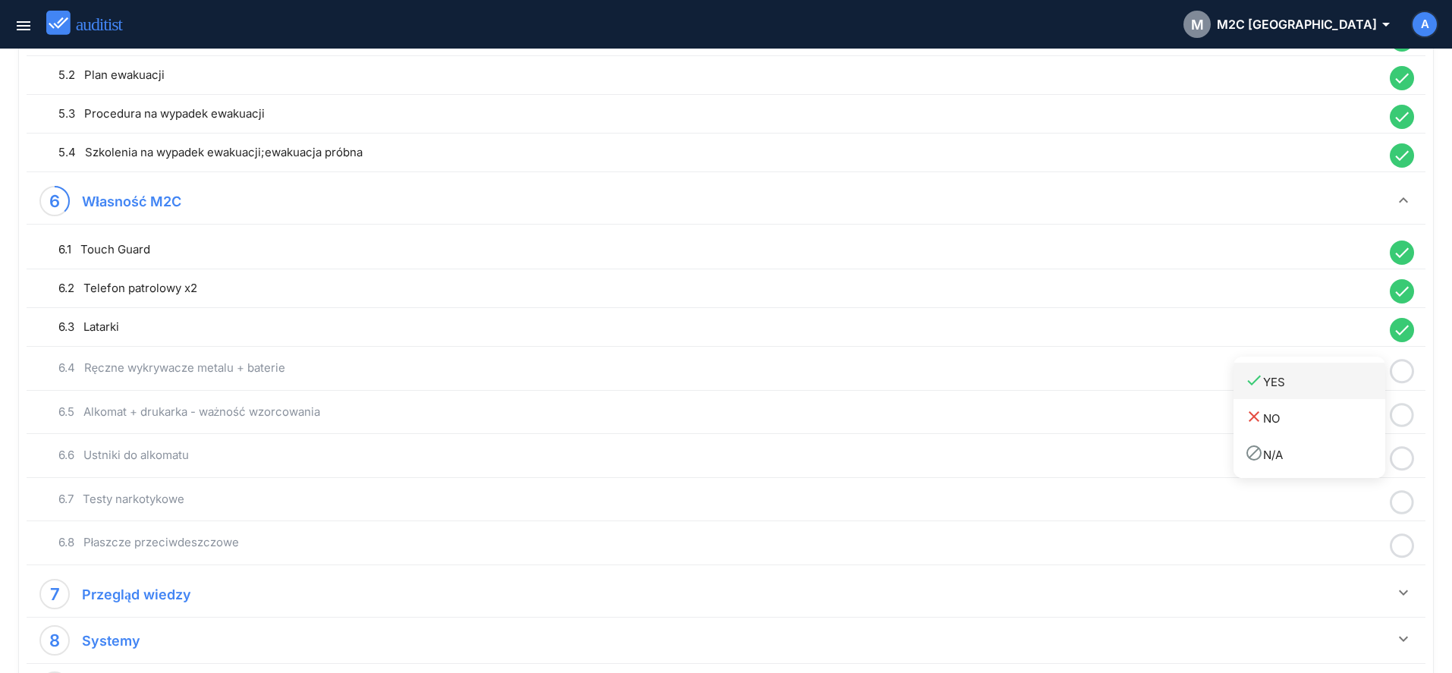
click at [1372, 390] on div "done YES" at bounding box center [1315, 381] width 140 height 20
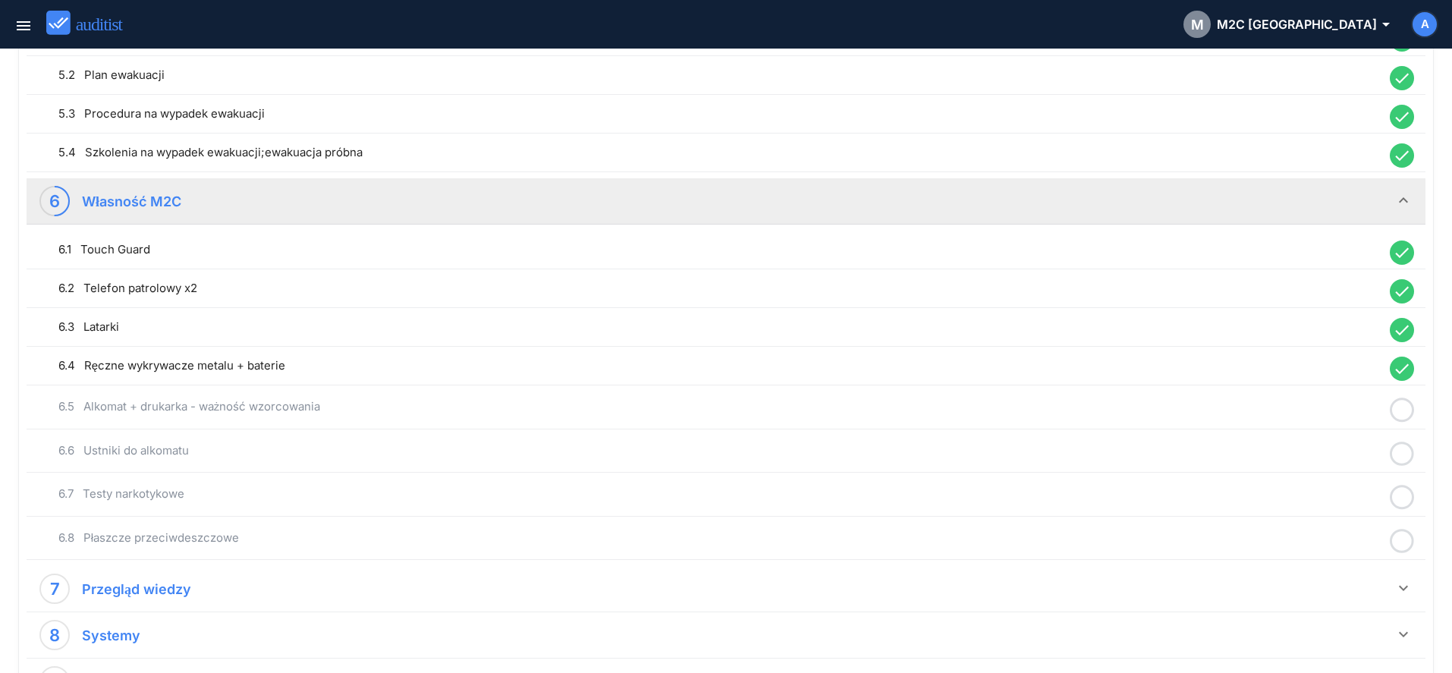
click at [1396, 412] on icon at bounding box center [1402, 410] width 24 height 30
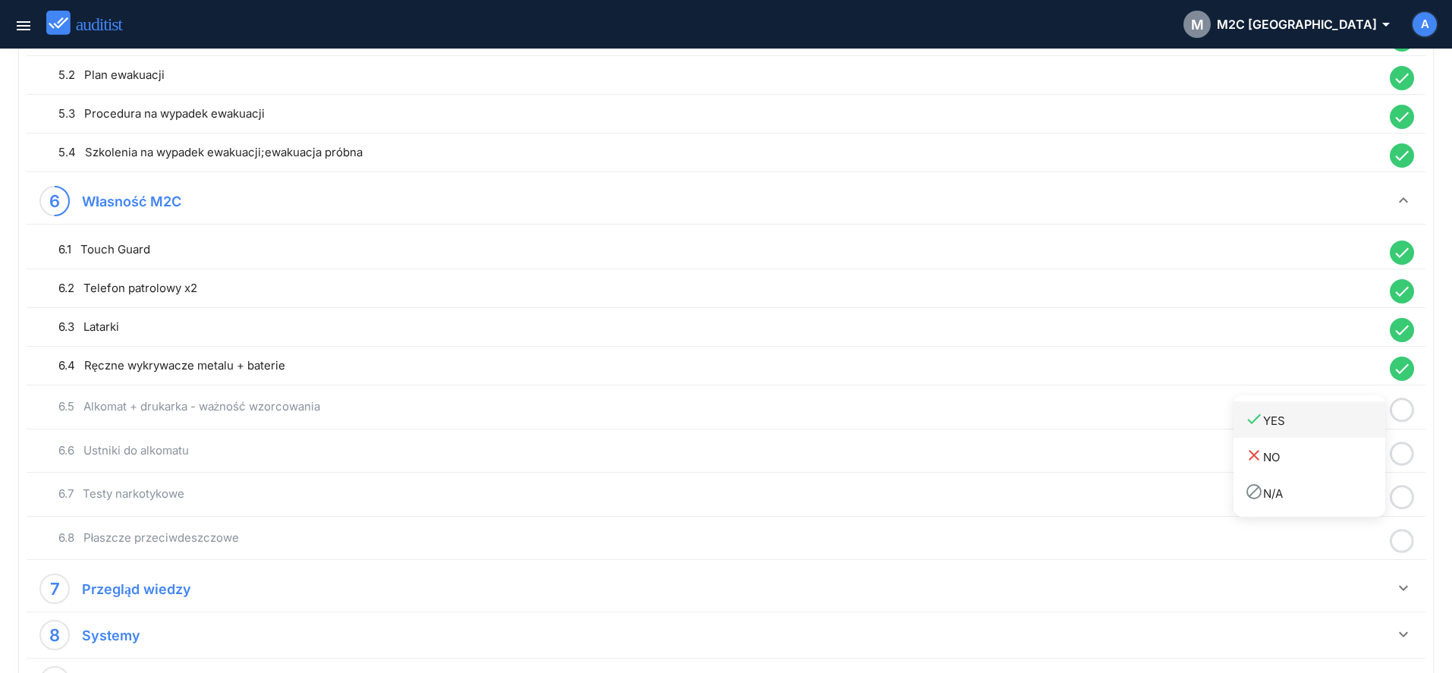
click at [1346, 426] on div "done YES" at bounding box center [1315, 420] width 140 height 20
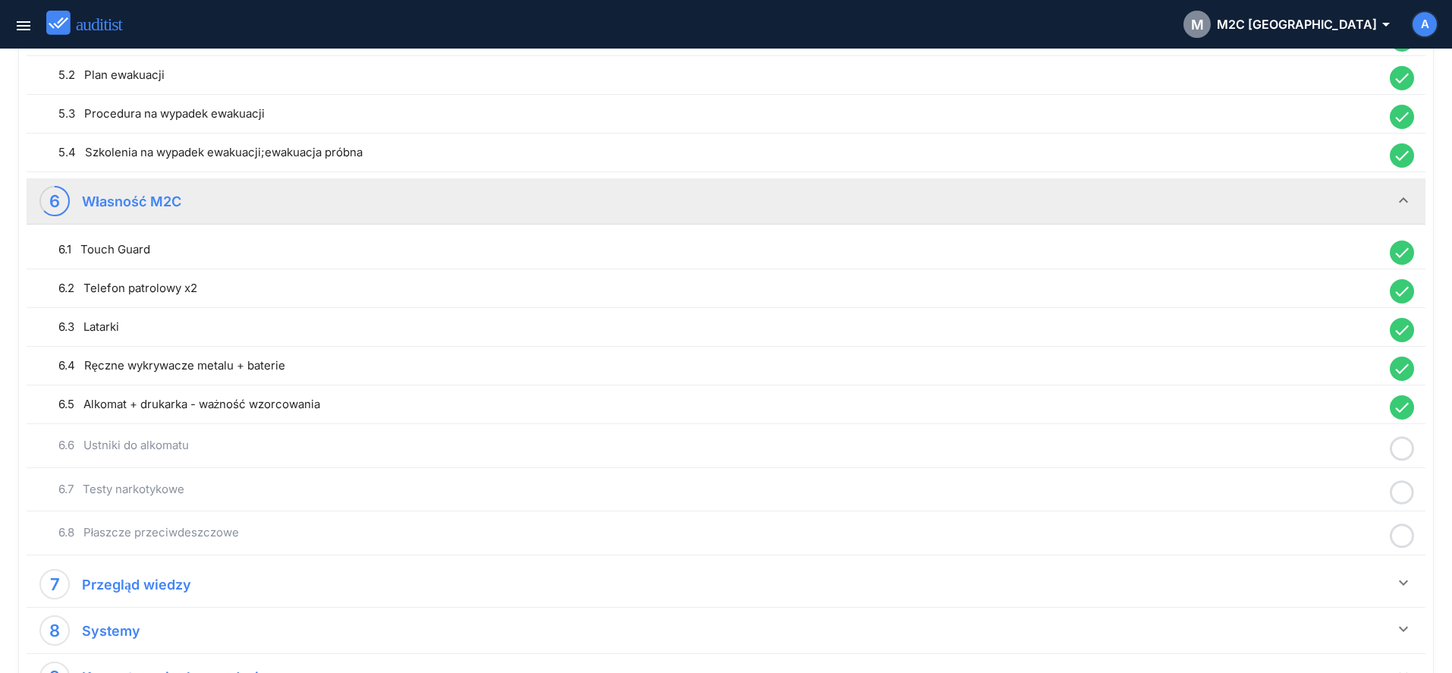
click at [1403, 448] on icon at bounding box center [1402, 449] width 24 height 30
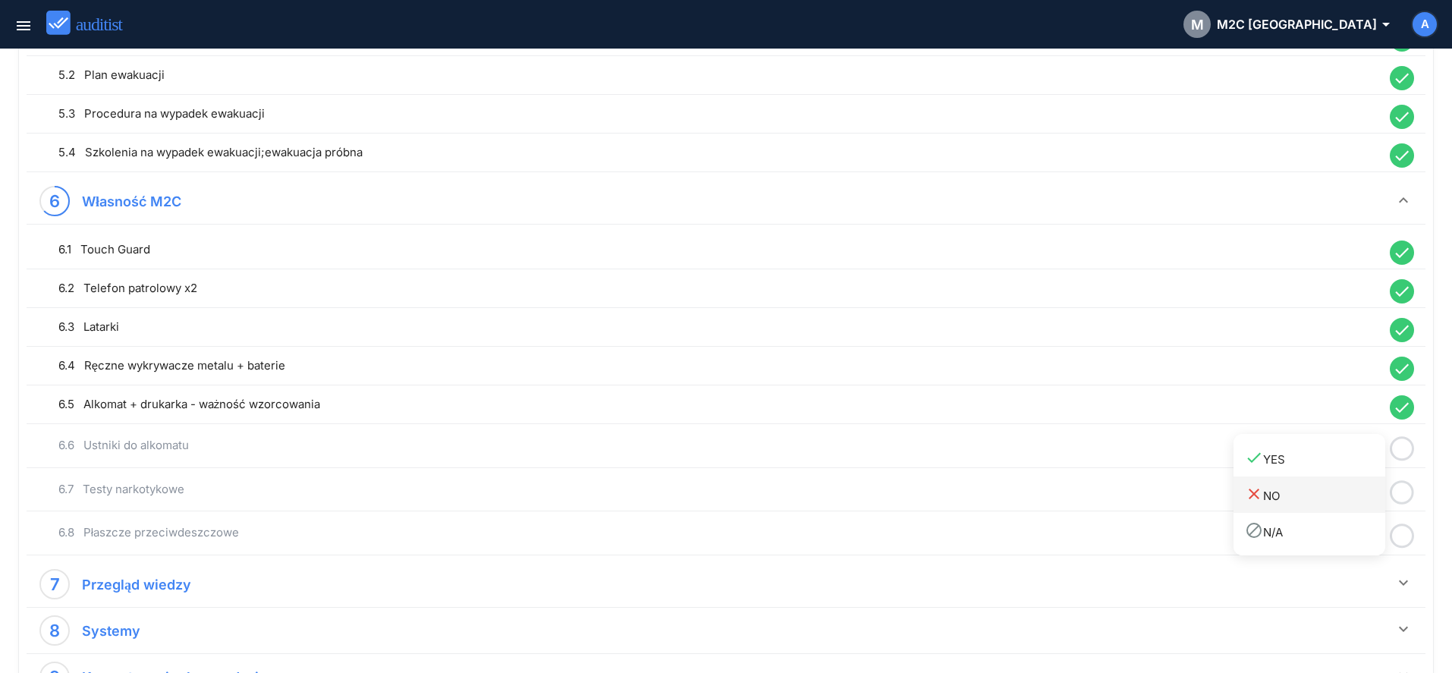
click at [1348, 460] on div "done YES" at bounding box center [1315, 458] width 140 height 20
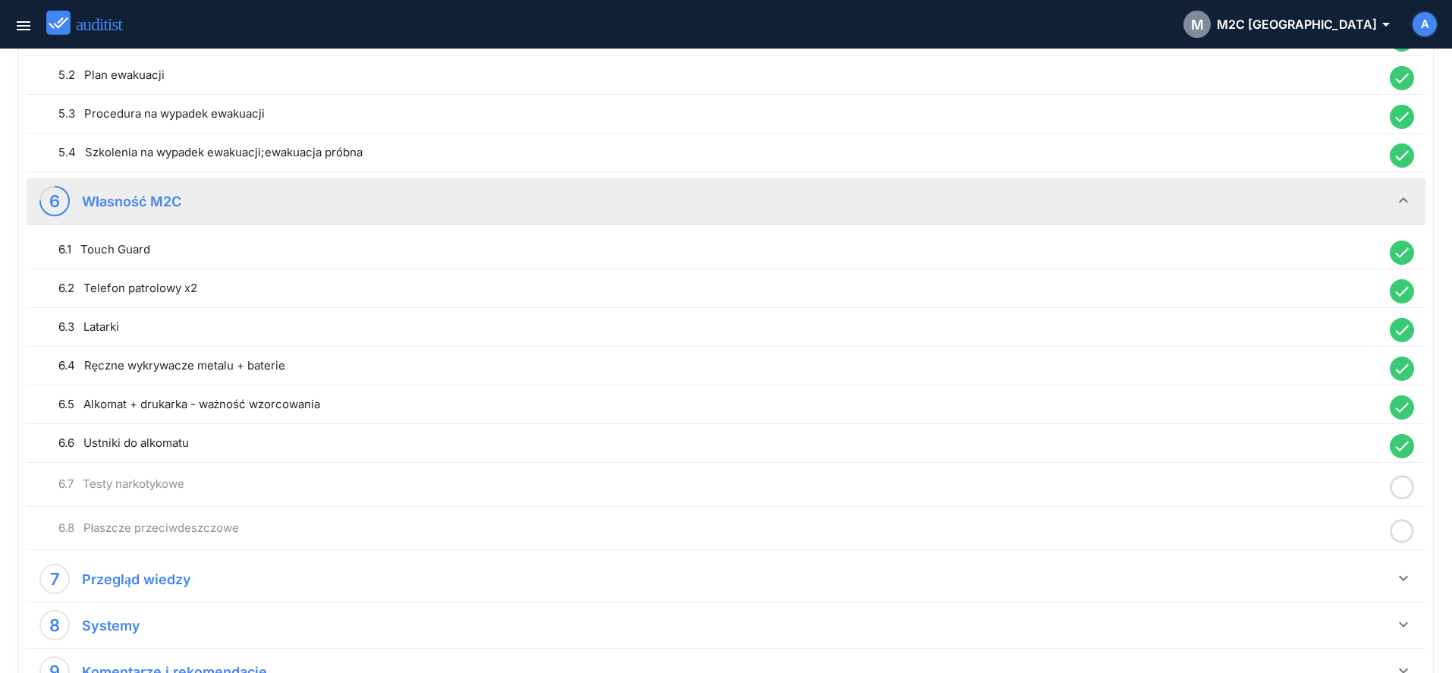
click at [1397, 491] on icon at bounding box center [1402, 488] width 24 height 30
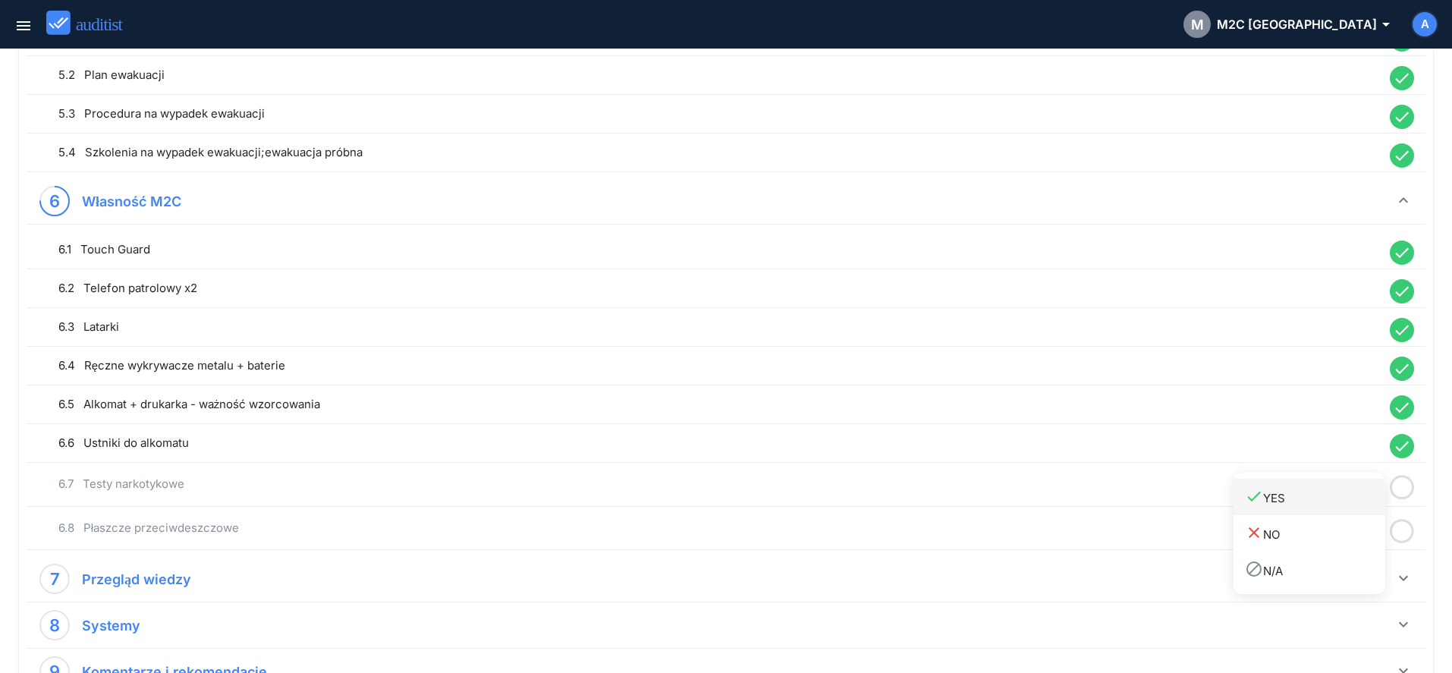
click at [1356, 507] on div "done YES" at bounding box center [1315, 497] width 140 height 20
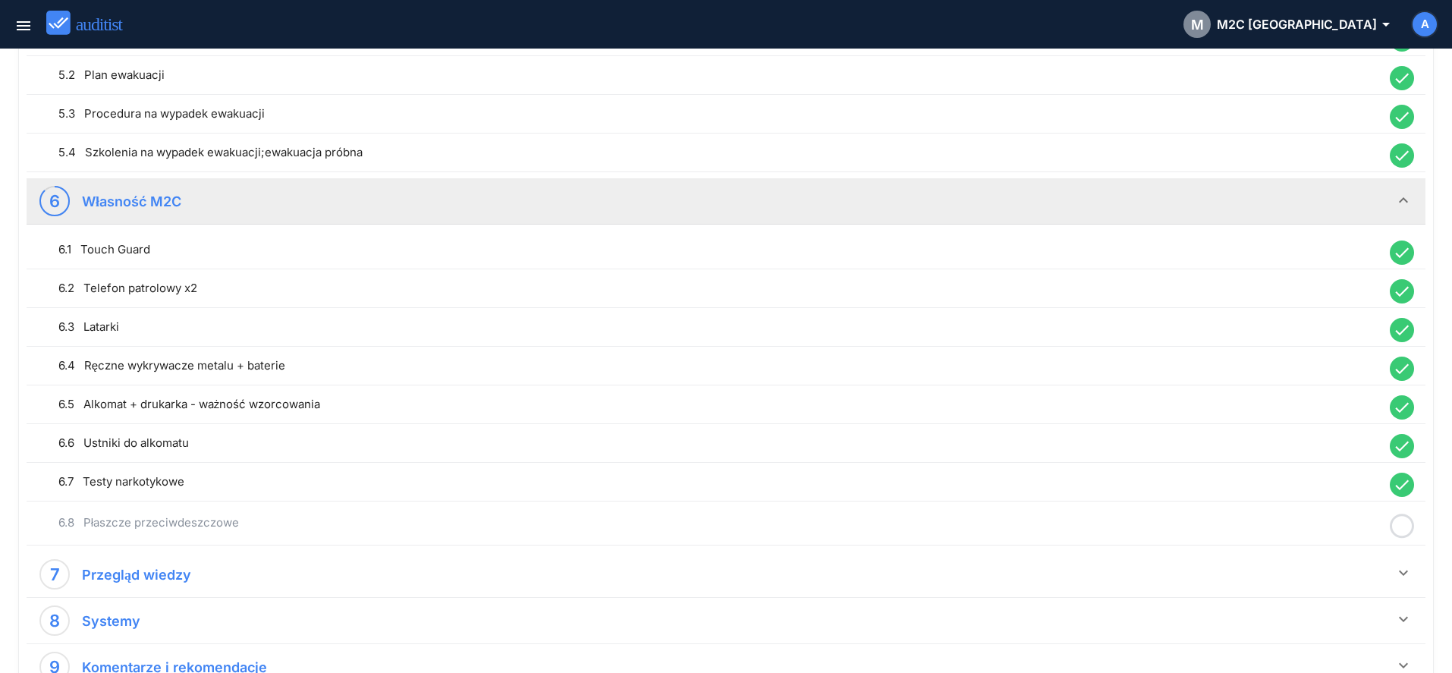
click at [1400, 527] on icon at bounding box center [1402, 526] width 24 height 30
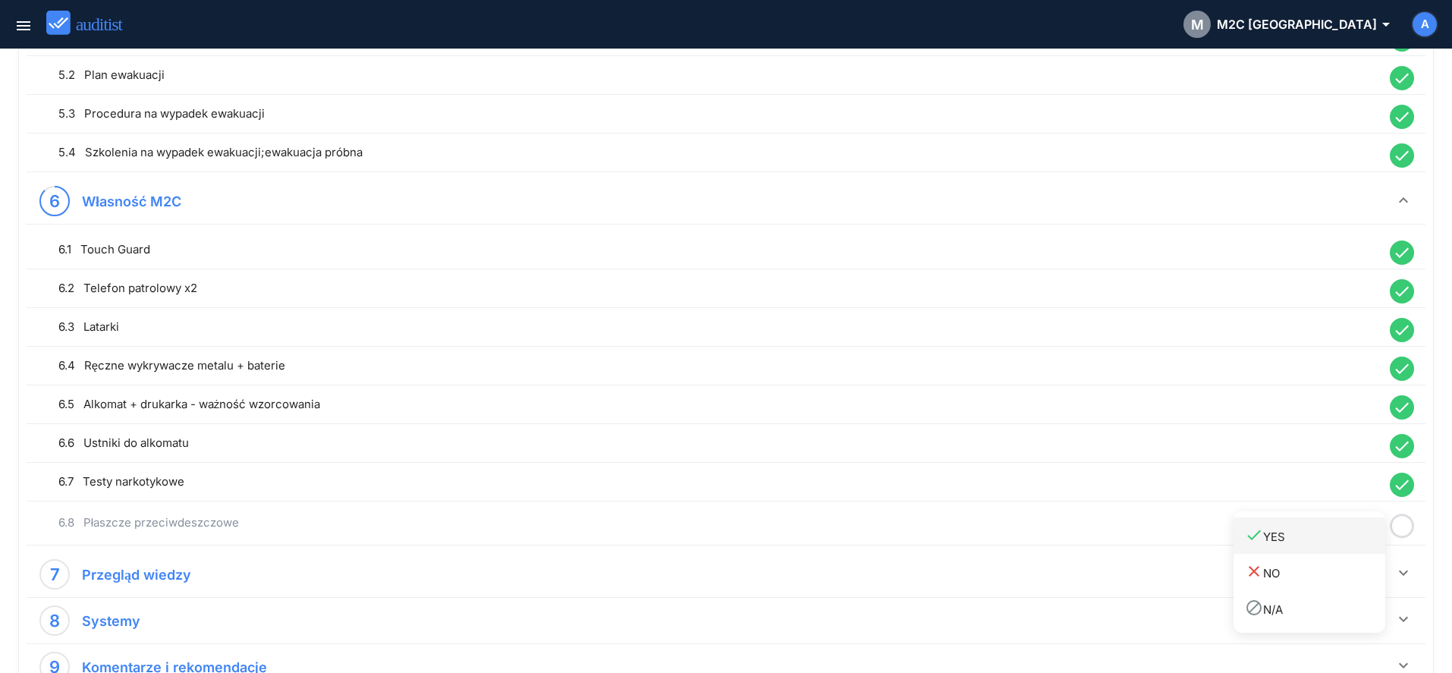
click at [1347, 537] on div "done YES" at bounding box center [1315, 536] width 140 height 20
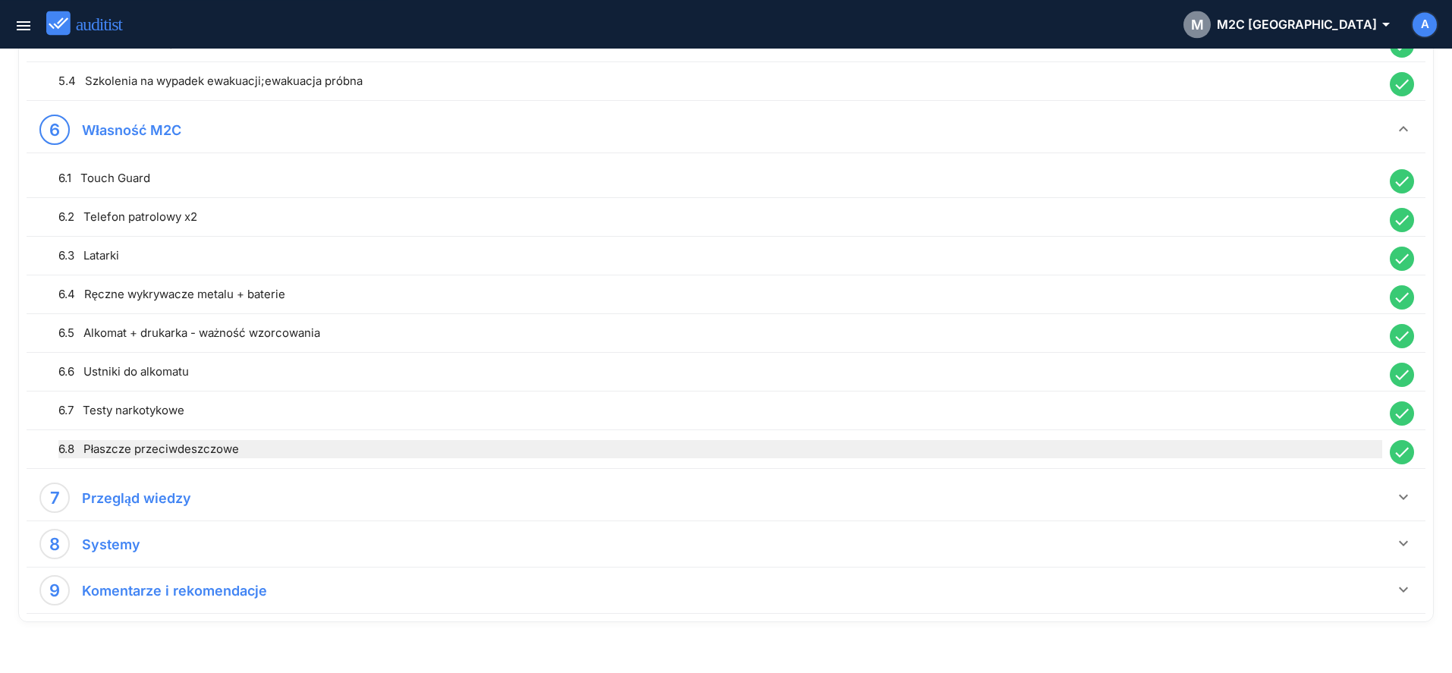
scroll to position [1253, 0]
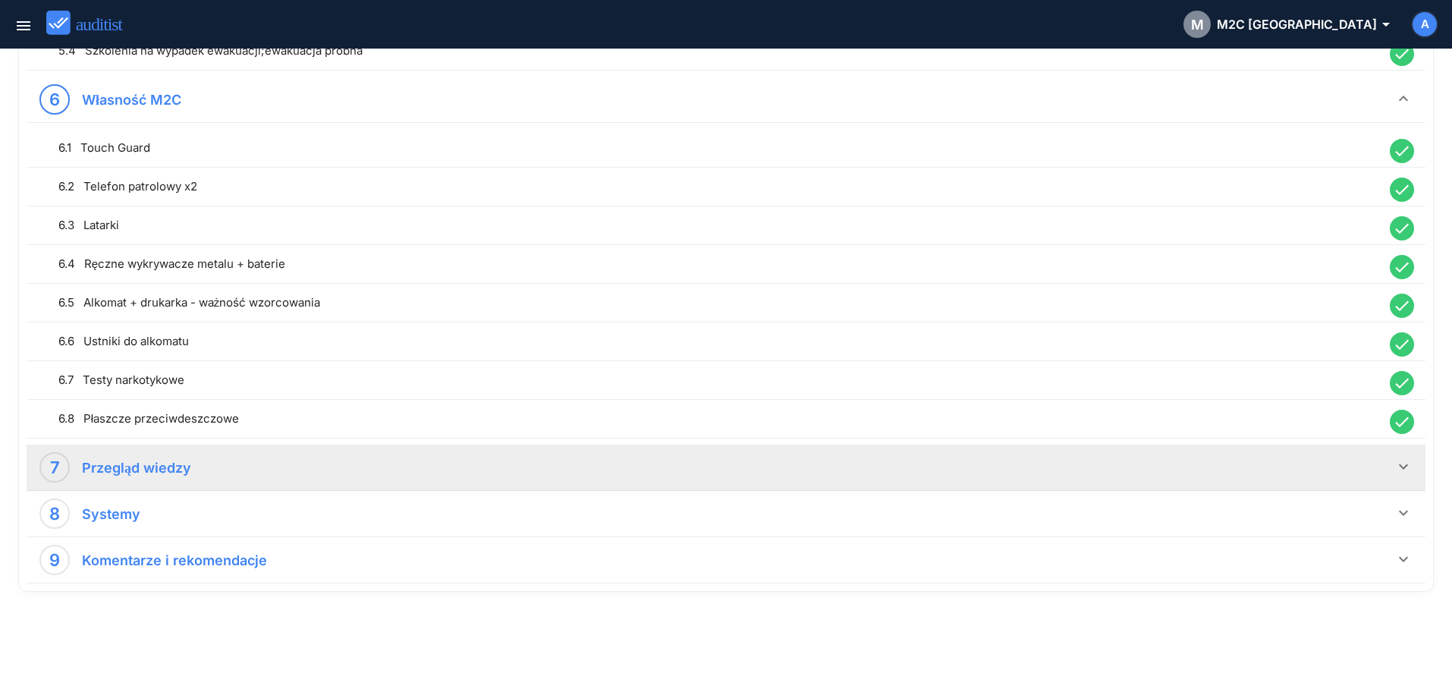
click at [1405, 473] on icon "keyboard_arrow_down" at bounding box center [1403, 466] width 18 height 18
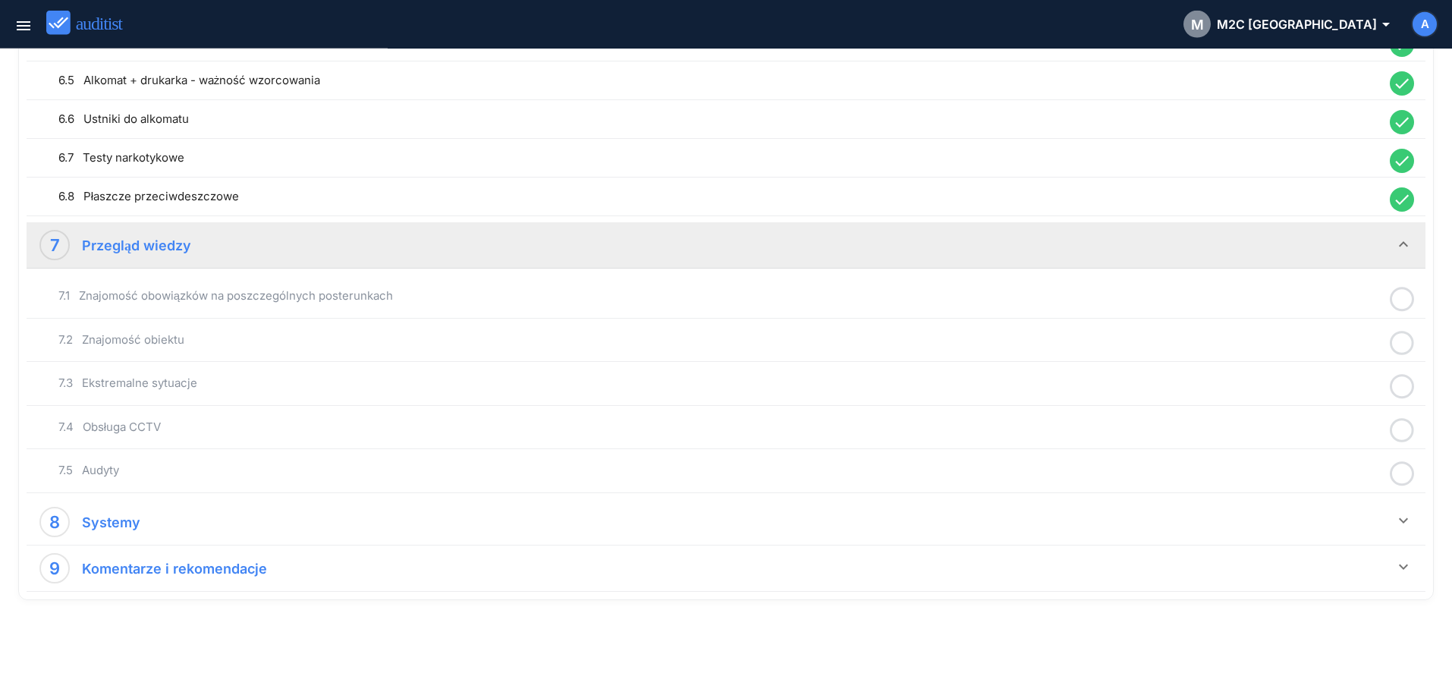
scroll to position [1479, 0]
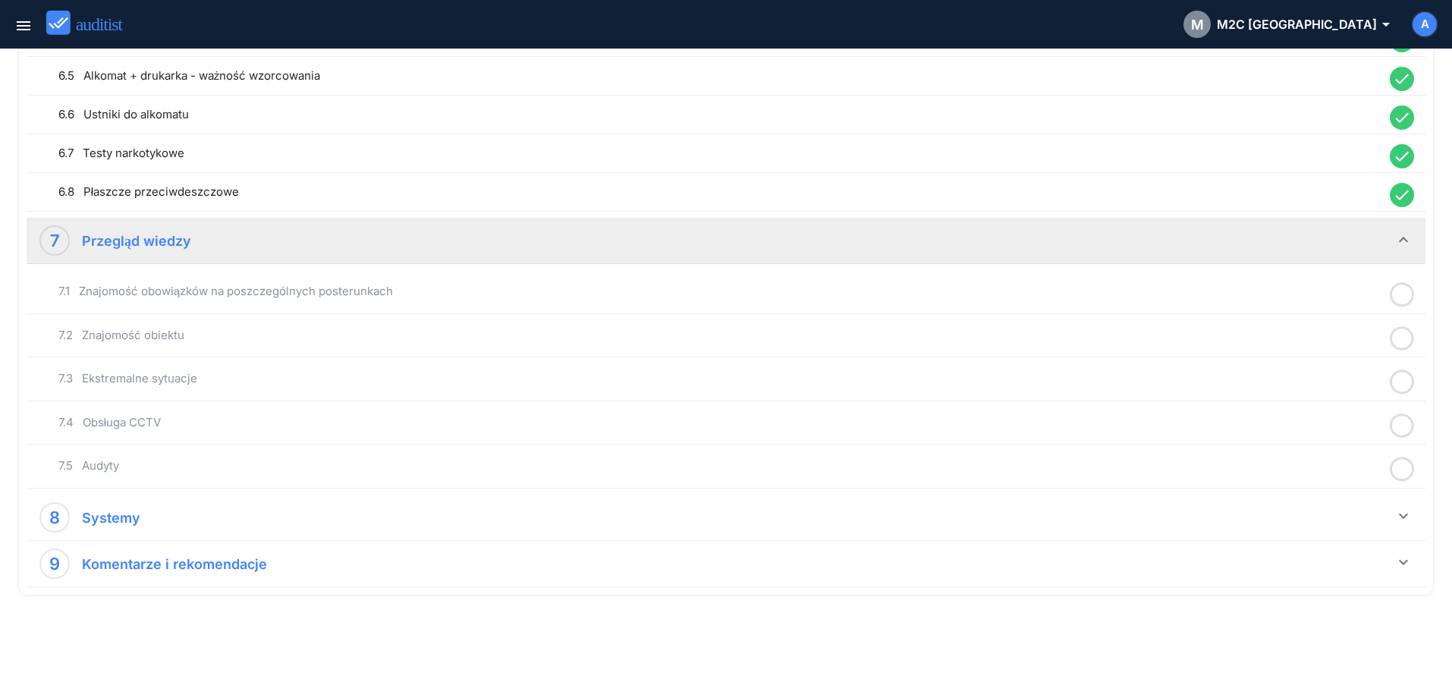
click at [1403, 301] on icon at bounding box center [1402, 295] width 24 height 30
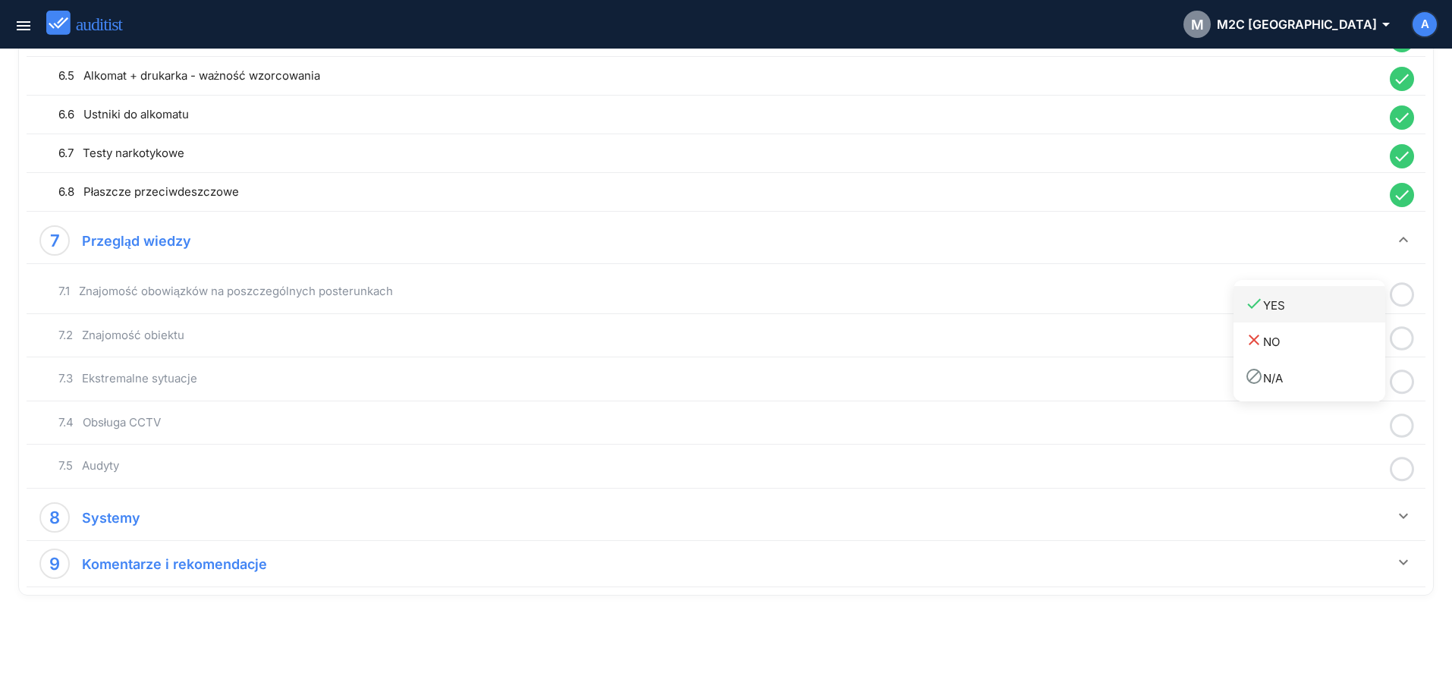
click at [1365, 315] on link "done YES" at bounding box center [1310, 304] width 152 height 36
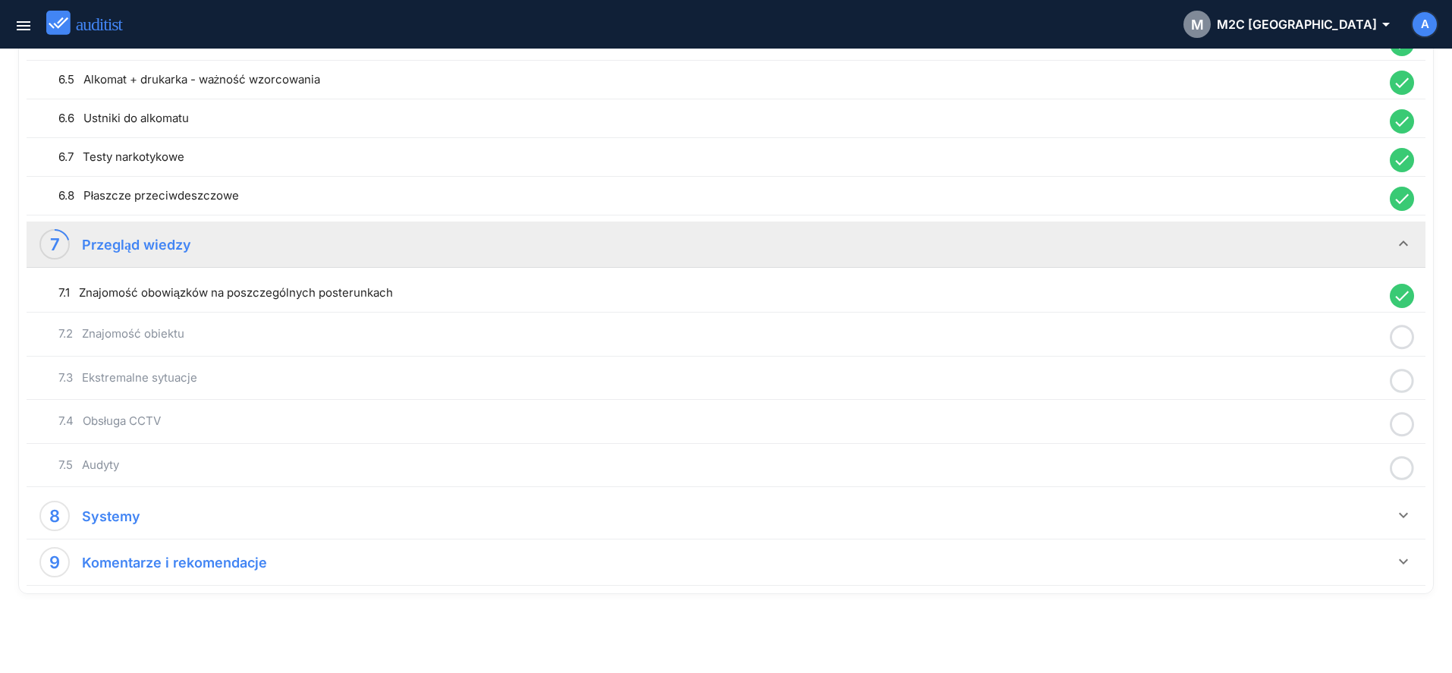
click at [1401, 334] on icon at bounding box center [1402, 337] width 24 height 30
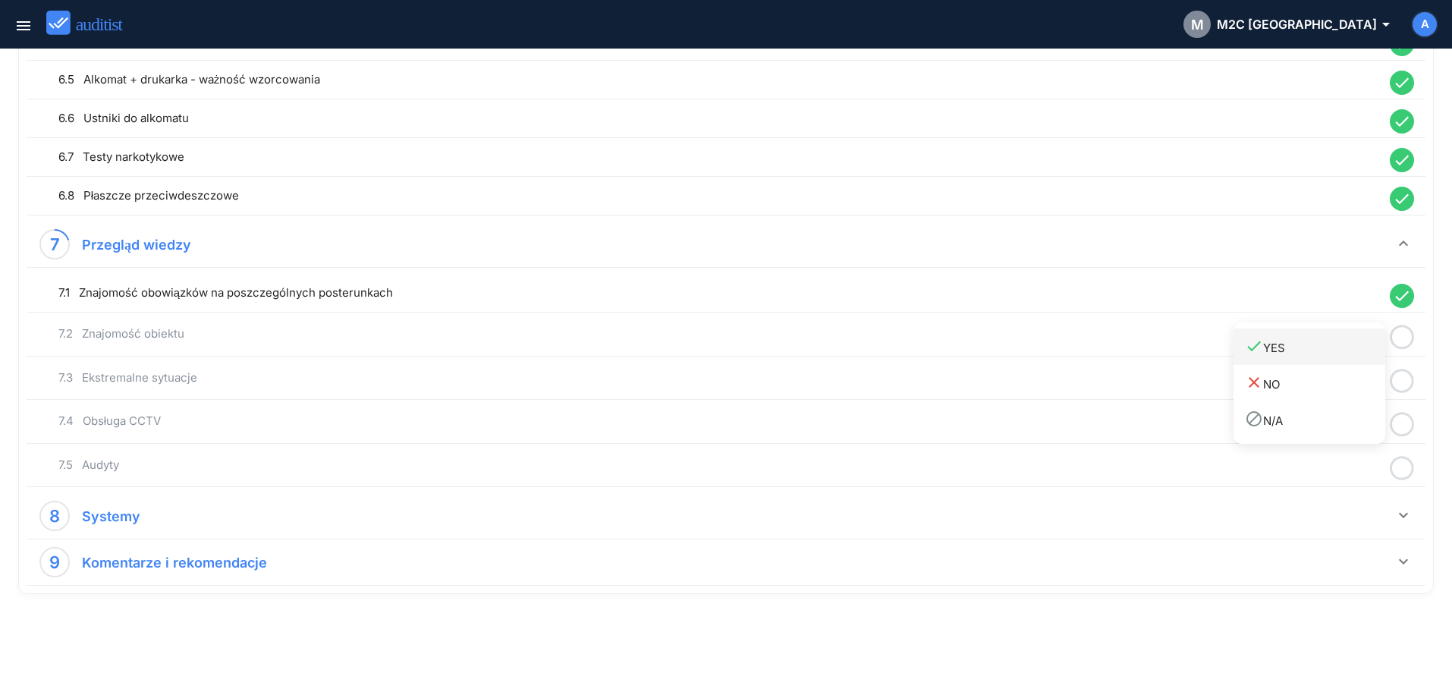
drag, startPoint x: 1378, startPoint y: 350, endPoint x: 1398, endPoint y: 369, distance: 27.9
click at [1378, 352] on div "done YES" at bounding box center [1315, 347] width 140 height 20
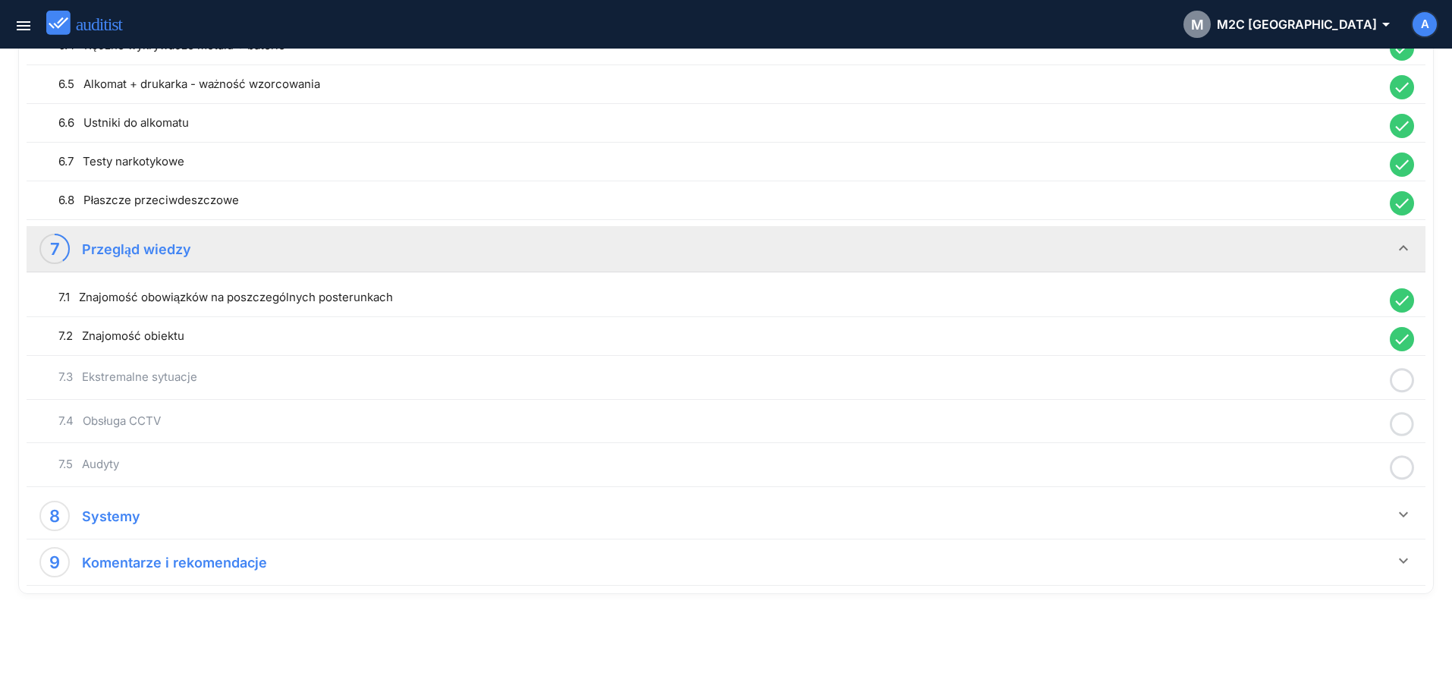
click at [1403, 380] on icon at bounding box center [1402, 381] width 24 height 30
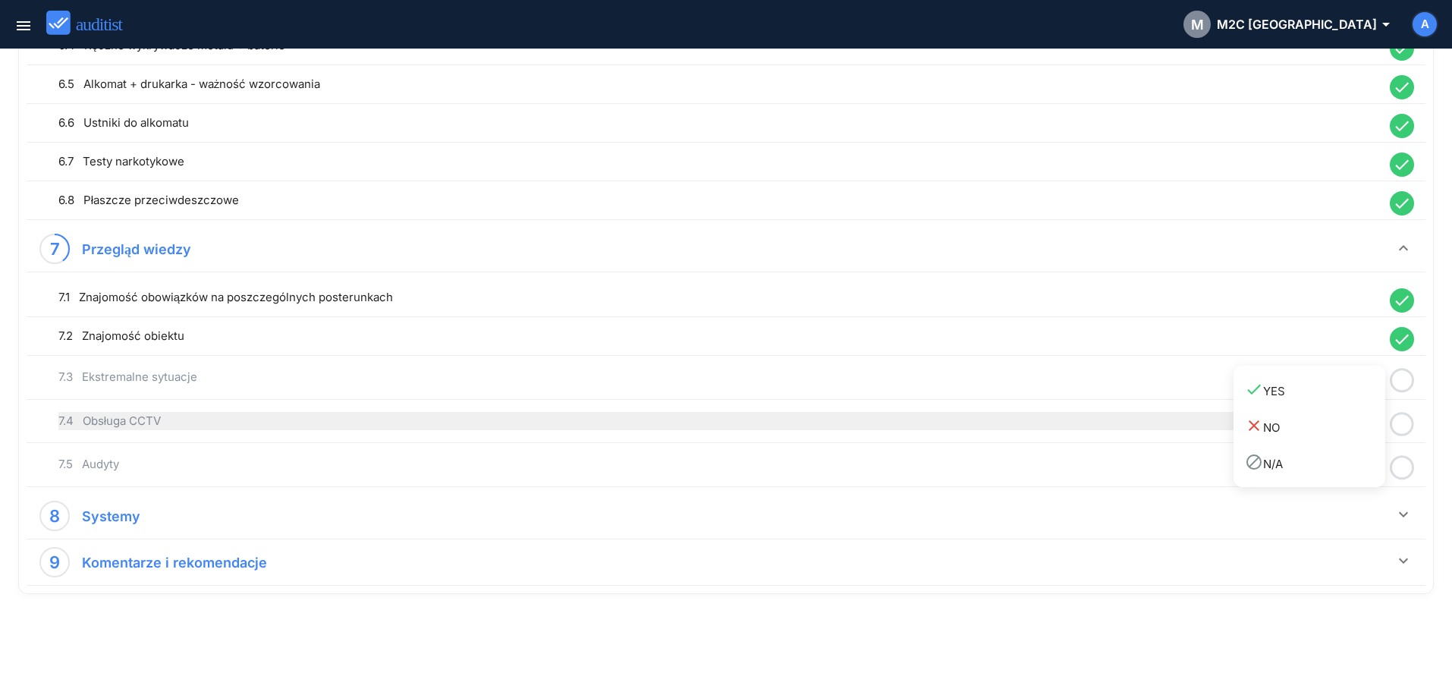
drag, startPoint x: 1359, startPoint y: 401, endPoint x: 1371, endPoint y: 413, distance: 17.7
click at [1358, 403] on link "done YES" at bounding box center [1310, 390] width 152 height 36
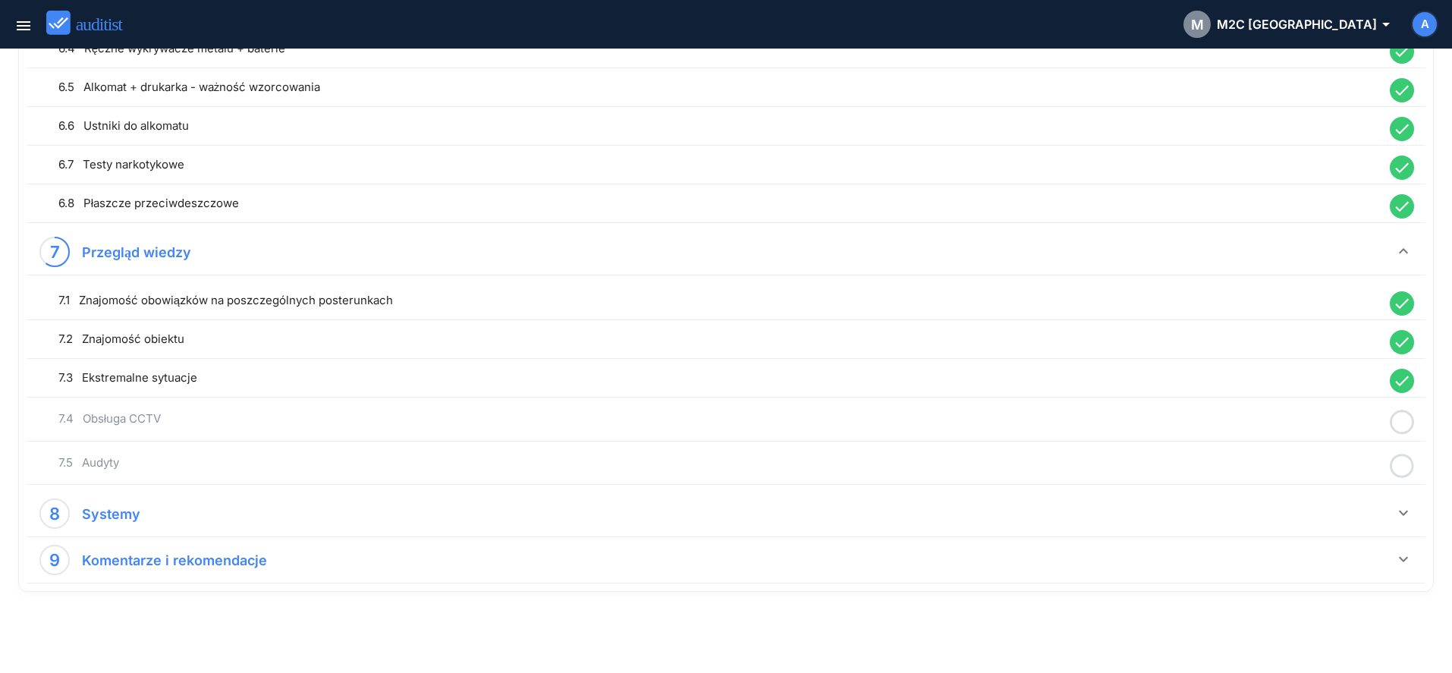
scroll to position [1466, 0]
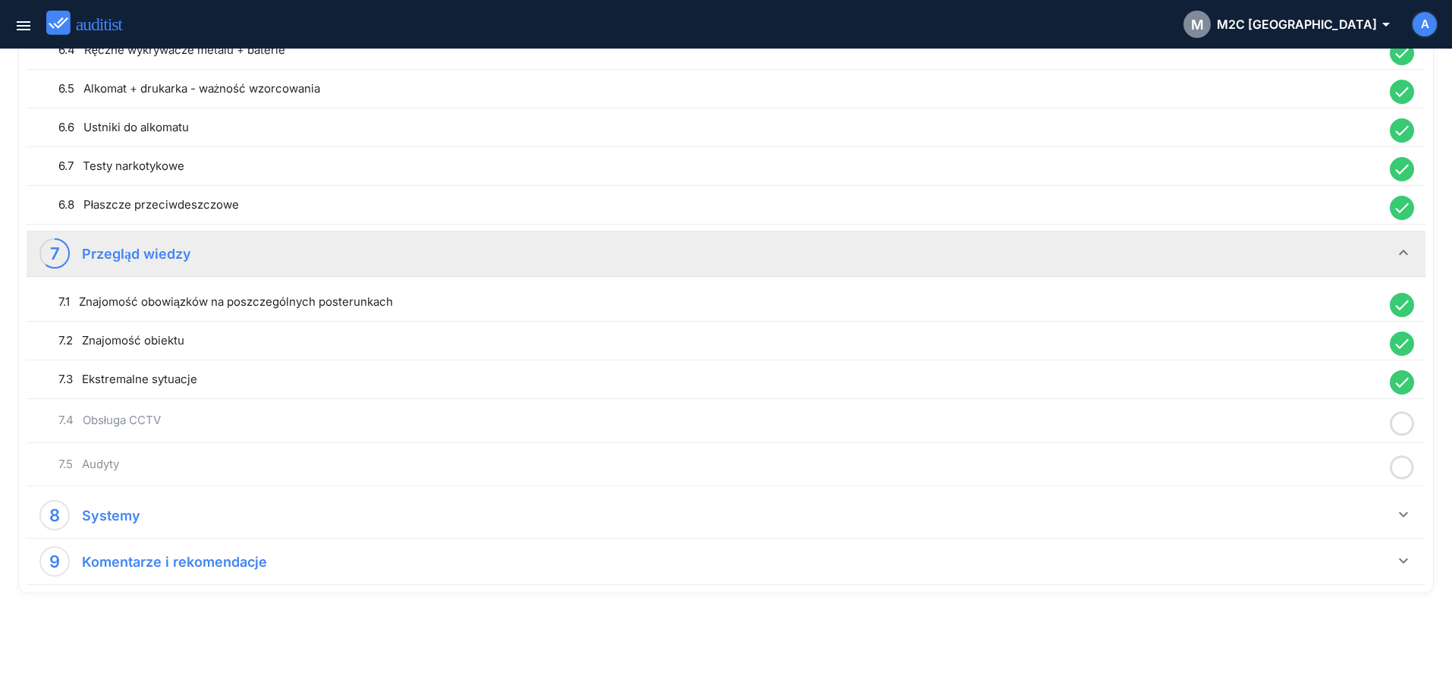
click at [1401, 423] on icon at bounding box center [1402, 424] width 24 height 30
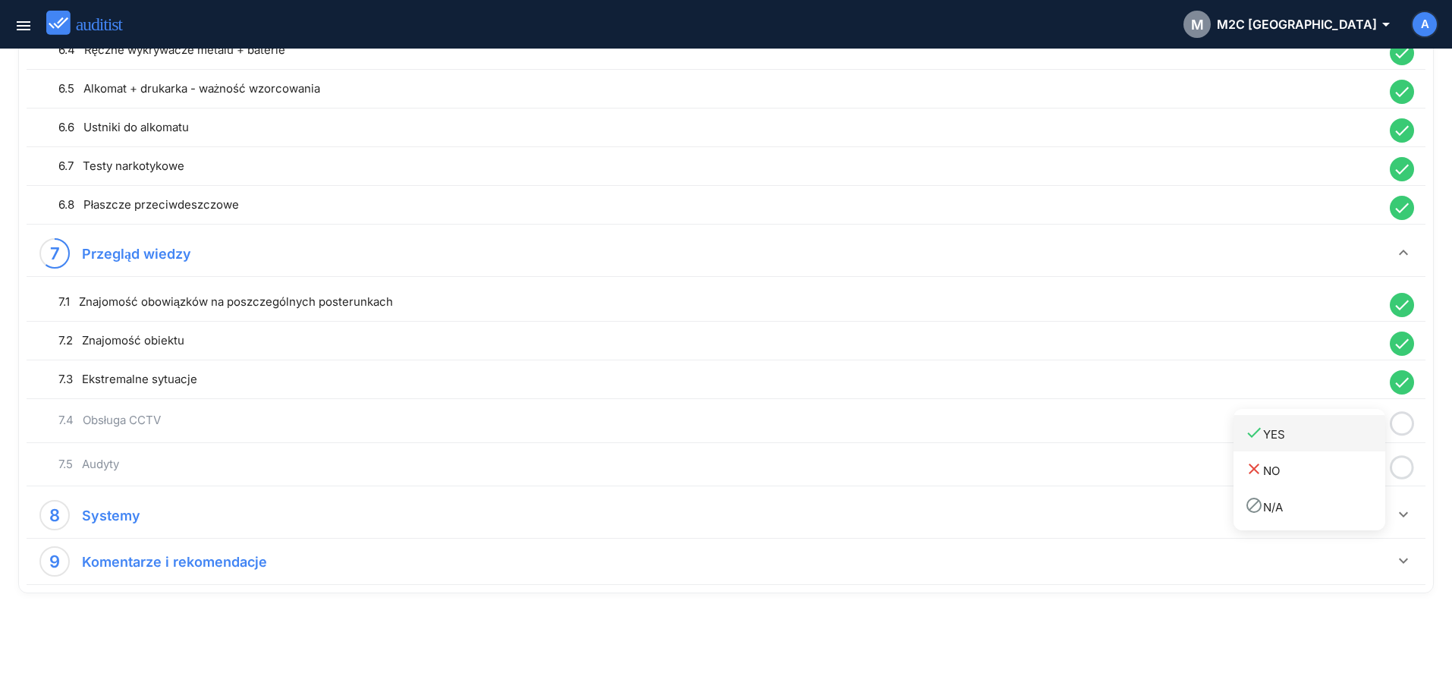
click at [1337, 442] on div "done YES" at bounding box center [1315, 433] width 140 height 20
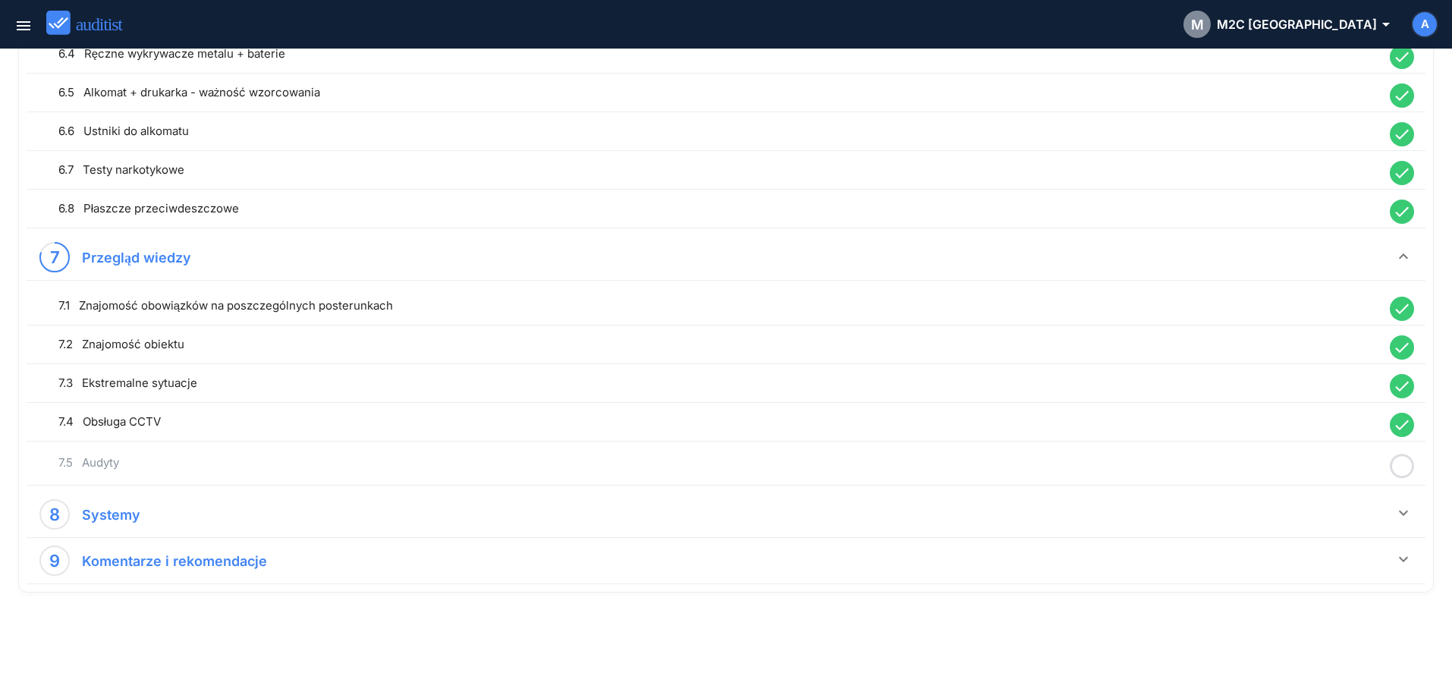
scroll to position [1462, 0]
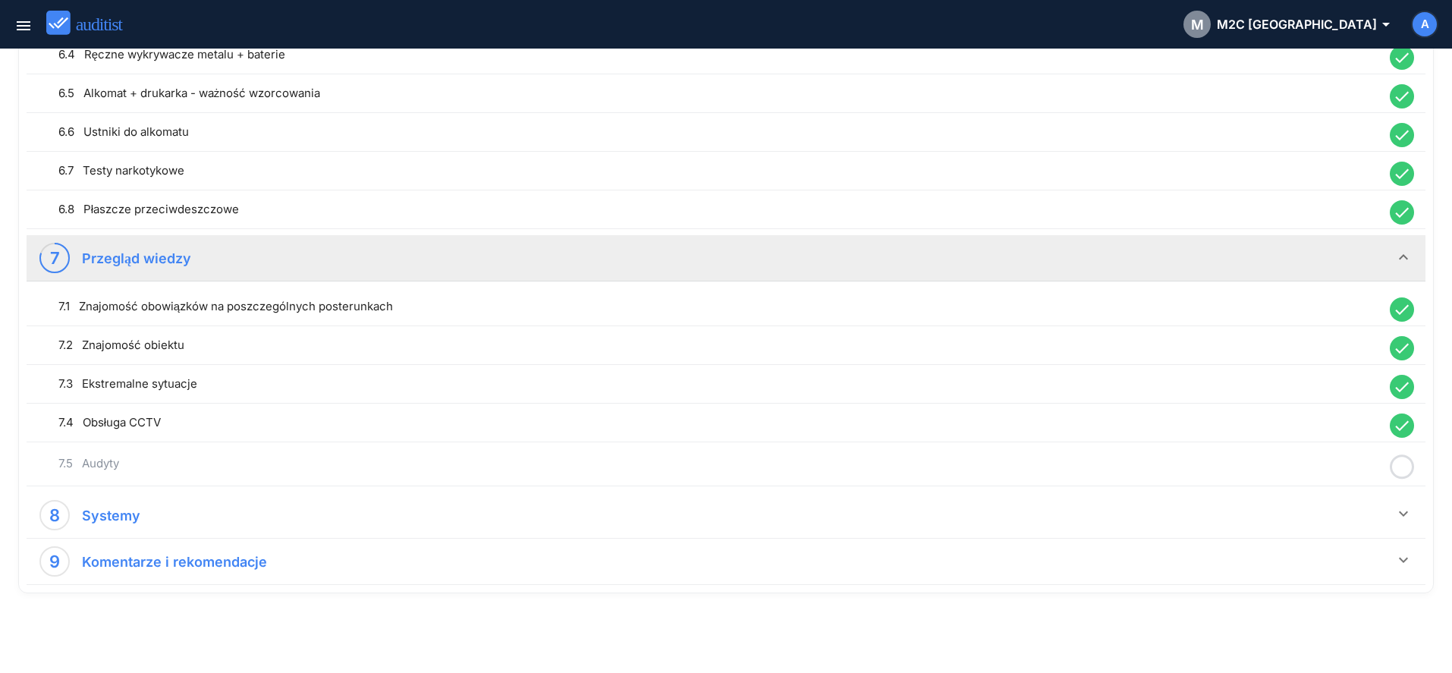
click at [1405, 466] on icon at bounding box center [1402, 467] width 24 height 30
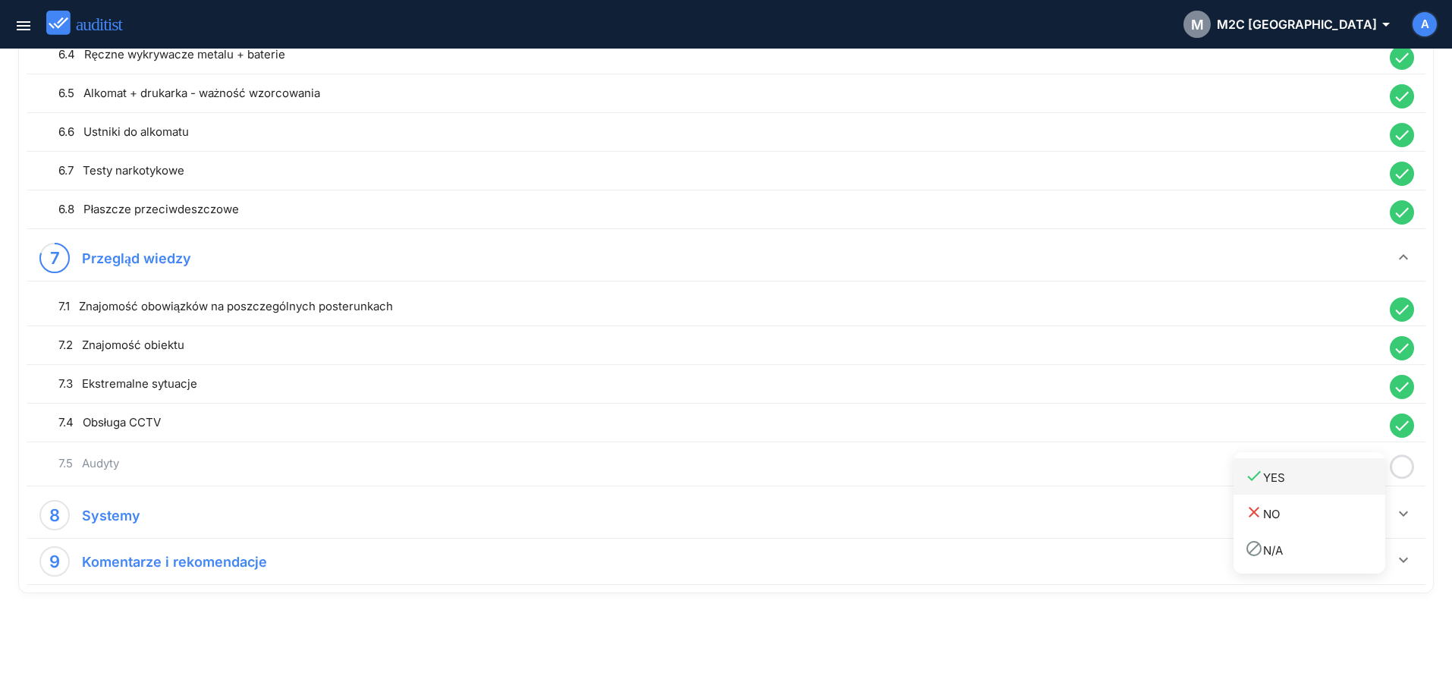
click at [1340, 487] on link "done YES" at bounding box center [1310, 476] width 152 height 36
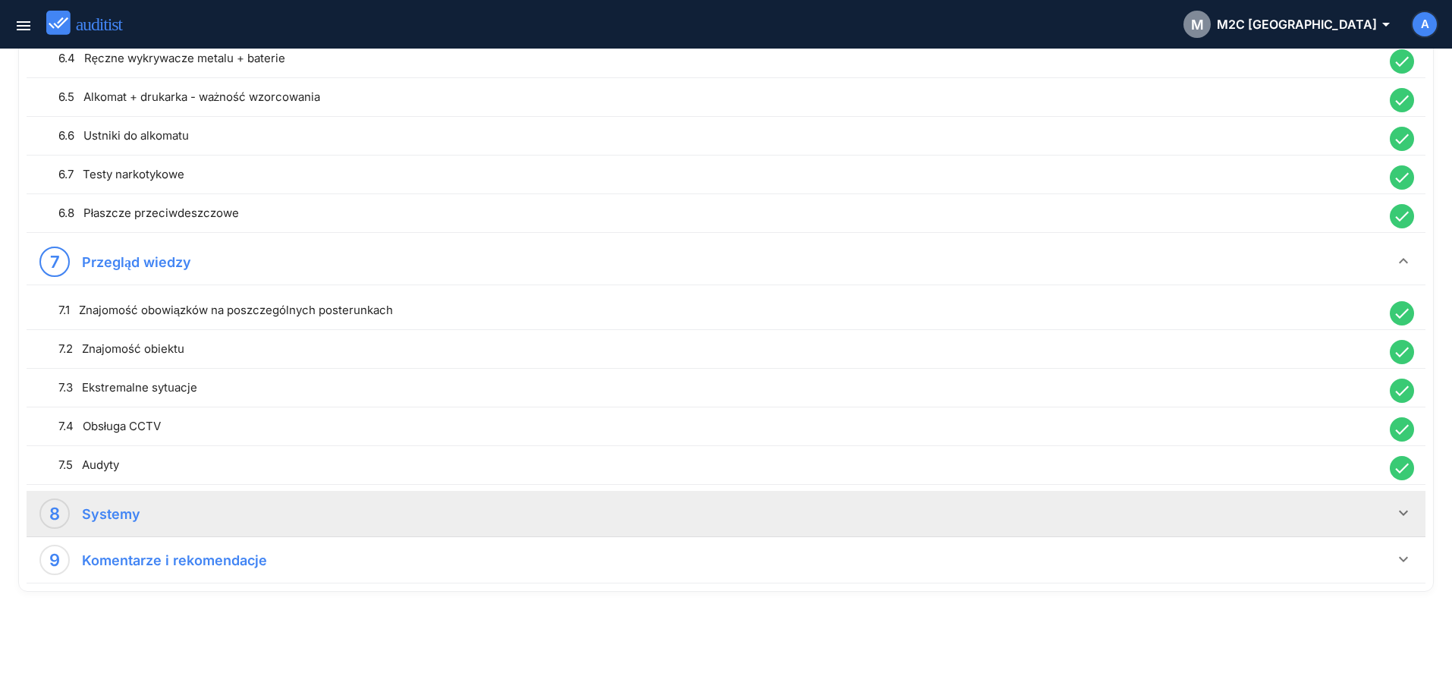
click at [1396, 507] on icon "keyboard_arrow_down" at bounding box center [1403, 513] width 18 height 18
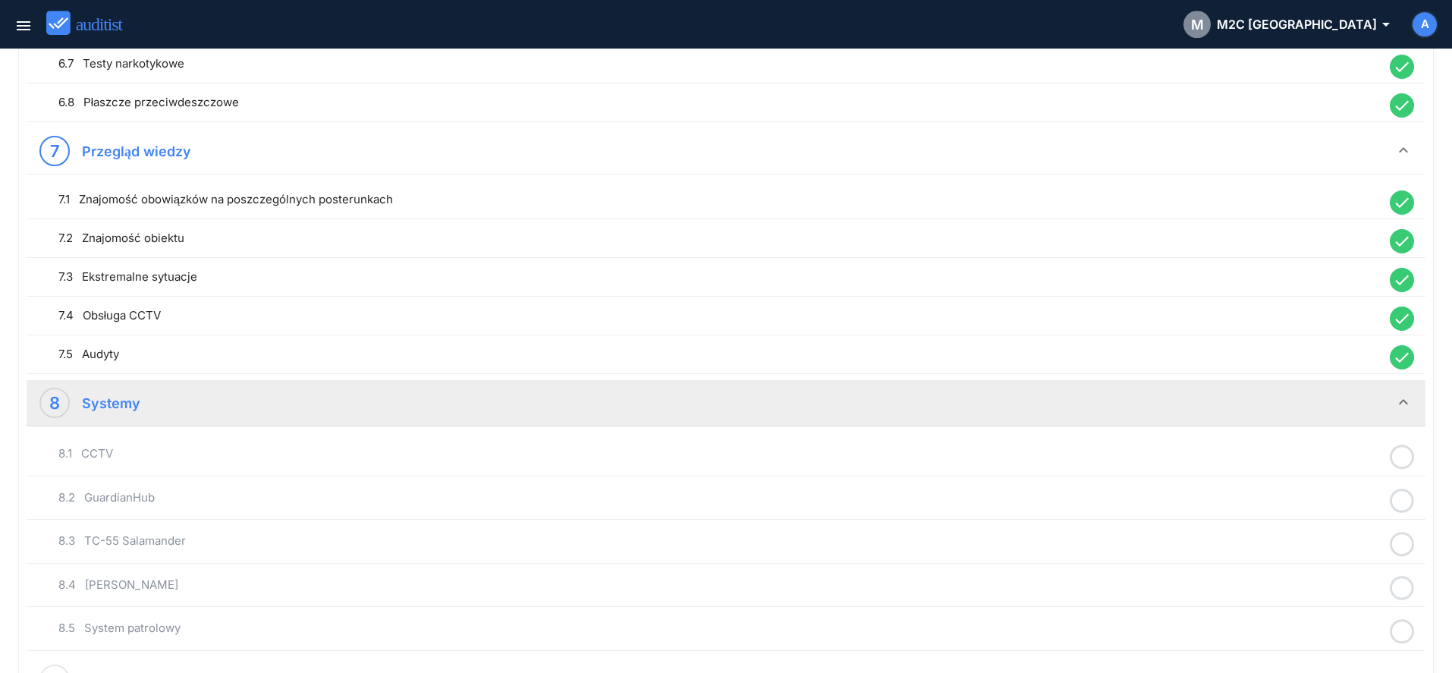
scroll to position [1685, 0]
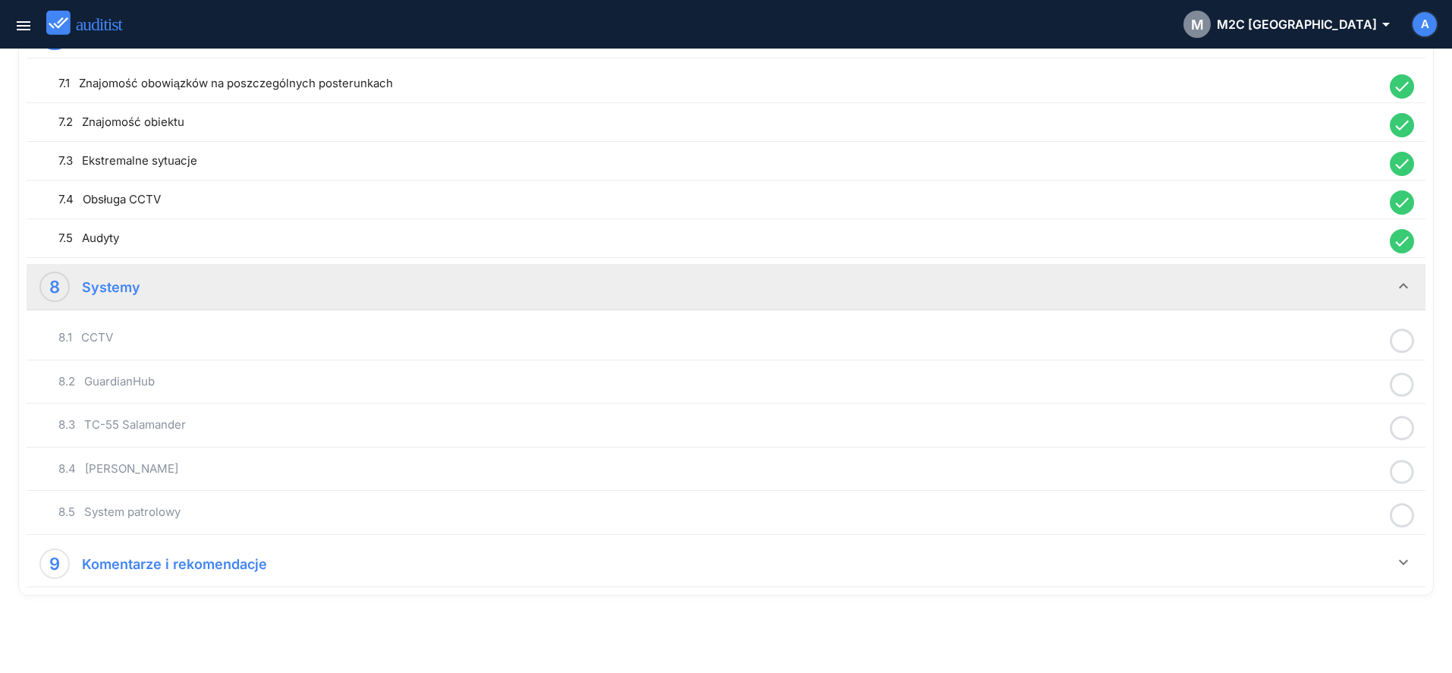
click at [1401, 340] on icon at bounding box center [1402, 341] width 24 height 30
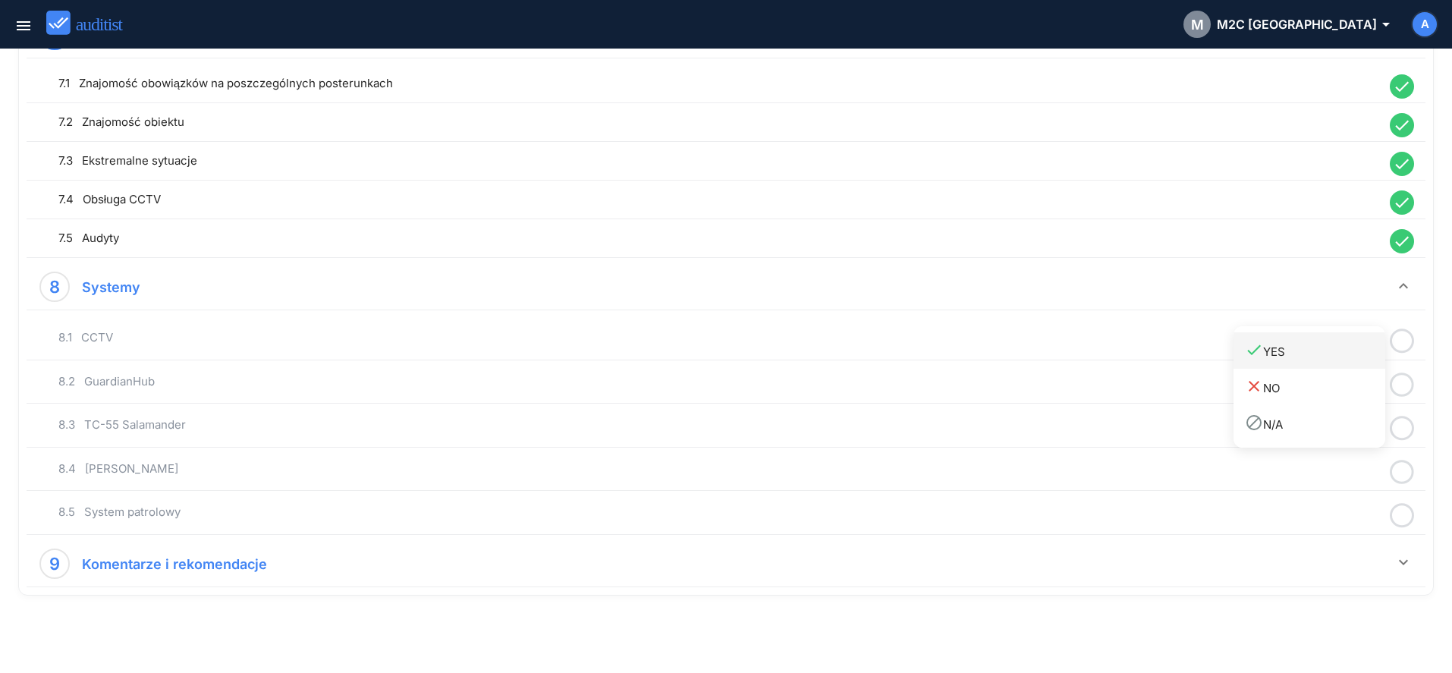
click at [1350, 365] on link "done YES" at bounding box center [1310, 350] width 152 height 36
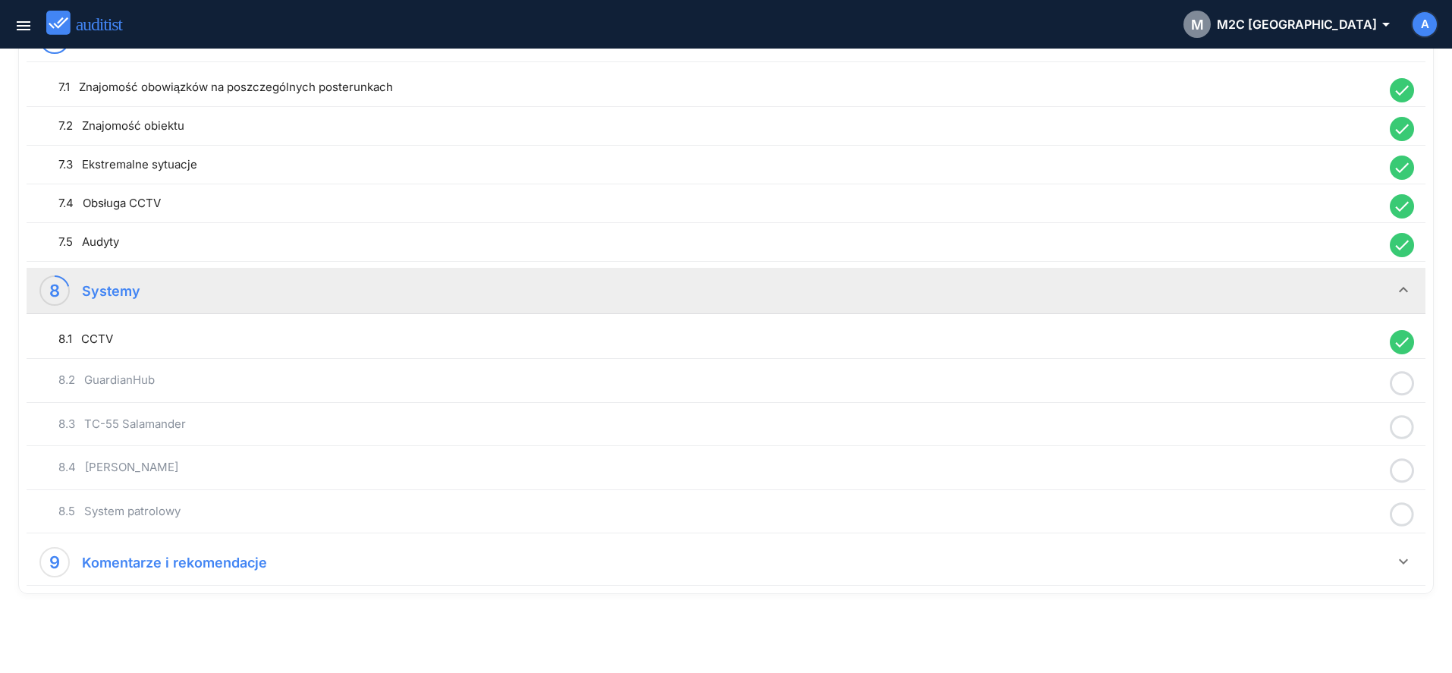
click at [1405, 388] on icon at bounding box center [1402, 384] width 24 height 30
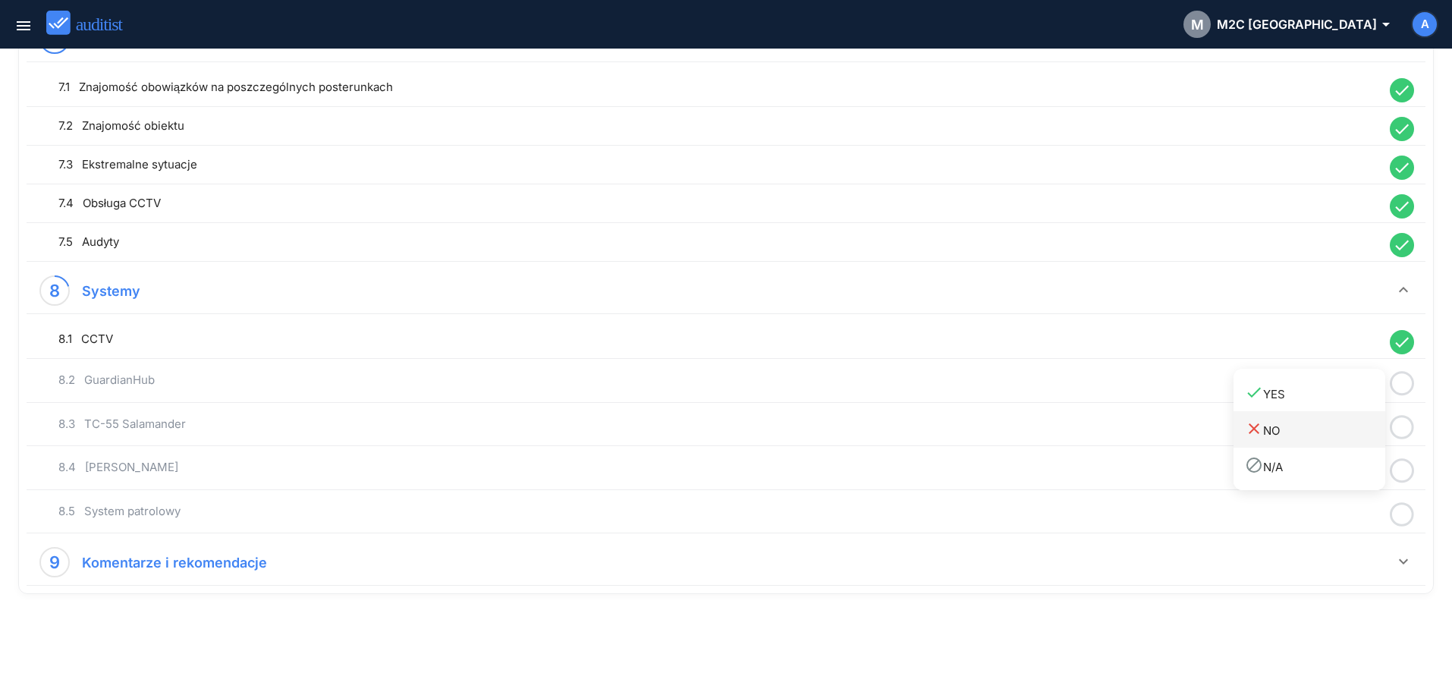
drag, startPoint x: 1347, startPoint y: 398, endPoint x: 1370, endPoint y: 416, distance: 29.3
click at [1347, 405] on link "done YES" at bounding box center [1310, 393] width 152 height 36
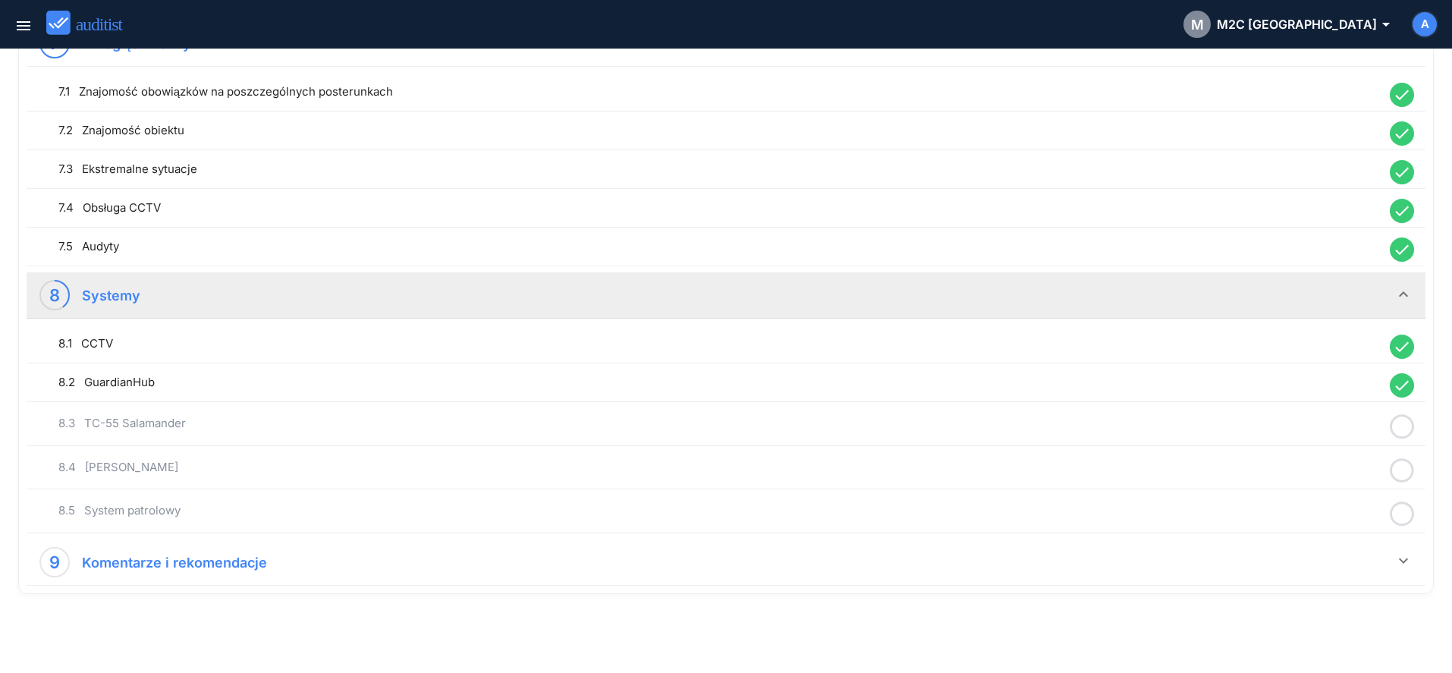
click at [1400, 432] on icon at bounding box center [1402, 427] width 24 height 30
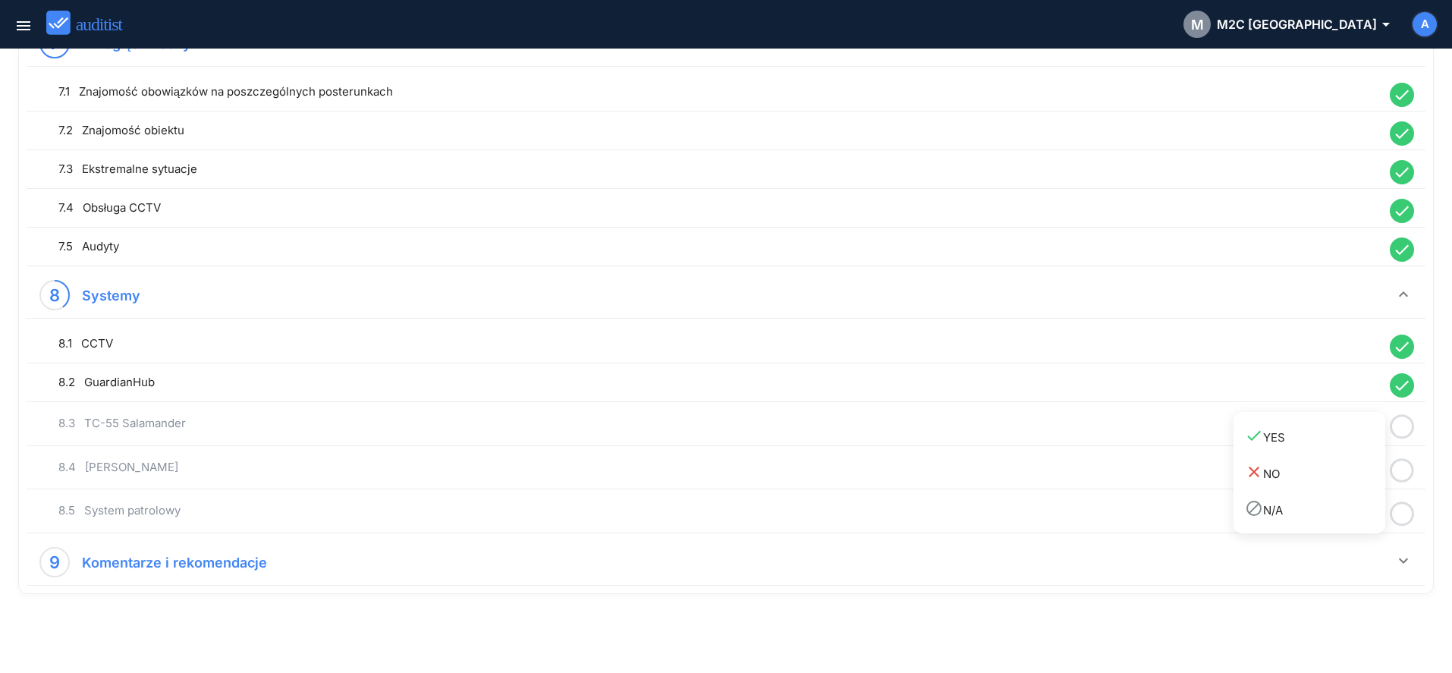
drag, startPoint x: 1361, startPoint y: 442, endPoint x: 1388, endPoint y: 458, distance: 32.0
click at [1362, 445] on div "done YES" at bounding box center [1315, 436] width 140 height 20
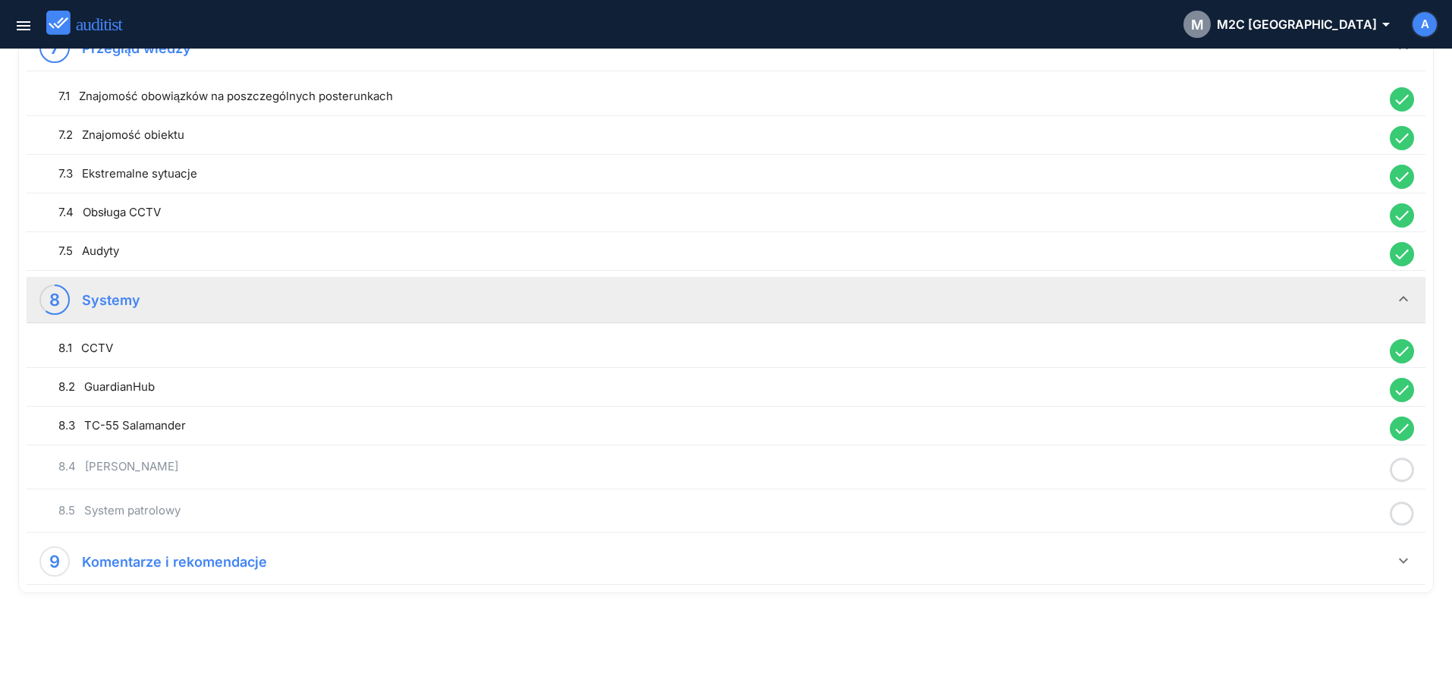
click at [1406, 469] on icon at bounding box center [1402, 470] width 24 height 30
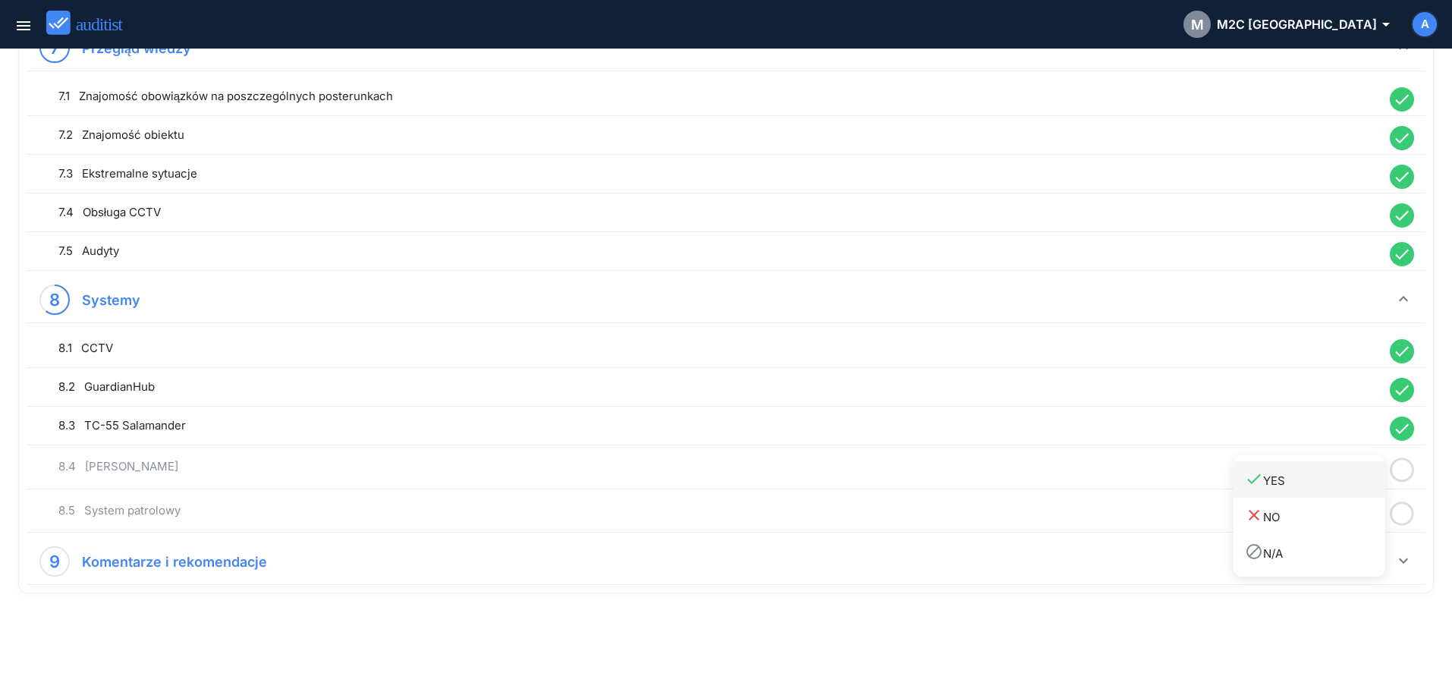
drag, startPoint x: 1344, startPoint y: 483, endPoint x: 1349, endPoint y: 492, distance: 10.5
click at [1342, 484] on div "done YES" at bounding box center [1315, 480] width 140 height 20
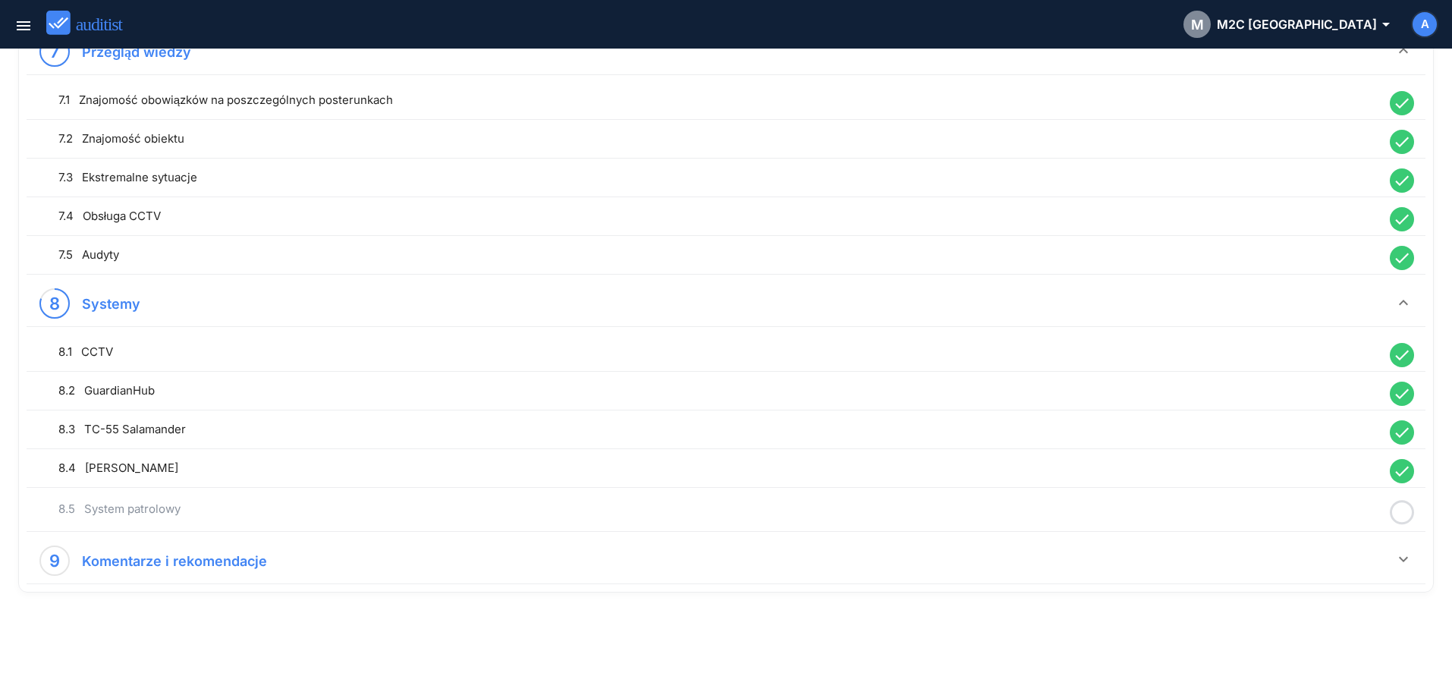
scroll to position [1667, 0]
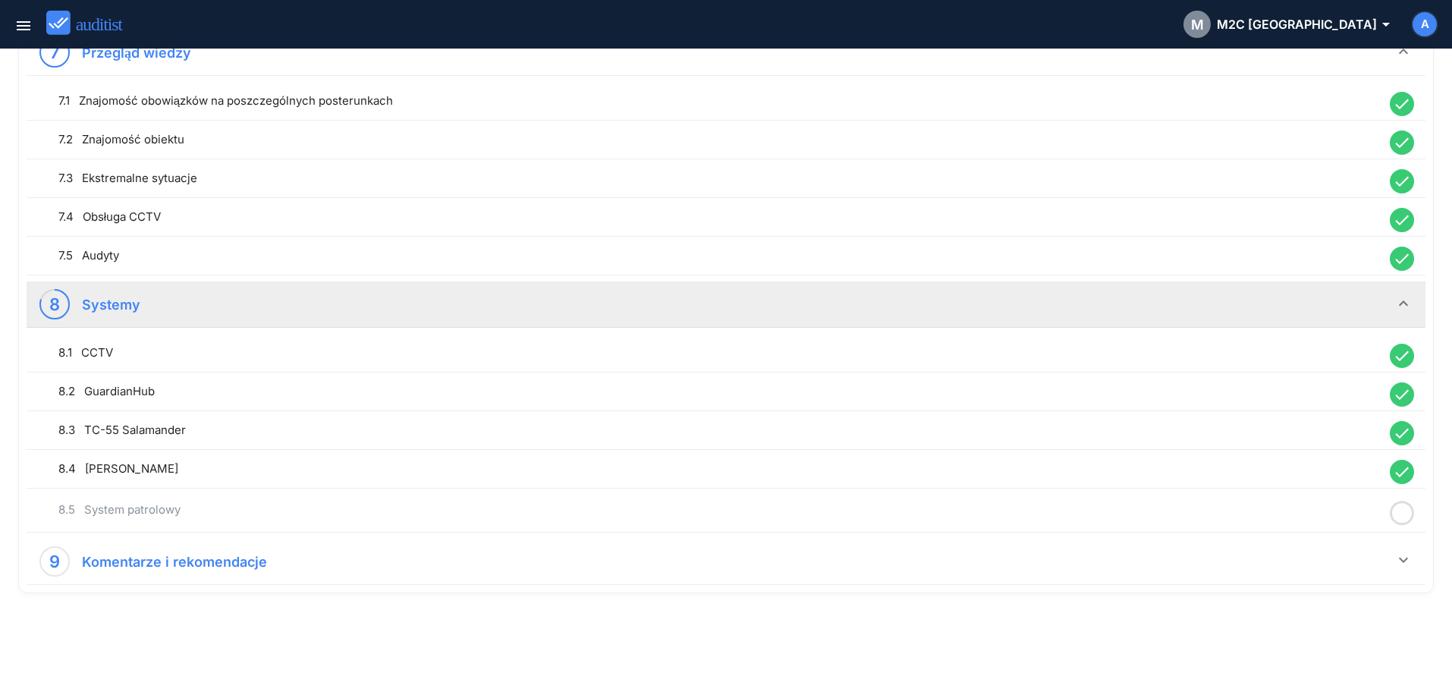
click at [1404, 515] on icon at bounding box center [1402, 513] width 24 height 30
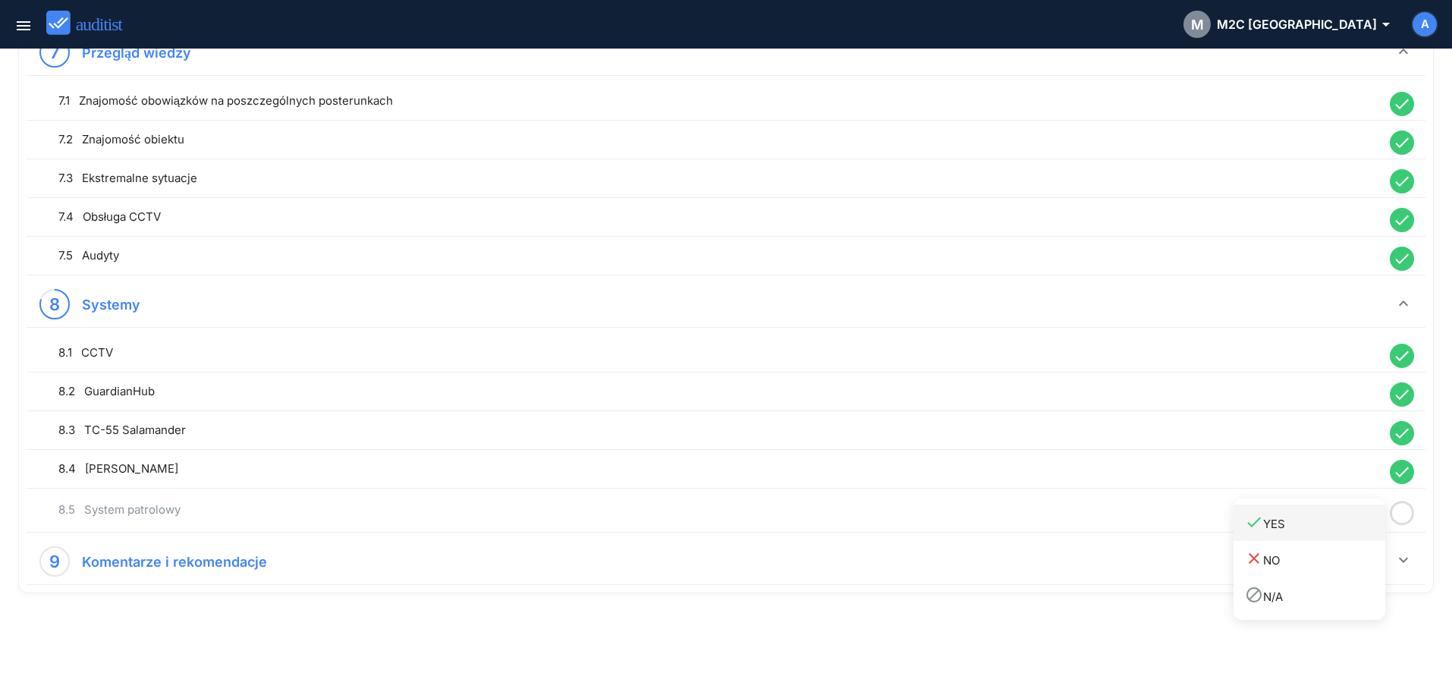
click at [1347, 527] on div "done YES" at bounding box center [1315, 523] width 140 height 20
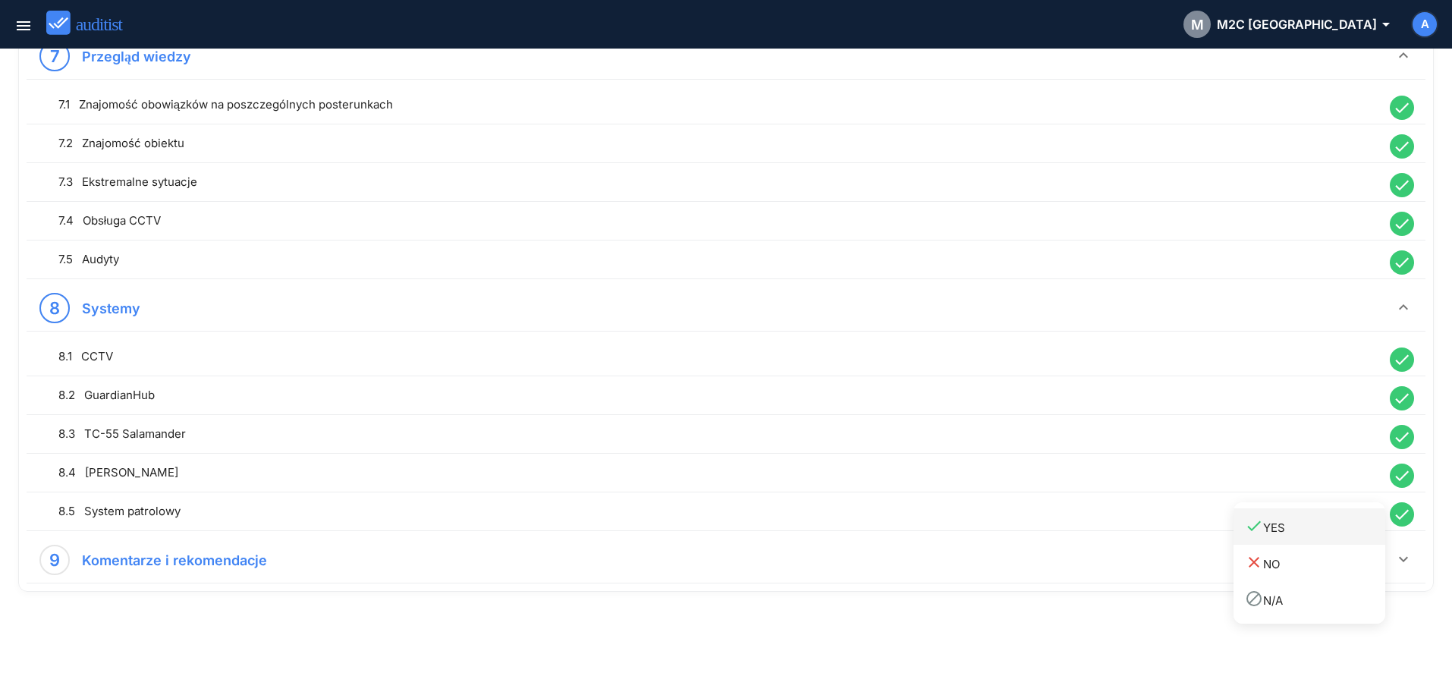
scroll to position [1664, 0]
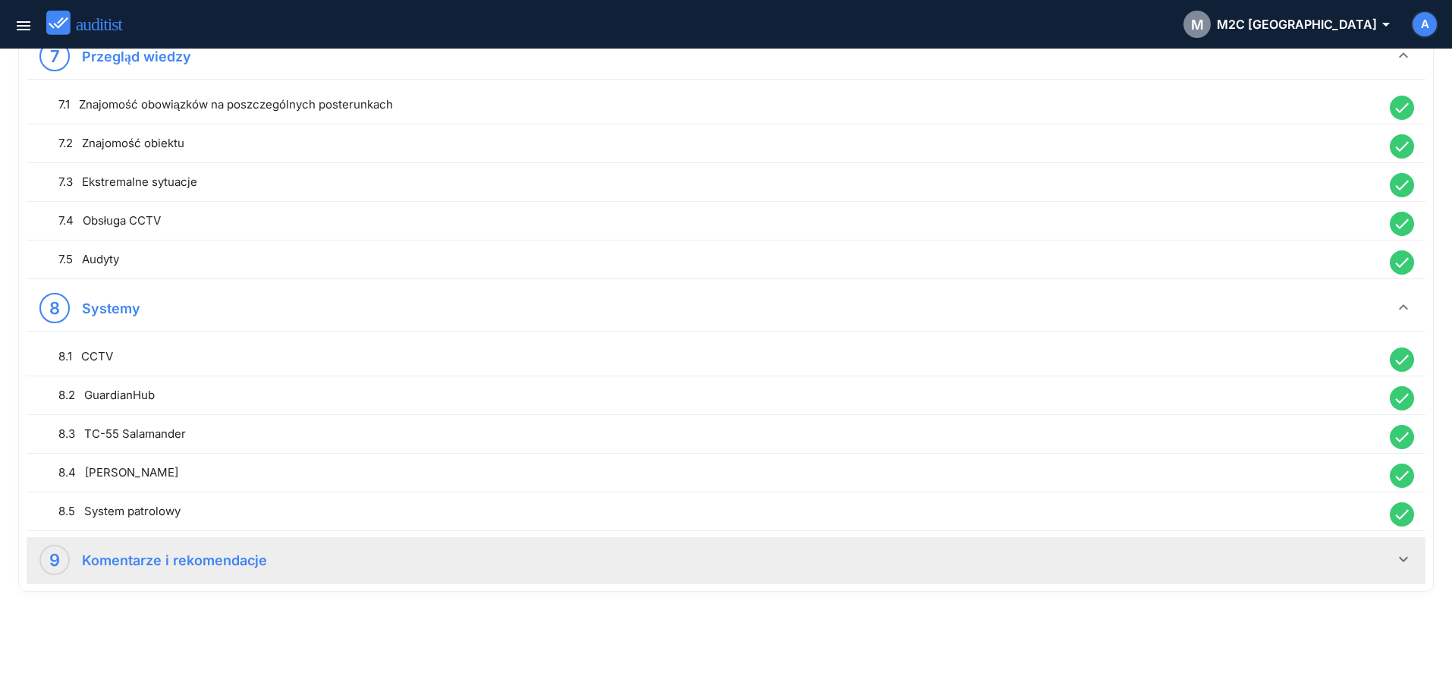
click at [1278, 563] on div "9 Komentarze i rekomendacje" at bounding box center [716, 560] width 1355 height 30
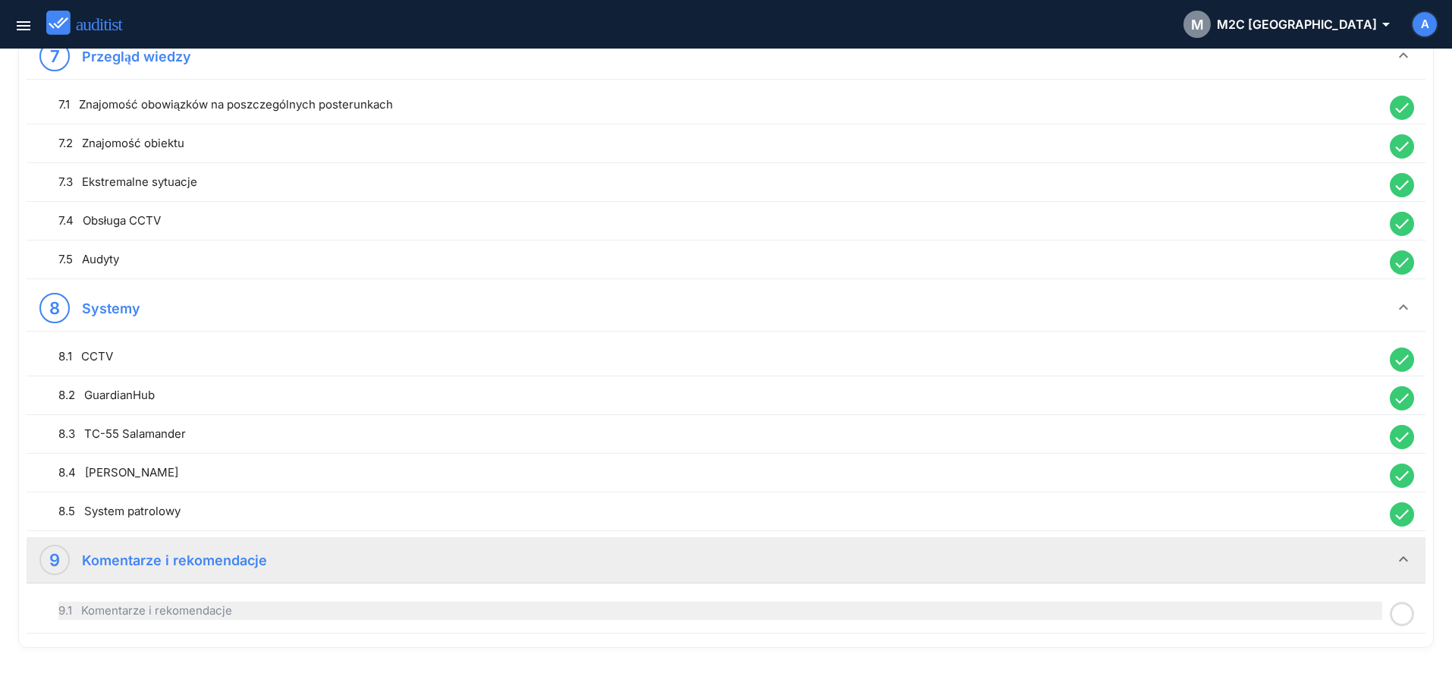
click at [725, 617] on div "9.1 Komentarze i rekomendacje" at bounding box center [720, 611] width 1324 height 18
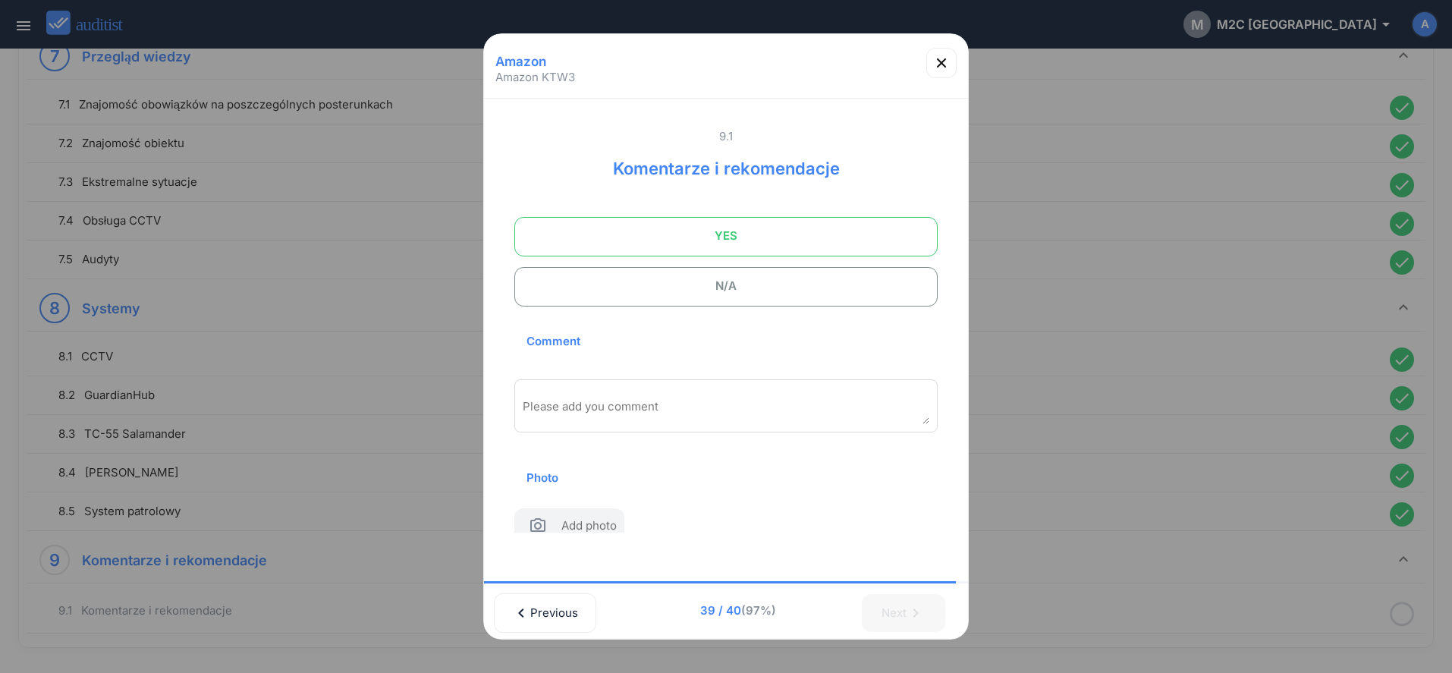
click at [740, 228] on span "YES" at bounding box center [725, 236] width 385 height 30
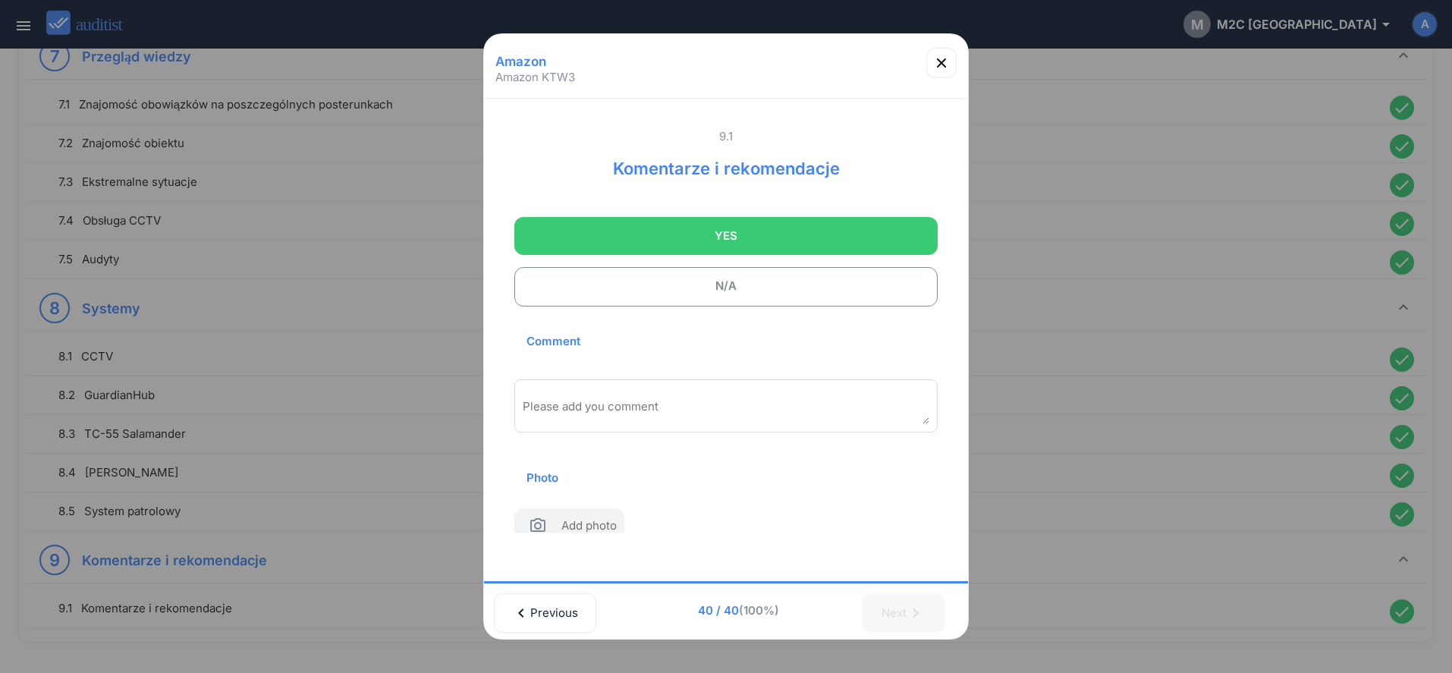
click at [730, 405] on textarea "Please add you comment" at bounding box center [726, 411] width 407 height 25
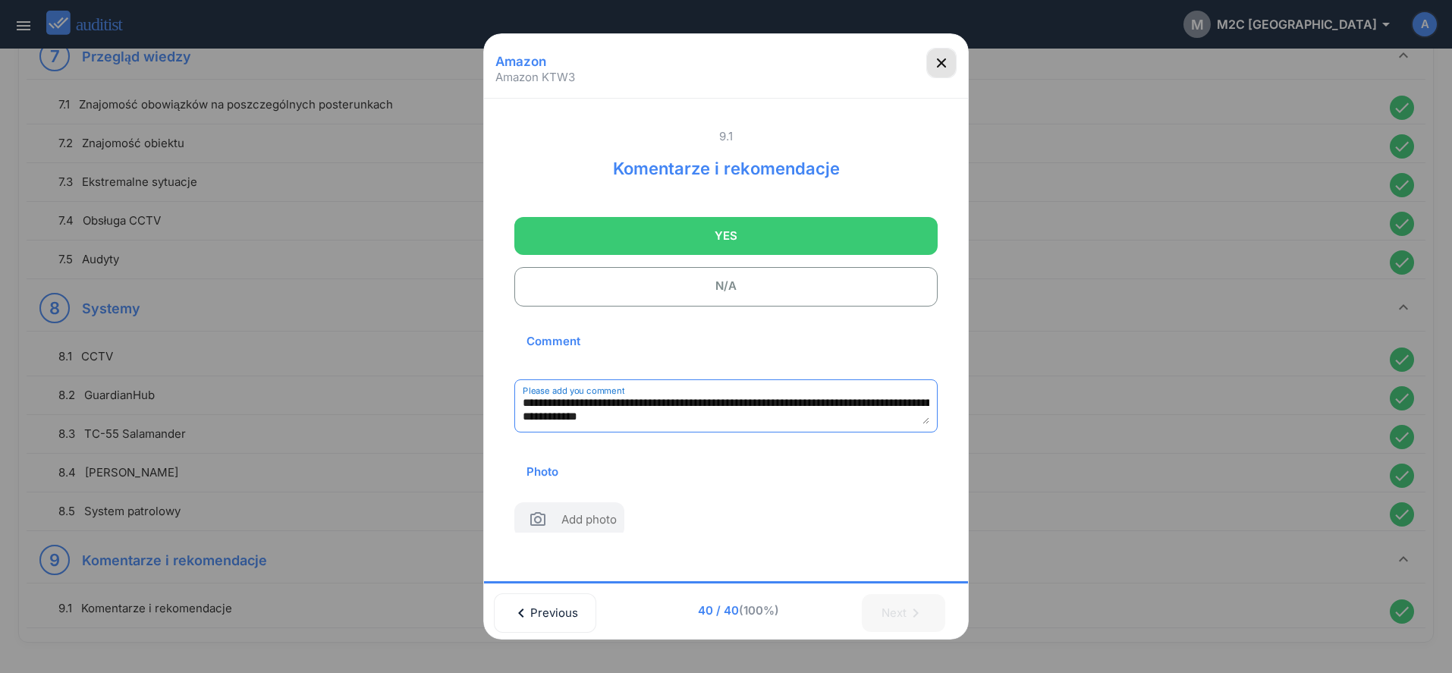
type textarea "**********"
click at [935, 62] on icon "button" at bounding box center [941, 63] width 18 height 18
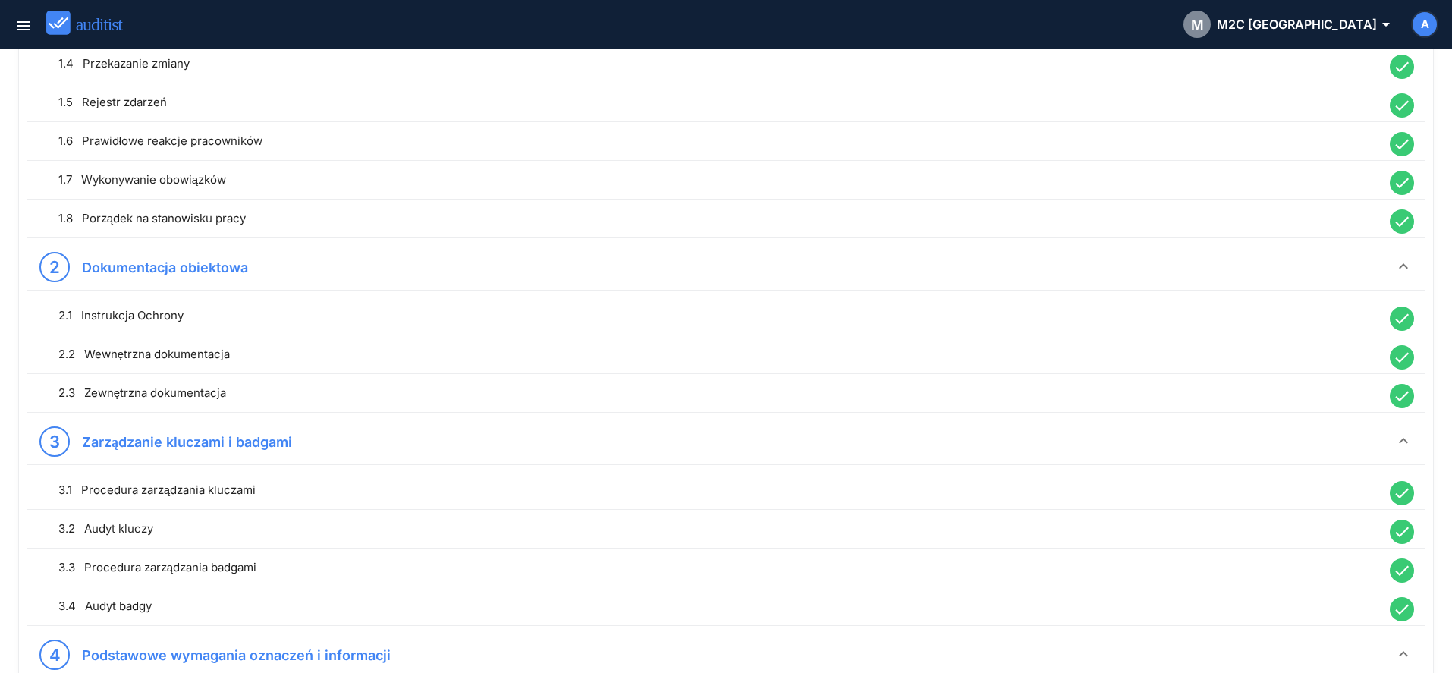
scroll to position [0, 0]
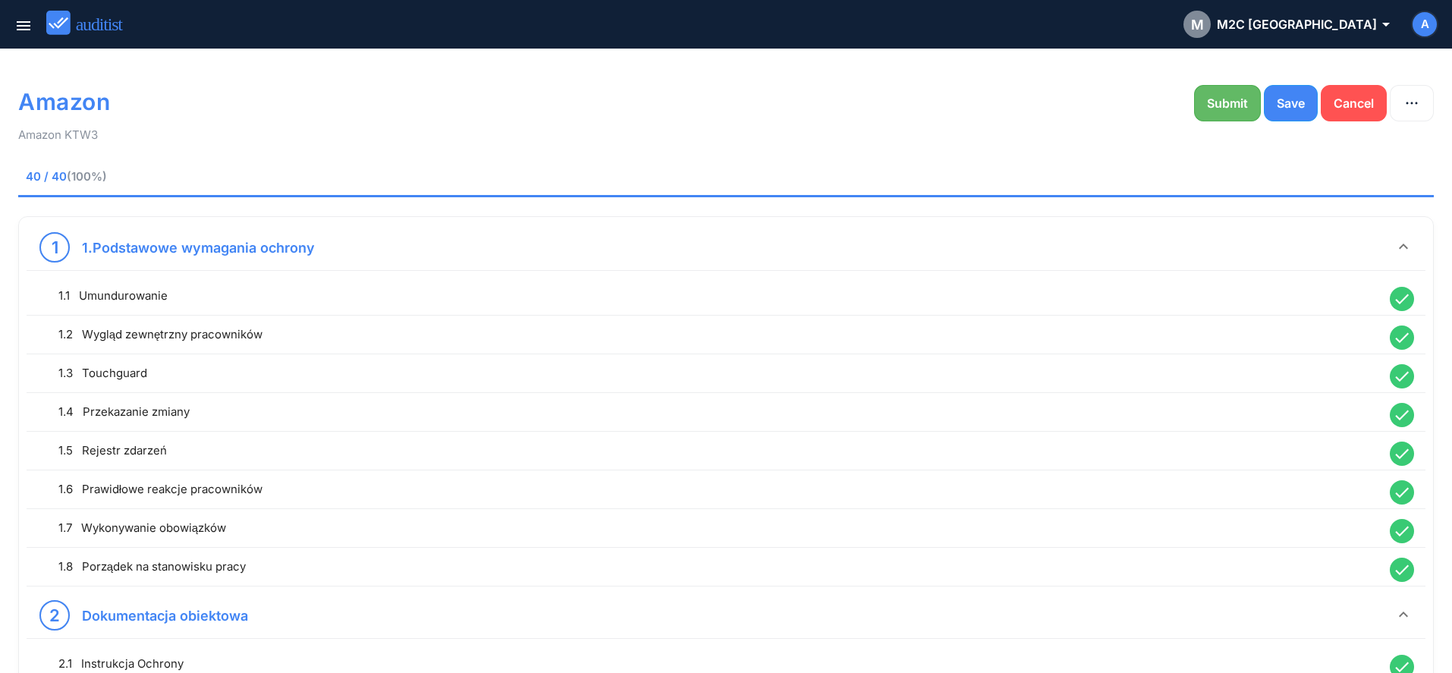
click at [1214, 111] on div "Submit" at bounding box center [1227, 103] width 41 height 18
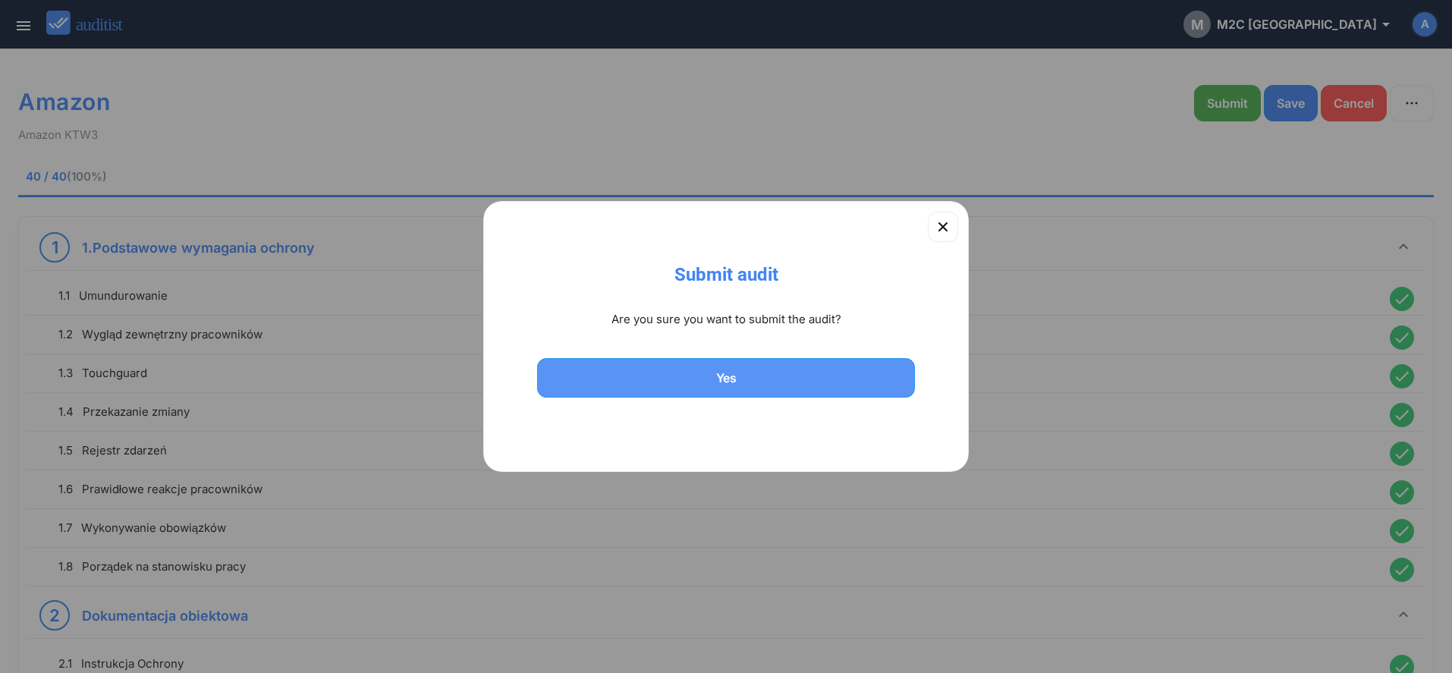
drag, startPoint x: 796, startPoint y: 395, endPoint x: 791, endPoint y: 388, distance: 8.2
click at [794, 393] on button "Yes" at bounding box center [726, 377] width 378 height 39
